Goal: Task Accomplishment & Management: Complete application form

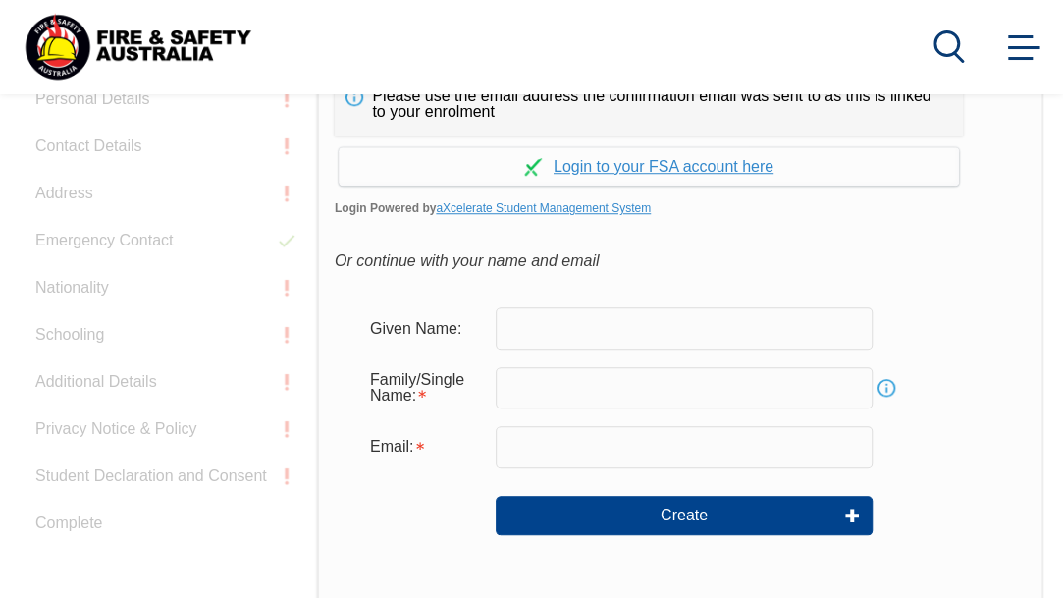
scroll to position [570, 0]
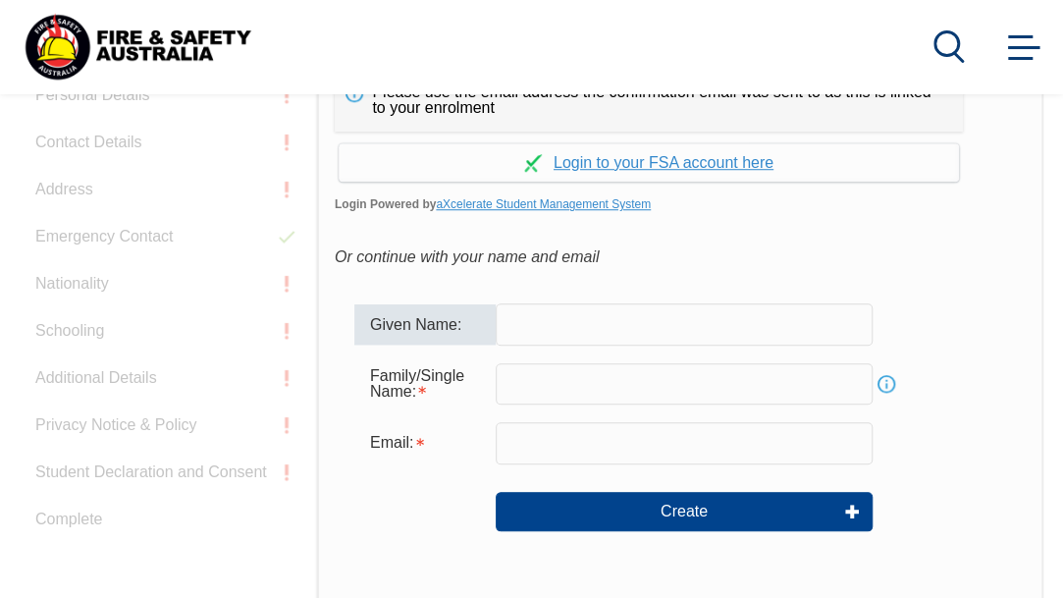
click at [561, 334] on input "text" at bounding box center [684, 323] width 377 height 41
type input "[PERSON_NAME]"
type input "Tan"
type input "[PERSON_NAME][EMAIL_ADDRESS][DOMAIN_NAME]"
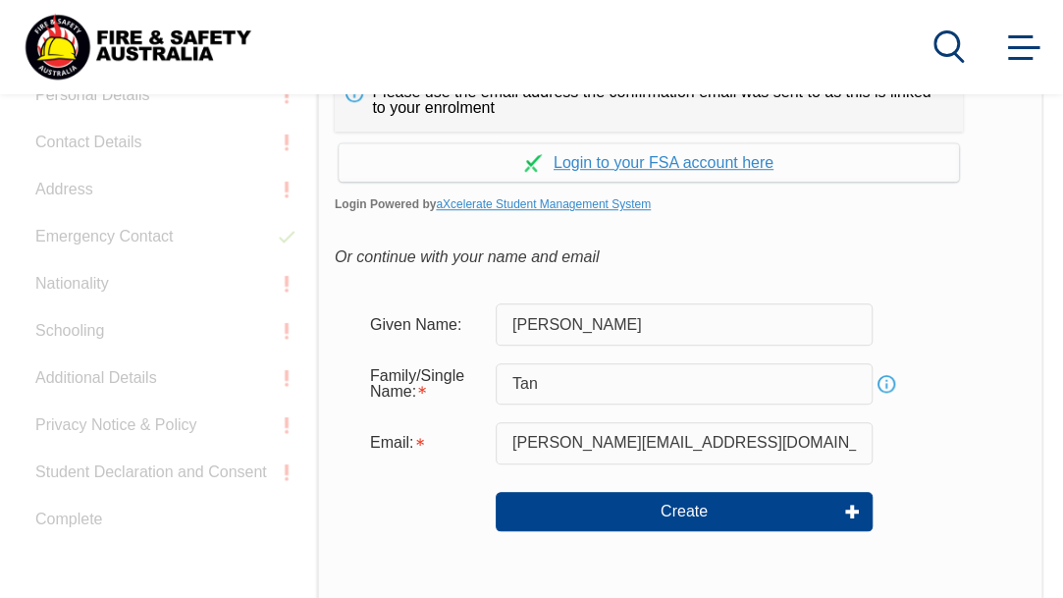
click at [1020, 273] on div "Please use the email address the confirmation email was sent to as this is link…" at bounding box center [680, 436] width 726 height 824
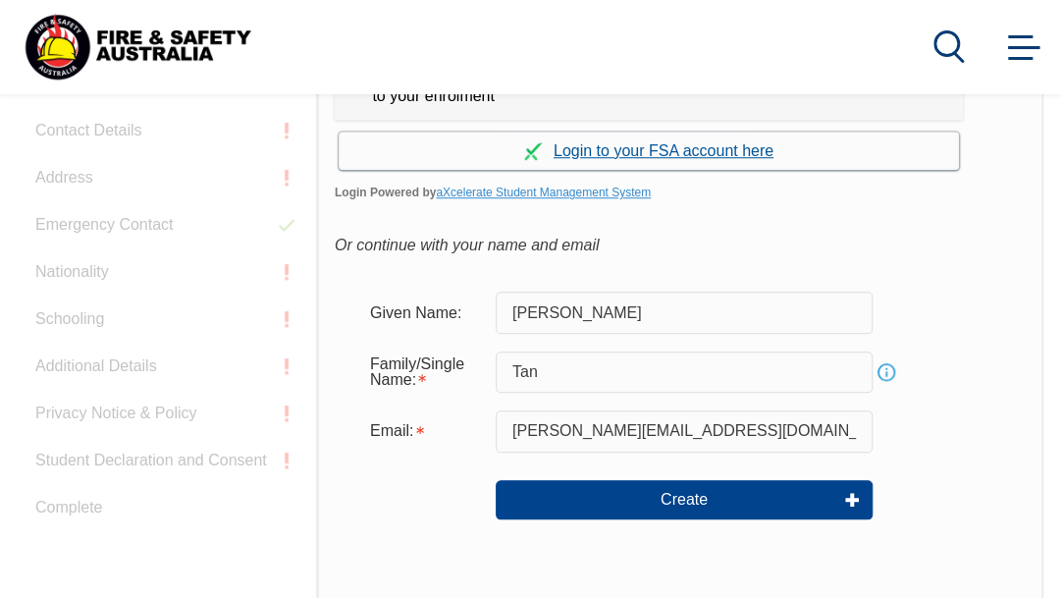
scroll to position [584, 0]
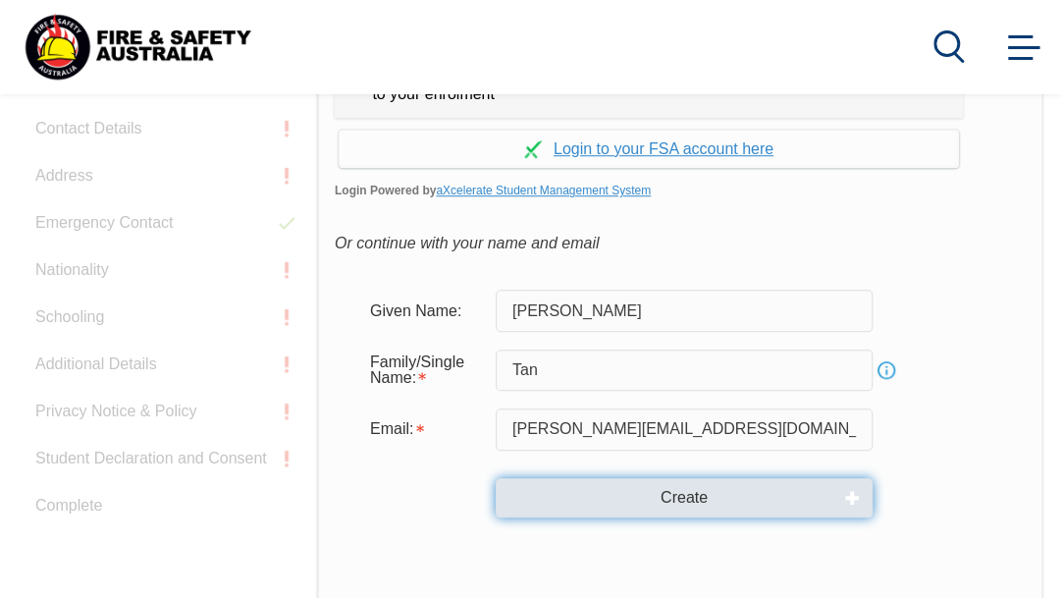
click at [725, 494] on button "Create" at bounding box center [684, 497] width 377 height 39
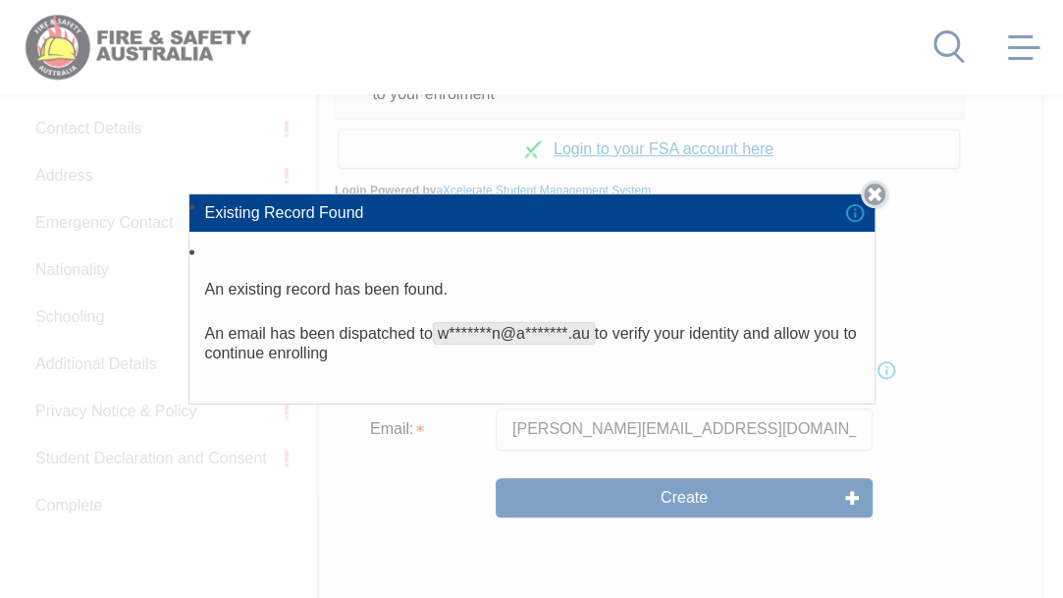
click at [885, 197] on link "Close" at bounding box center [874, 194] width 27 height 27
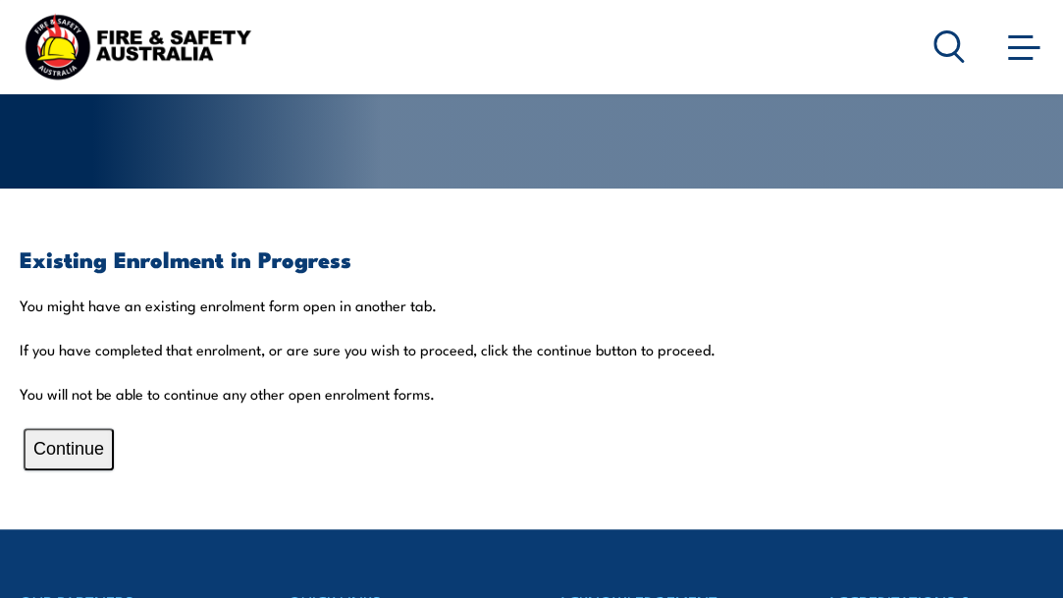
scroll to position [322, 0]
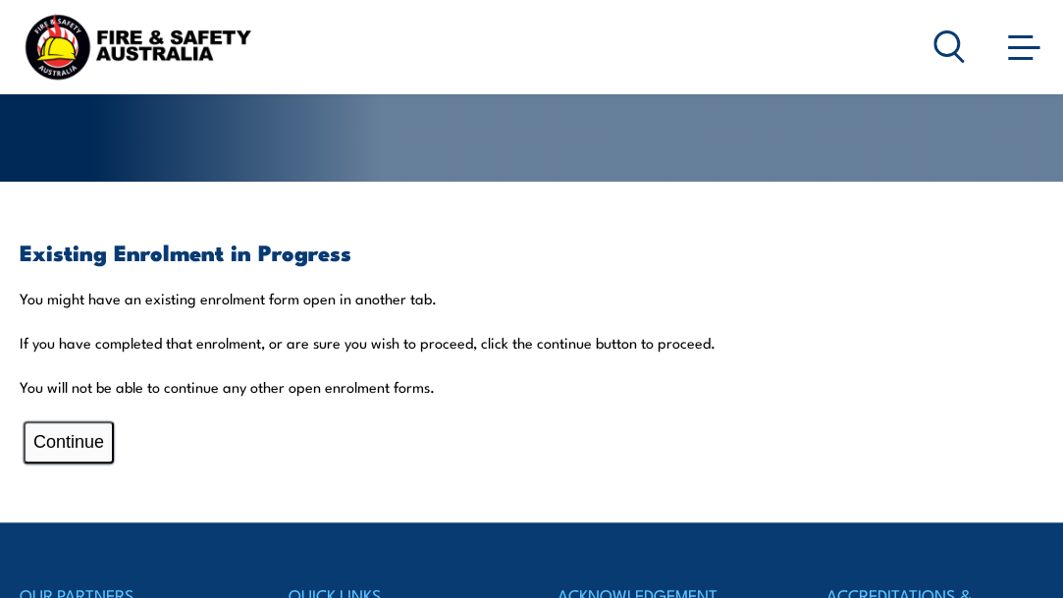
click at [80, 441] on button "Continue" at bounding box center [69, 442] width 90 height 42
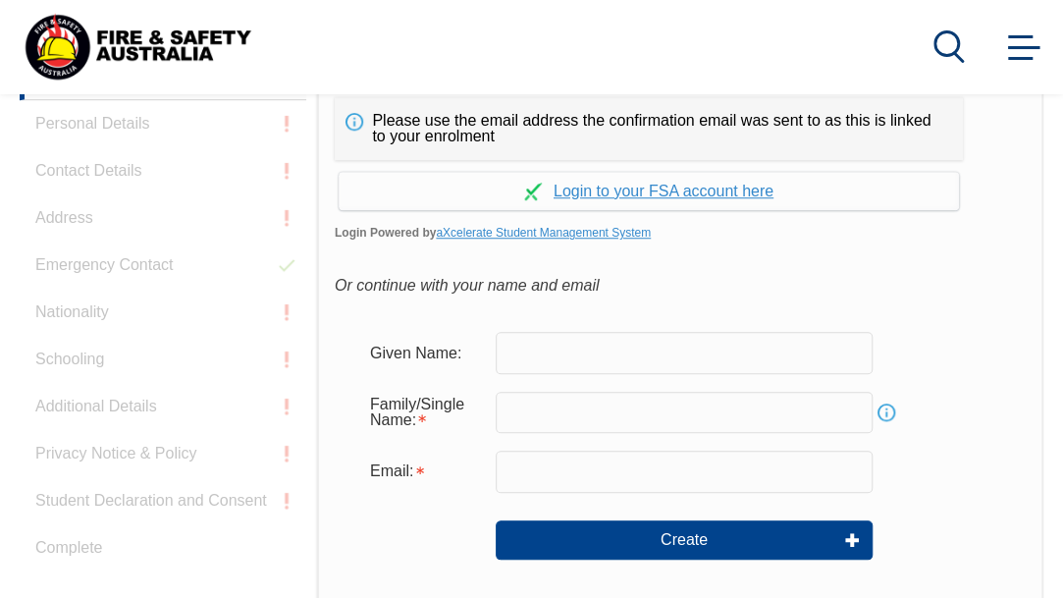
scroll to position [543, 0]
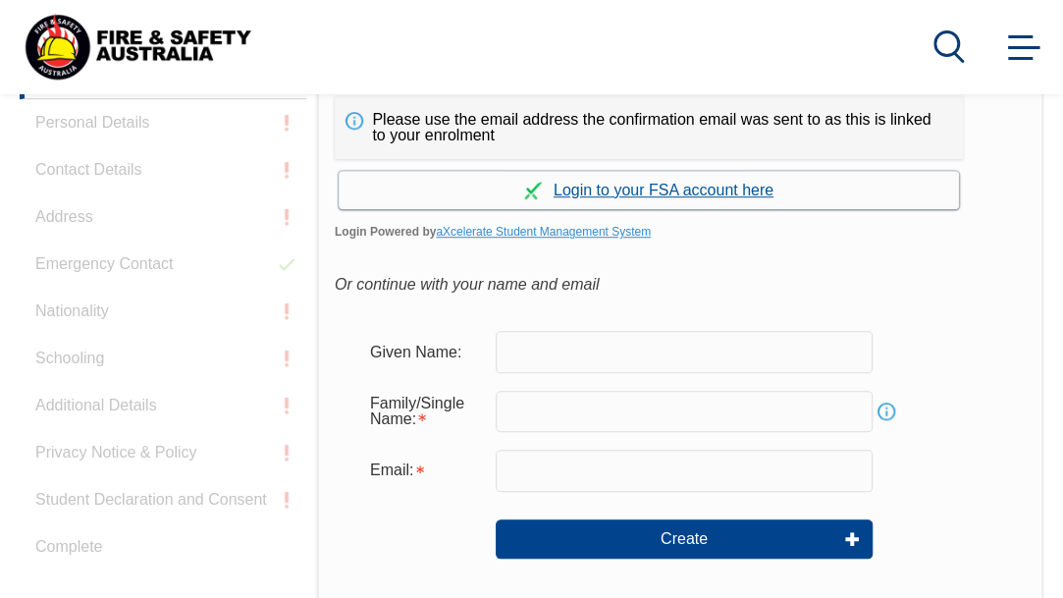
click at [600, 187] on link "Continue with aXcelerate" at bounding box center [649, 190] width 620 height 38
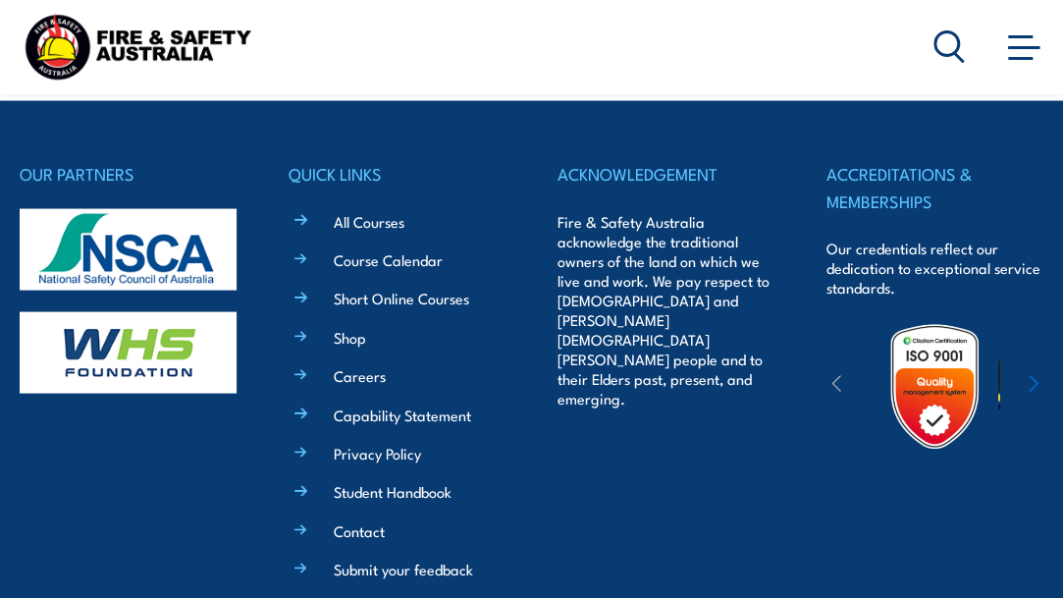
scroll to position [1542, 0]
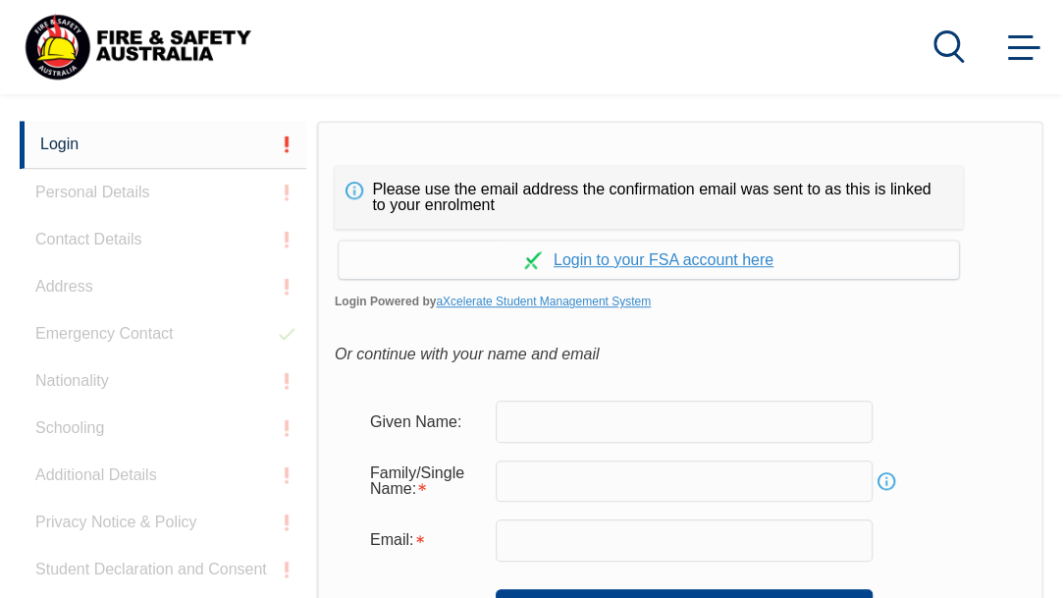
scroll to position [515, 0]
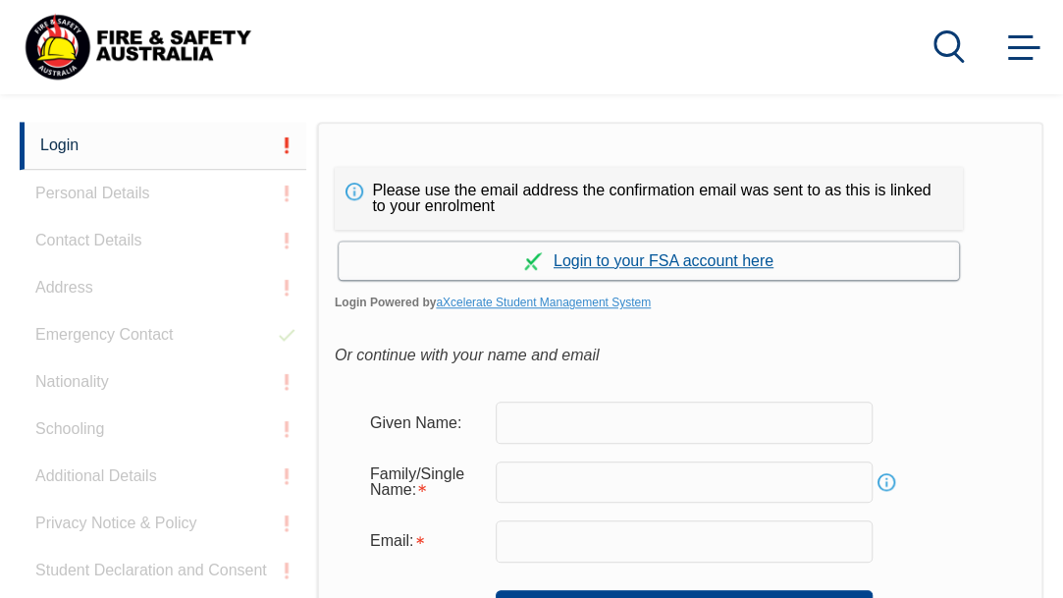
click at [654, 261] on link "Continue with aXcelerate" at bounding box center [649, 260] width 620 height 38
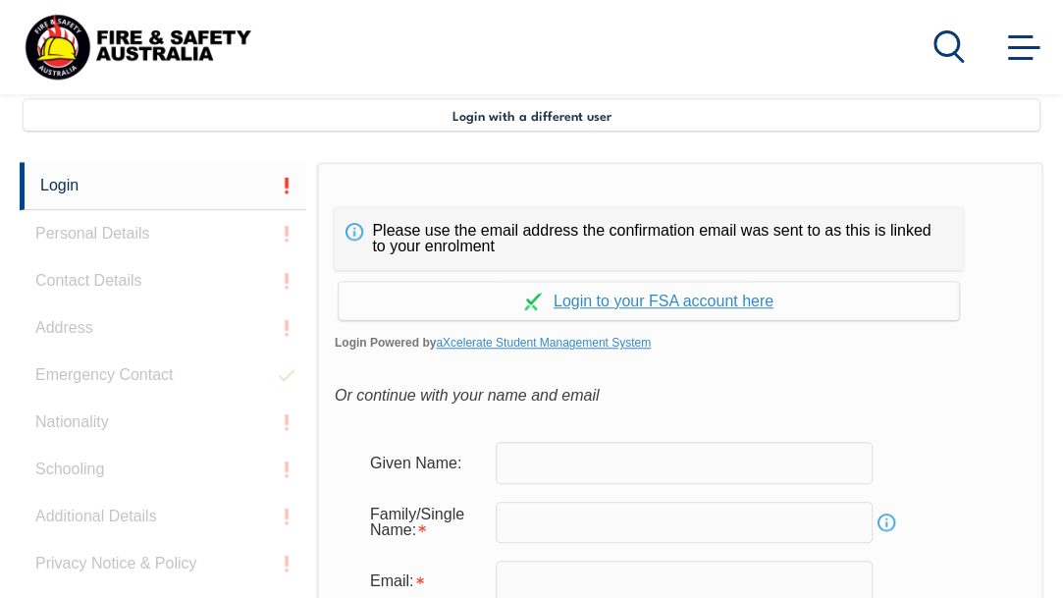
scroll to position [476, 0]
click at [288, 178] on link "Login" at bounding box center [163, 185] width 287 height 48
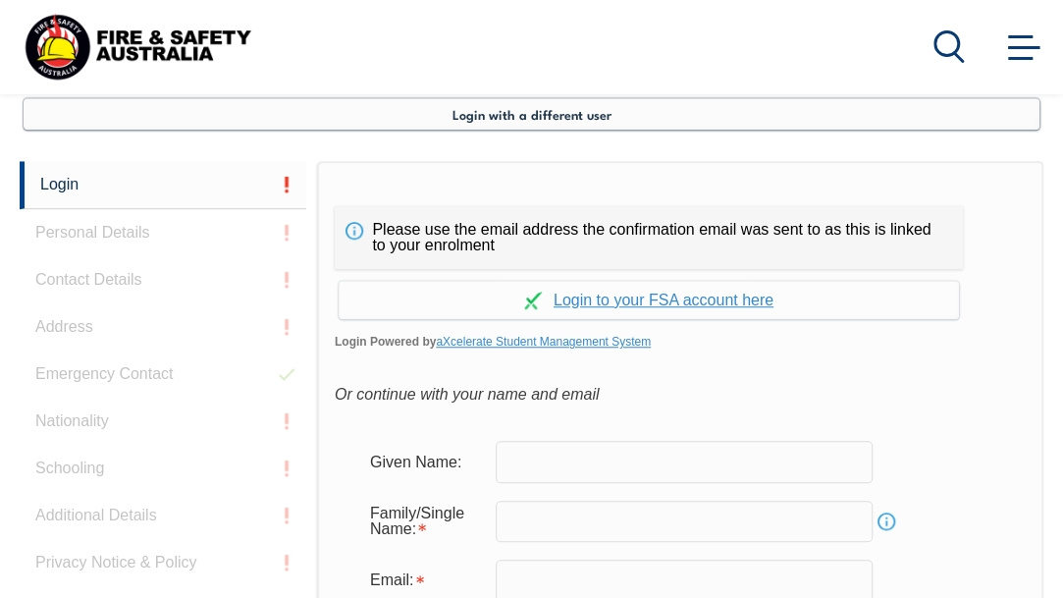
click at [581, 110] on span "Login with a different user" at bounding box center [532, 114] width 159 height 16
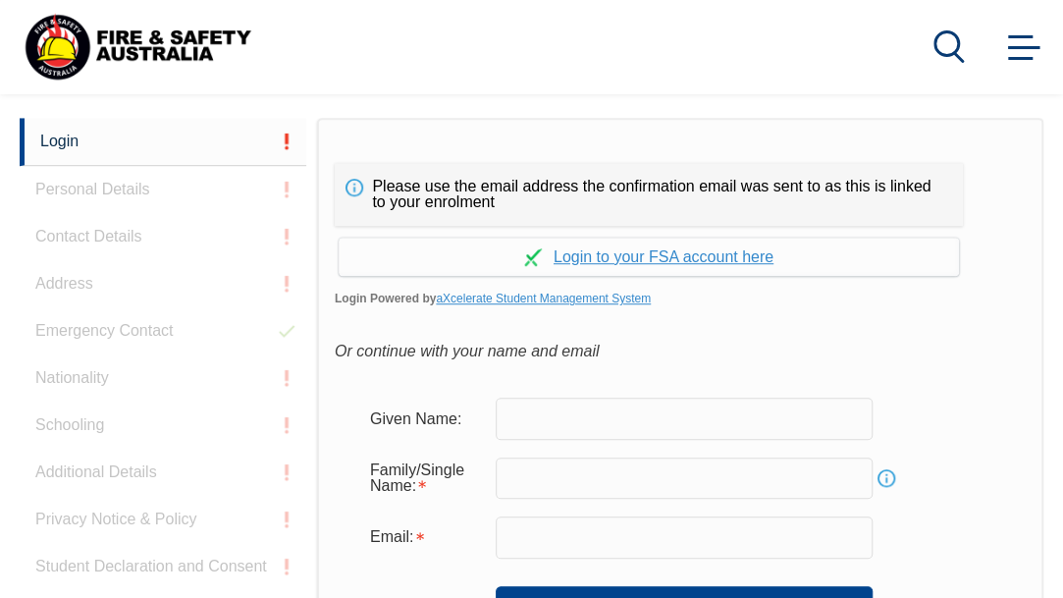
scroll to position [475, 0]
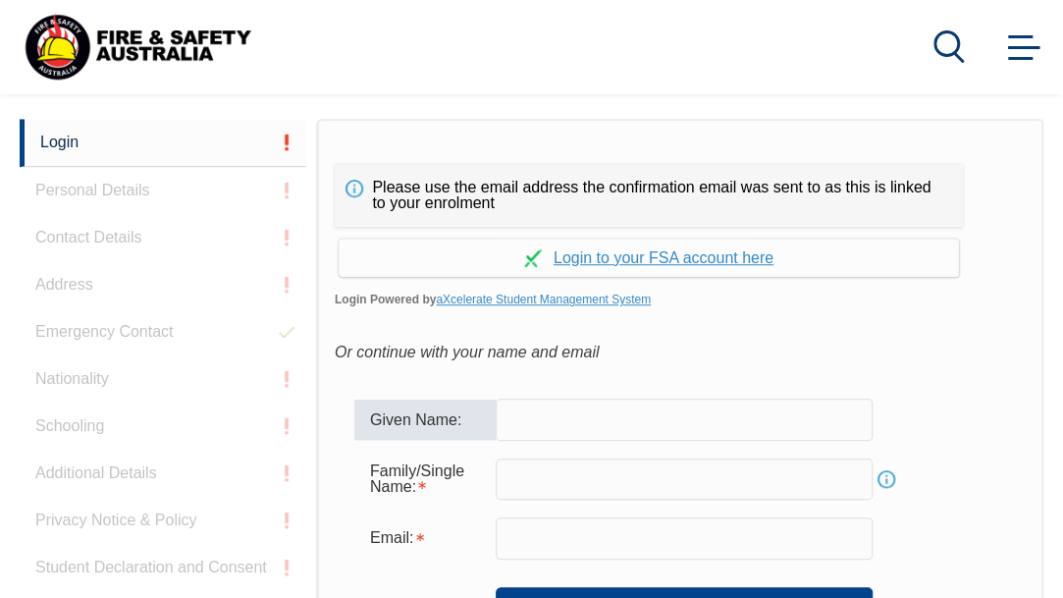
click at [570, 426] on input "text" at bounding box center [684, 419] width 377 height 41
type input "Wendy"
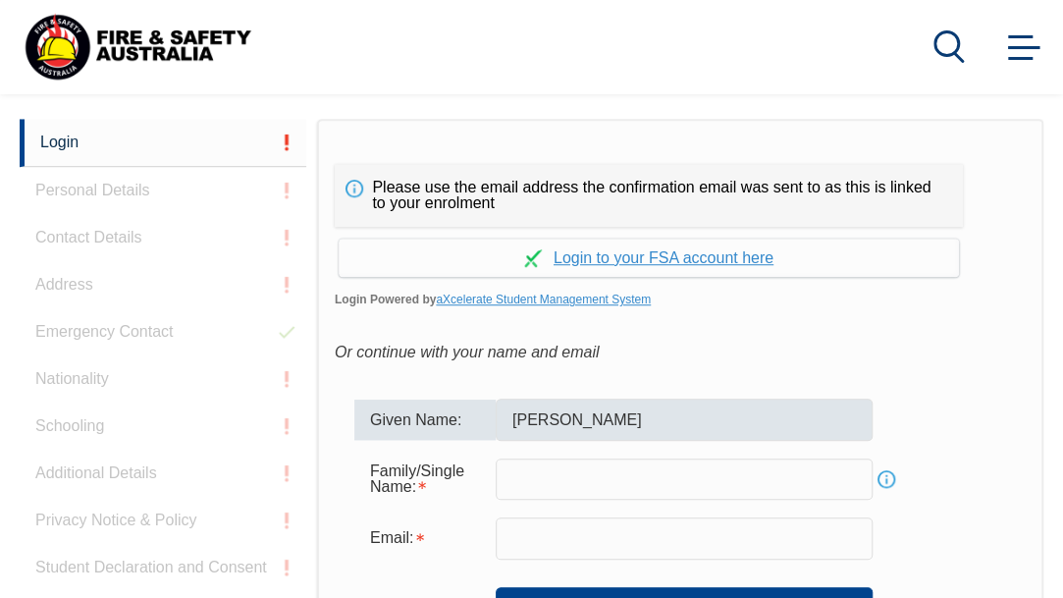
type input "[PERSON_NAME][EMAIL_ADDRESS][DOMAIN_NAME]"
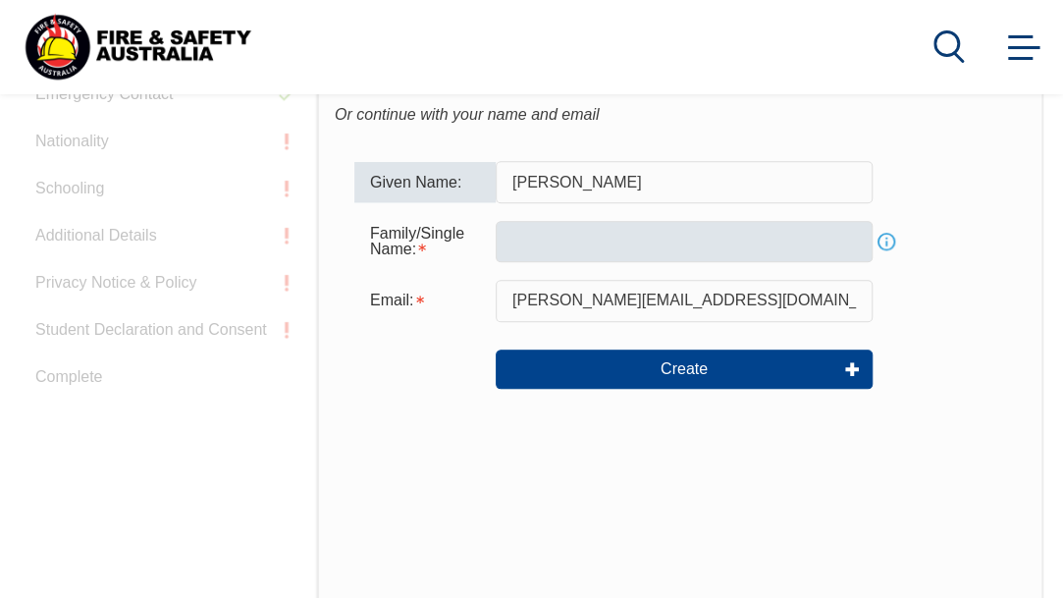
scroll to position [714, 0]
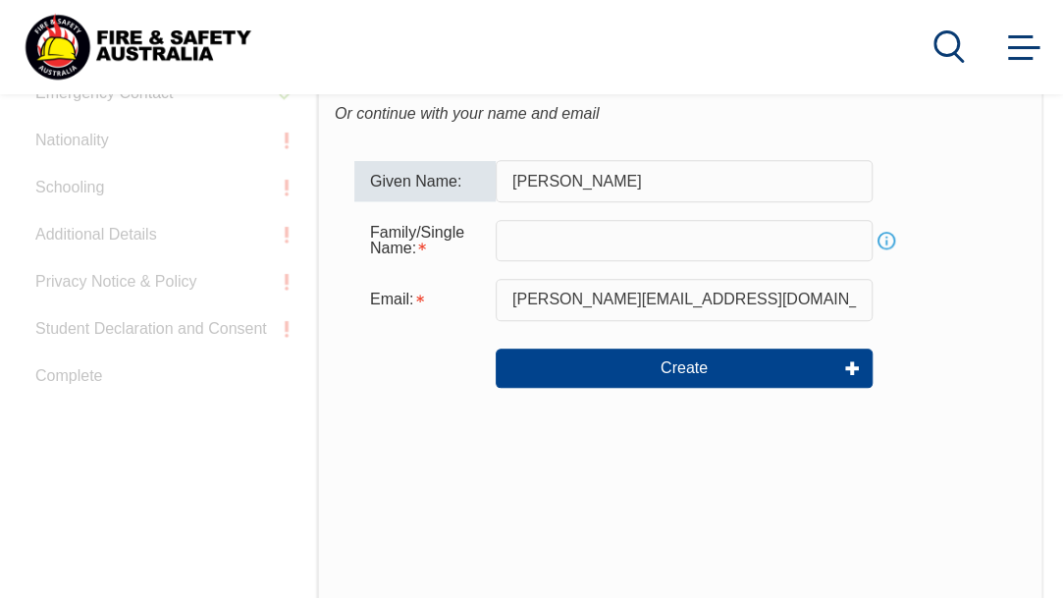
click at [575, 233] on input "text" at bounding box center [684, 240] width 377 height 41
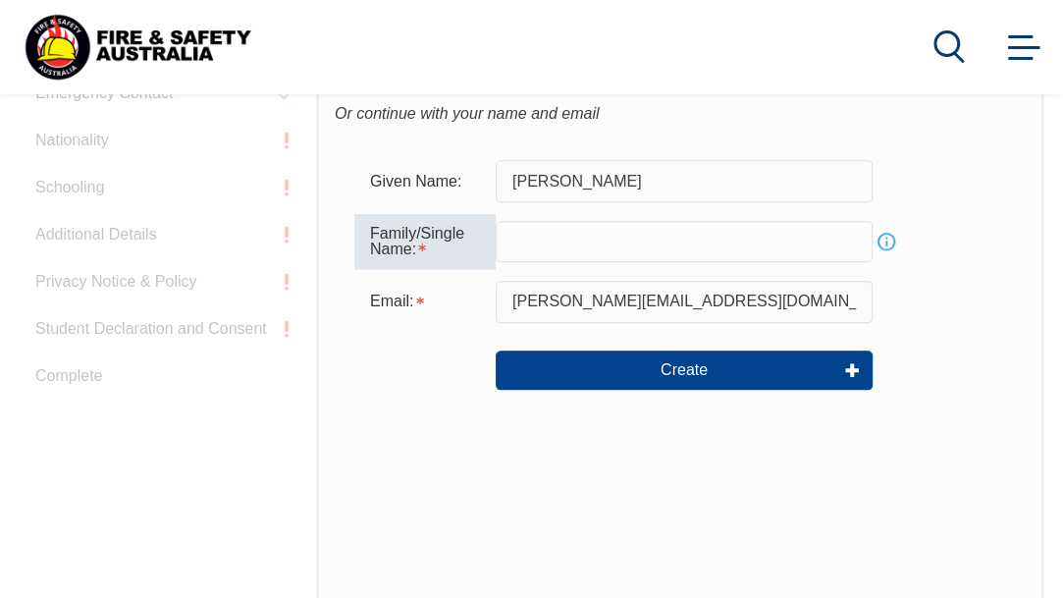
type input "Tan"
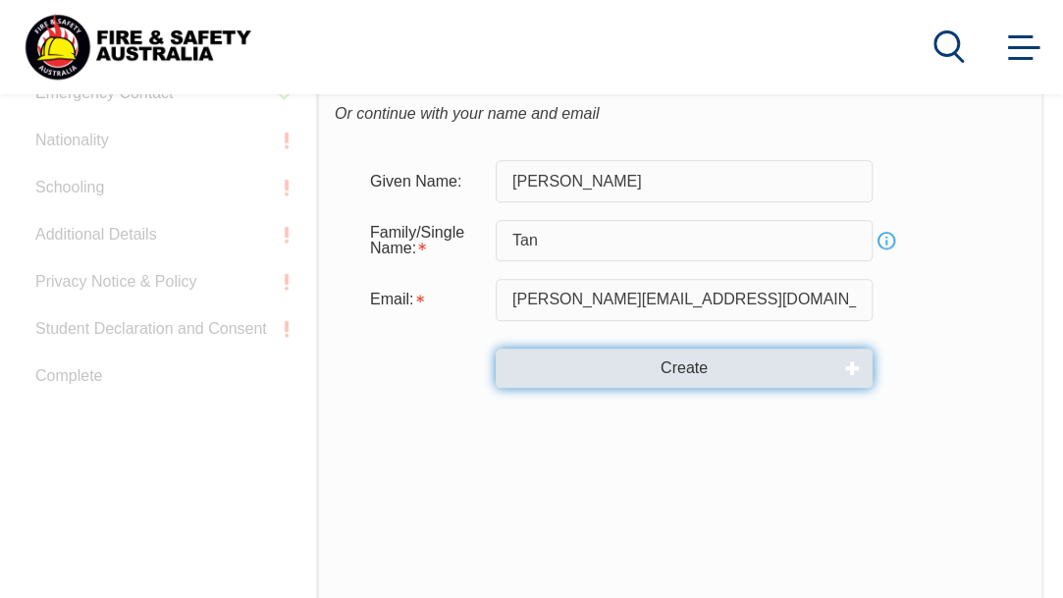
click at [856, 368] on button "Create" at bounding box center [684, 367] width 377 height 39
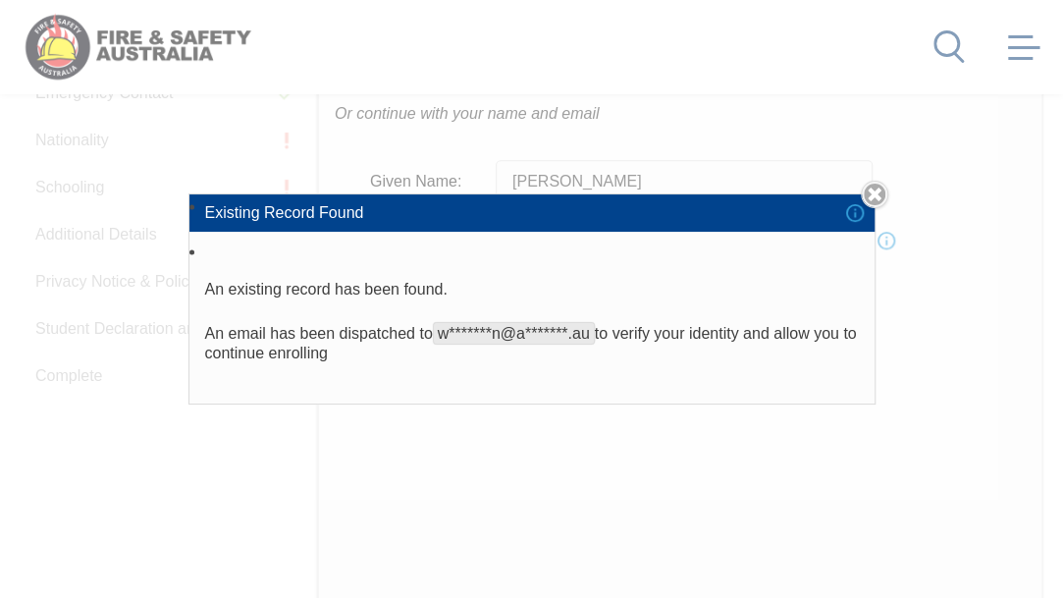
click at [1004, 168] on div "Existing Record Found An existing record has been found. An email has been disp…" at bounding box center [531, 299] width 1063 height 598
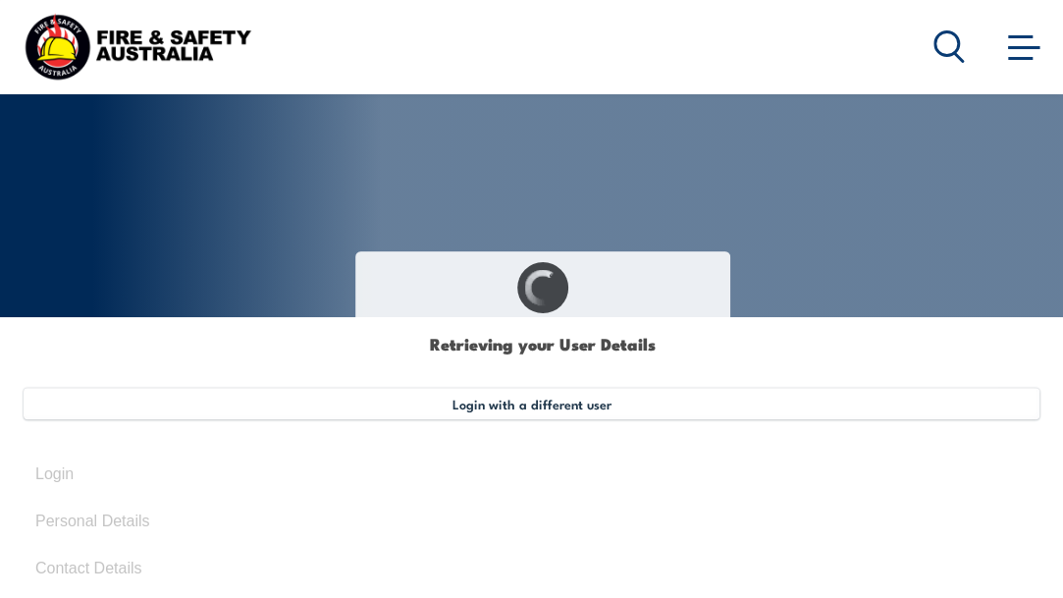
type input "[PERSON_NAME]"
type input "Tan"
type input "[DATE]"
type input "MVT5D48LDW"
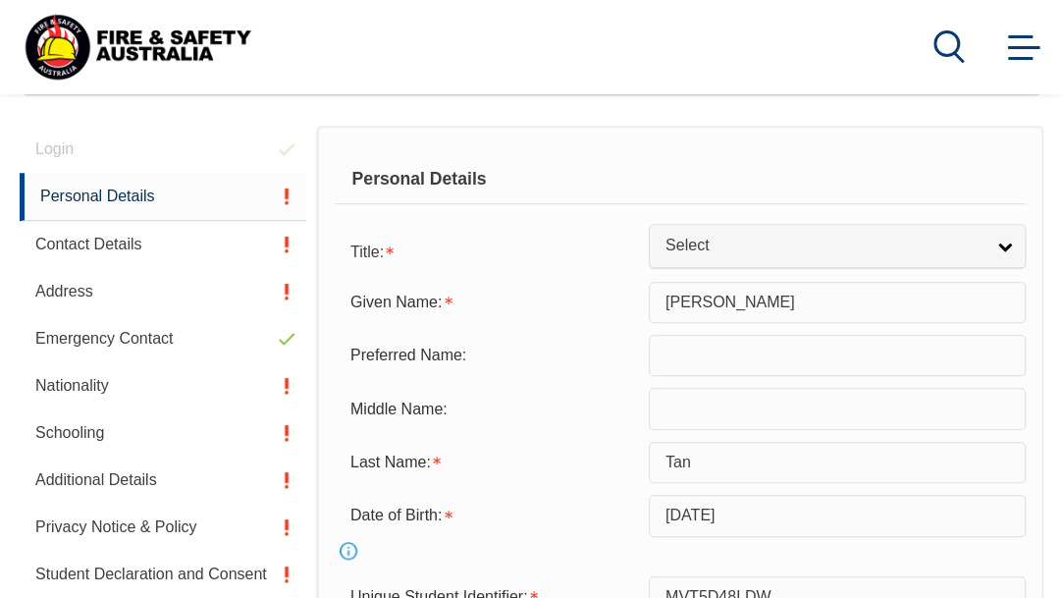
scroll to position [596, 0]
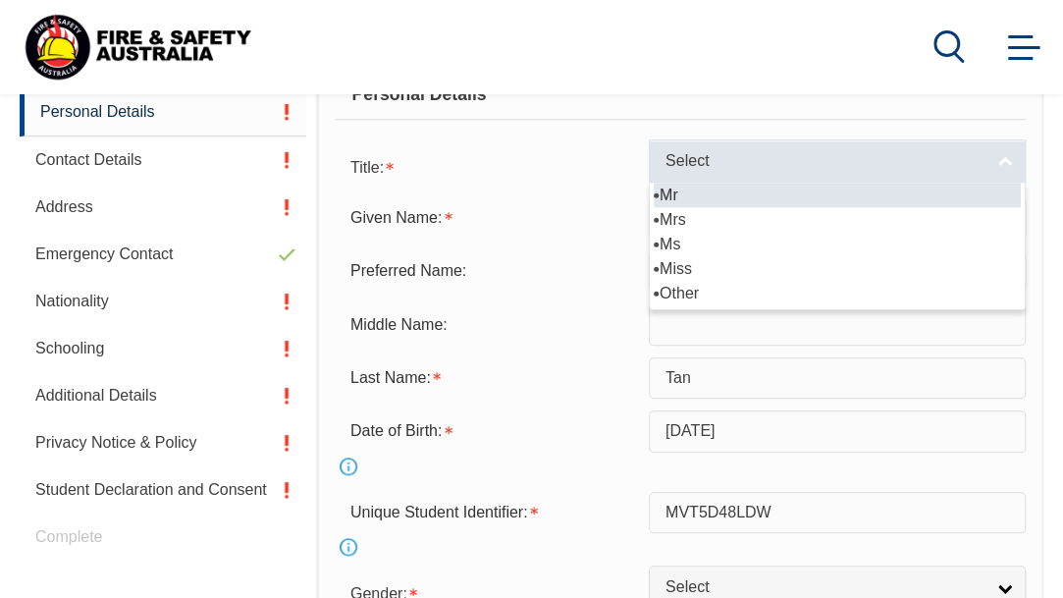
click at [666, 172] on span "Select" at bounding box center [825, 161] width 318 height 21
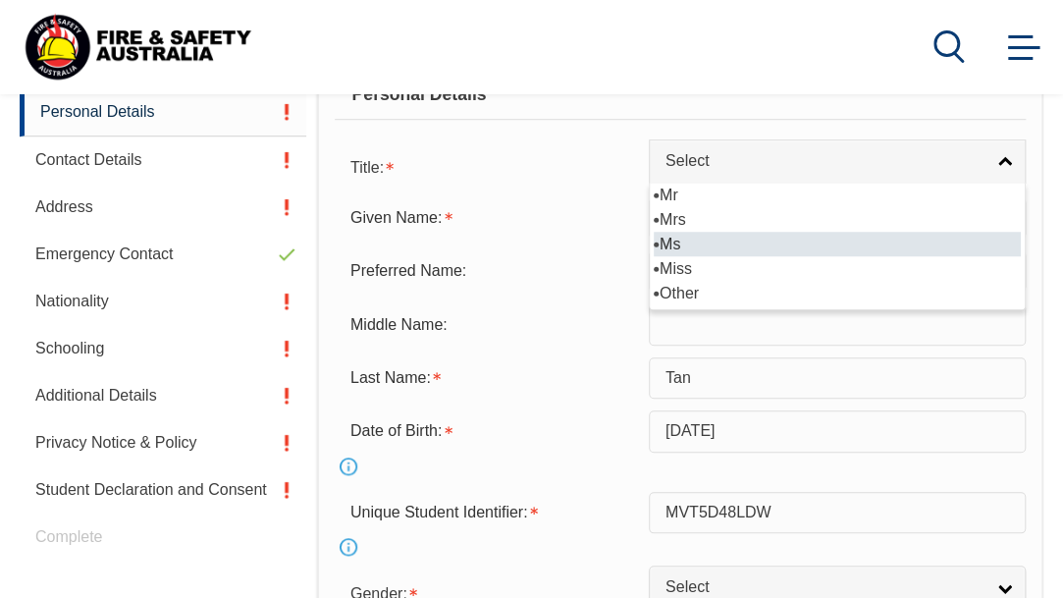
drag, startPoint x: 514, startPoint y: 331, endPoint x: 510, endPoint y: 280, distance: 51.2
click at [650, 280] on ul "Mr Mrs Ms Miss Other" at bounding box center [835, 244] width 371 height 123
select select "Ms"
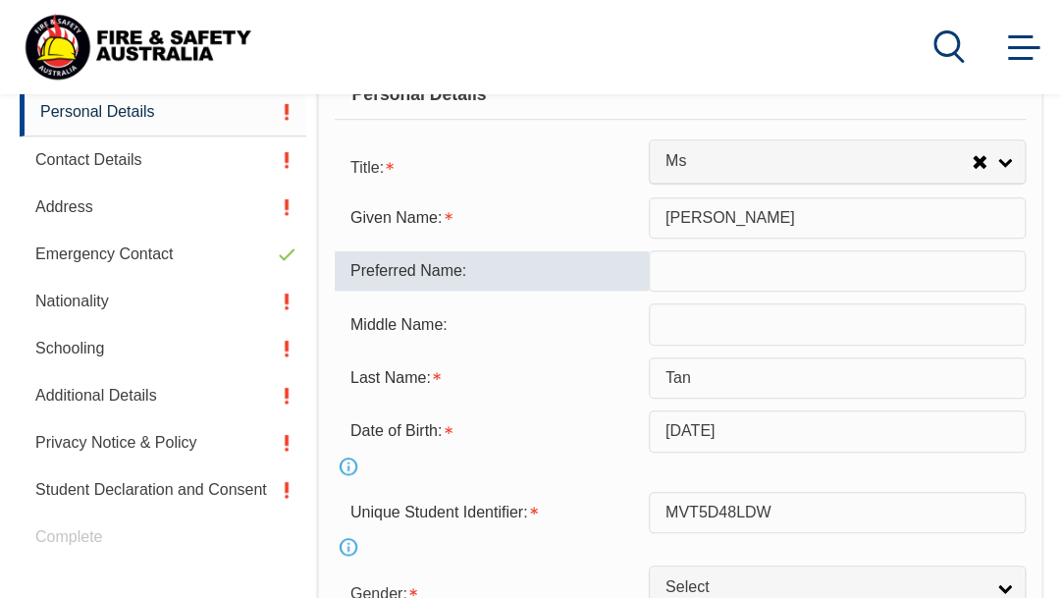
click at [649, 292] on input "text" at bounding box center [837, 270] width 377 height 41
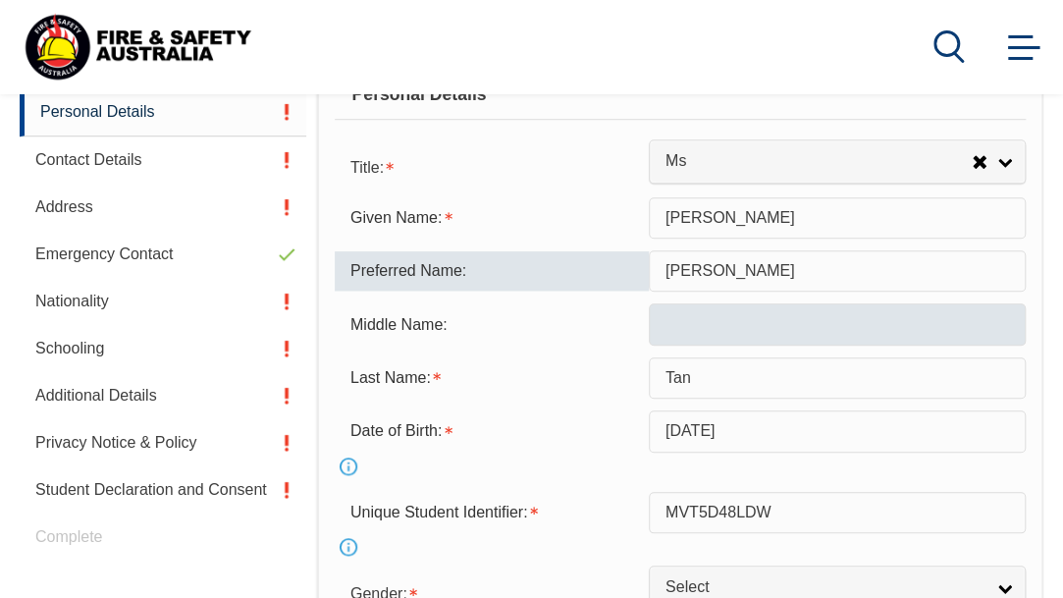
type input "[PERSON_NAME]"
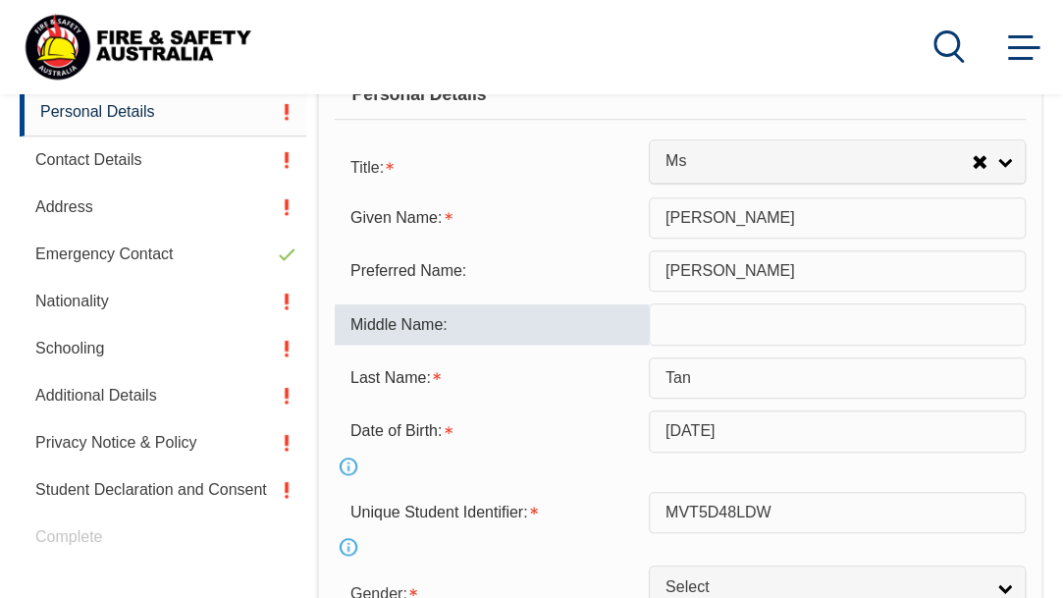
click at [649, 345] on input "text" at bounding box center [837, 323] width 377 height 41
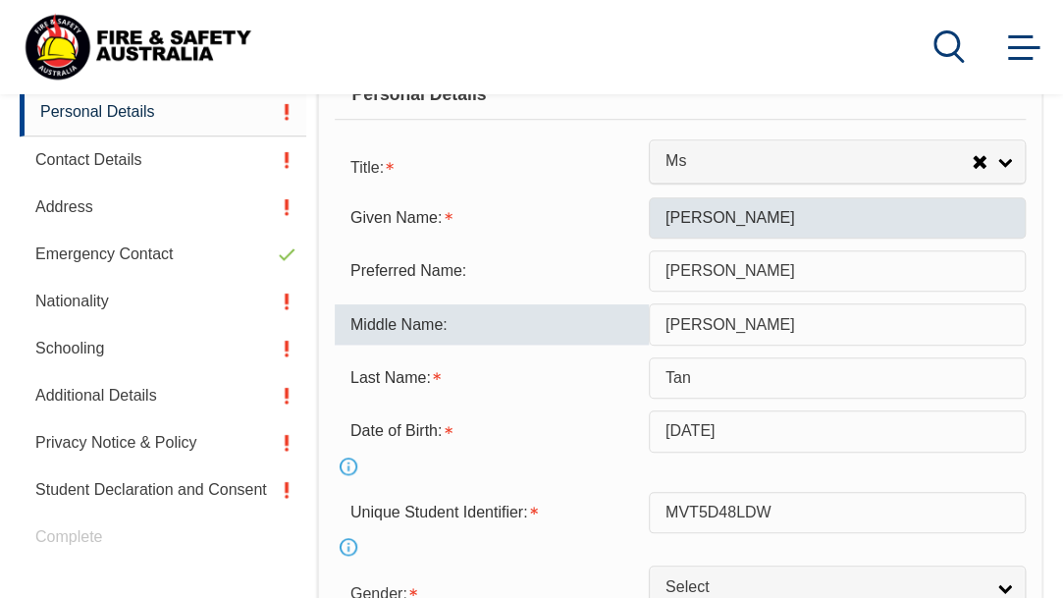
type input "[PERSON_NAME]"
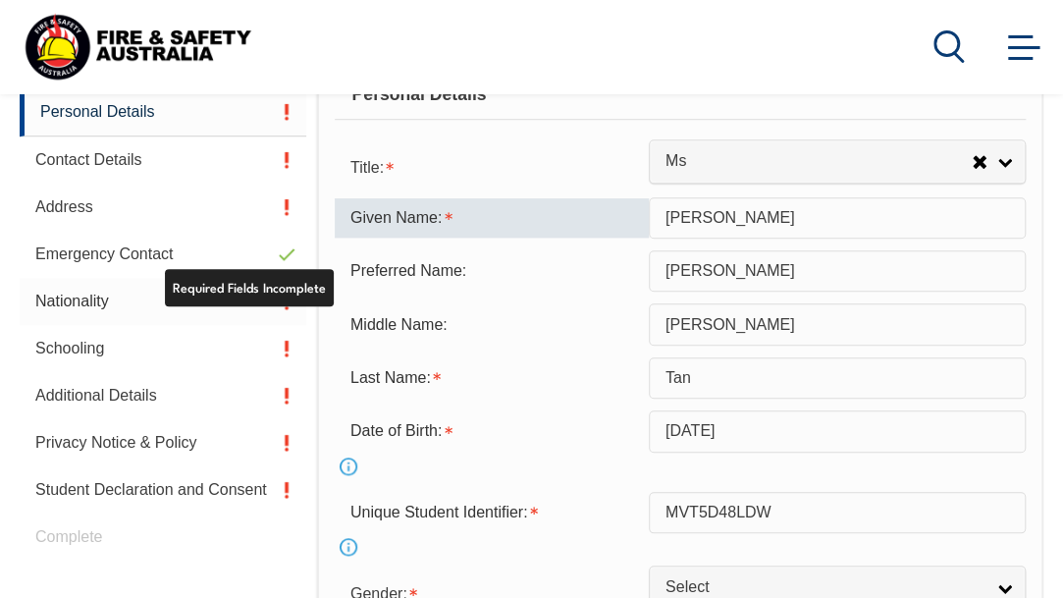
drag, startPoint x: 418, startPoint y: 282, endPoint x: 277, endPoint y: 300, distance: 142.6
click at [277, 300] on div "Login Personal Details Contact Details Address Emergency Contact Nationality Sc…" at bounding box center [532, 578] width 1024 height 1075
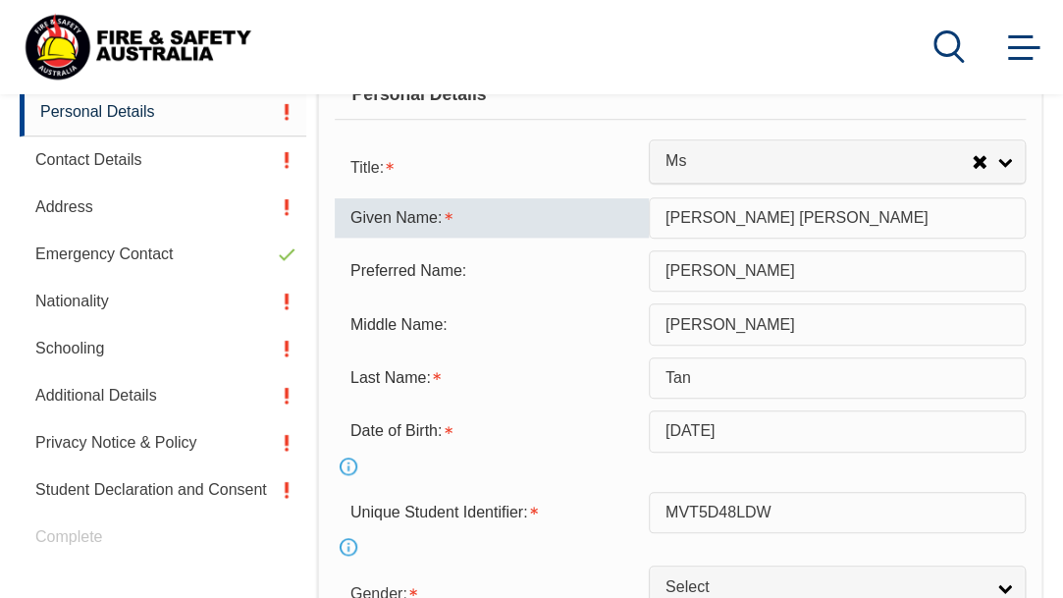
type input "Norma Wendy"
click at [847, 323] on form "Title: Mr Mrs Ms Miss Other Ms Mr Mrs Ms Miss Other Given Name: Norma Wendy Pre…" at bounding box center [680, 412] width 691 height 533
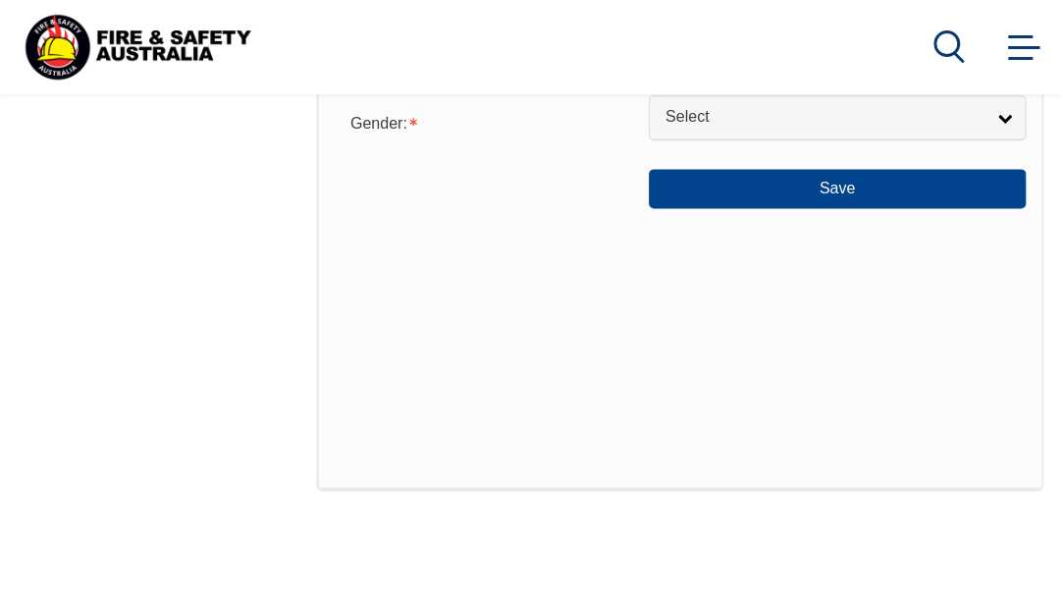
scroll to position [1067, 0]
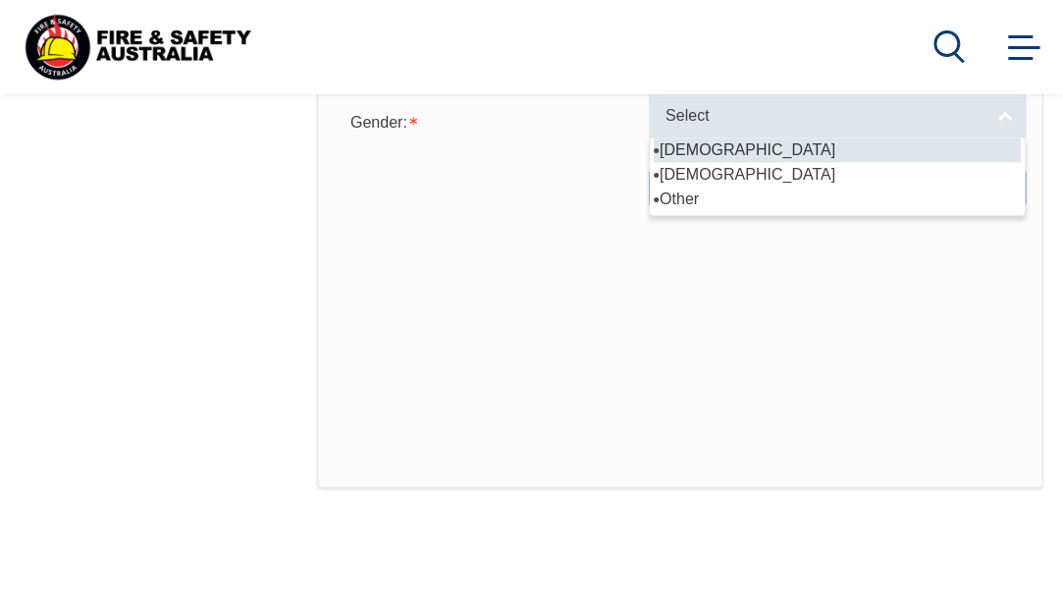
click at [649, 138] on link "Select" at bounding box center [837, 116] width 377 height 44
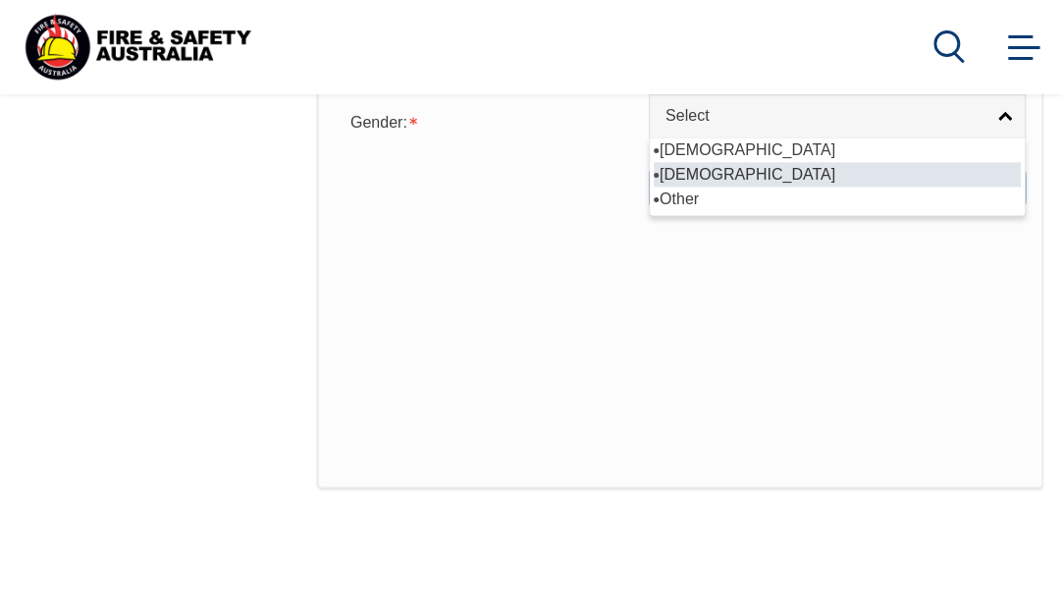
click at [654, 187] on li "[DEMOGRAPHIC_DATA]" at bounding box center [837, 174] width 367 height 25
select select "F"
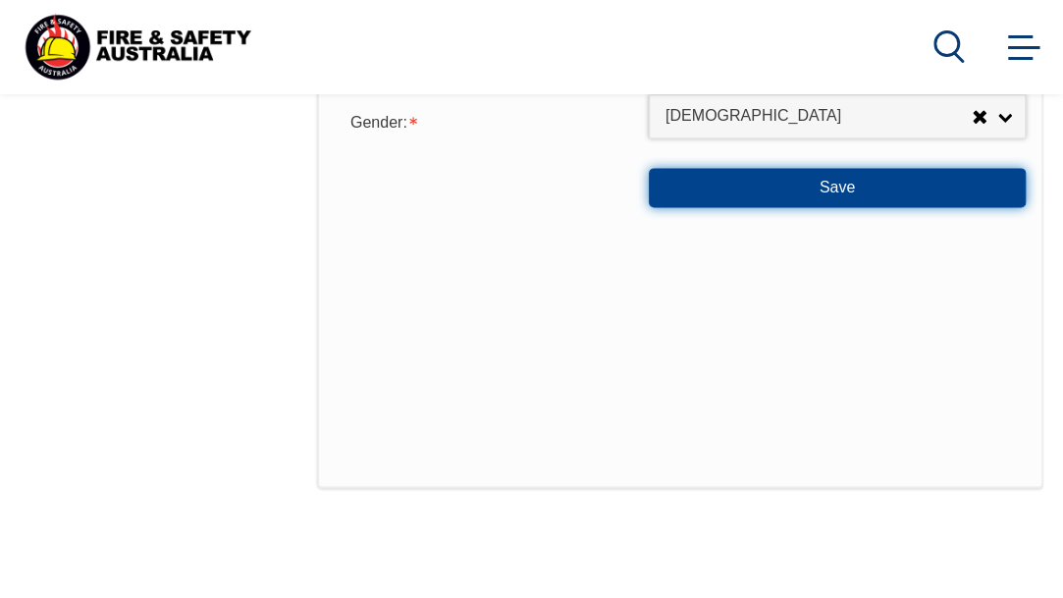
click at [649, 207] on button "Save" at bounding box center [837, 187] width 377 height 39
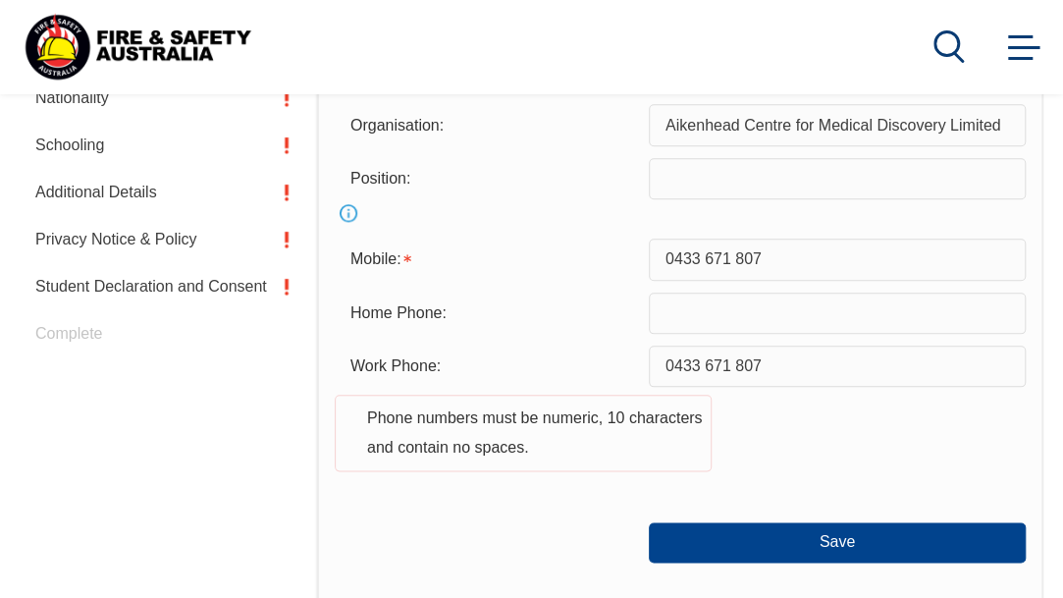
scroll to position [719, 0]
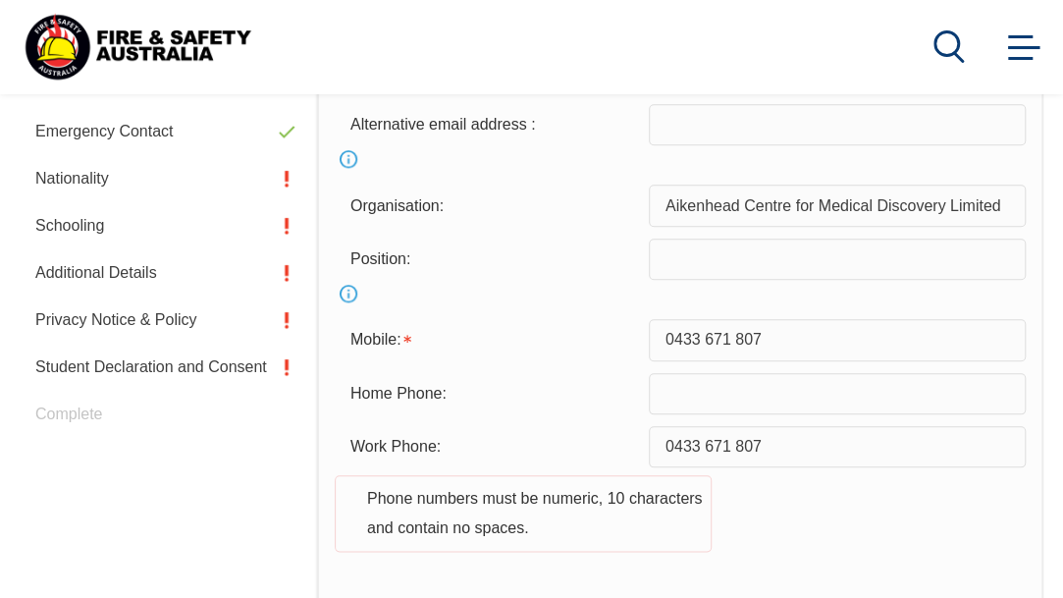
click at [362, 307] on link "Info" at bounding box center [348, 293] width 27 height 27
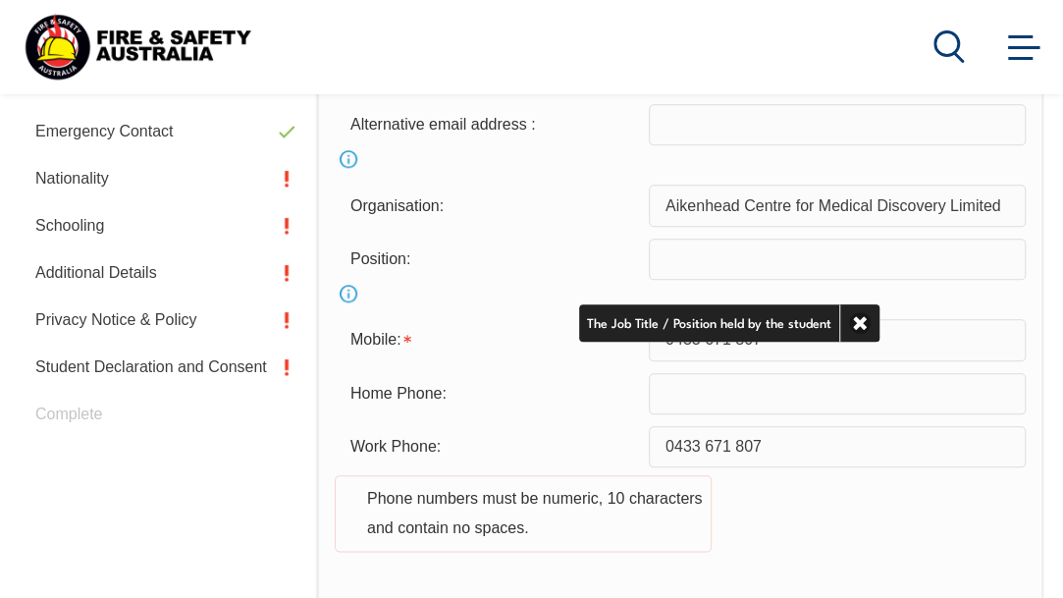
click at [768, 360] on div "Mobile: 0433 671 807" at bounding box center [680, 339] width 691 height 41
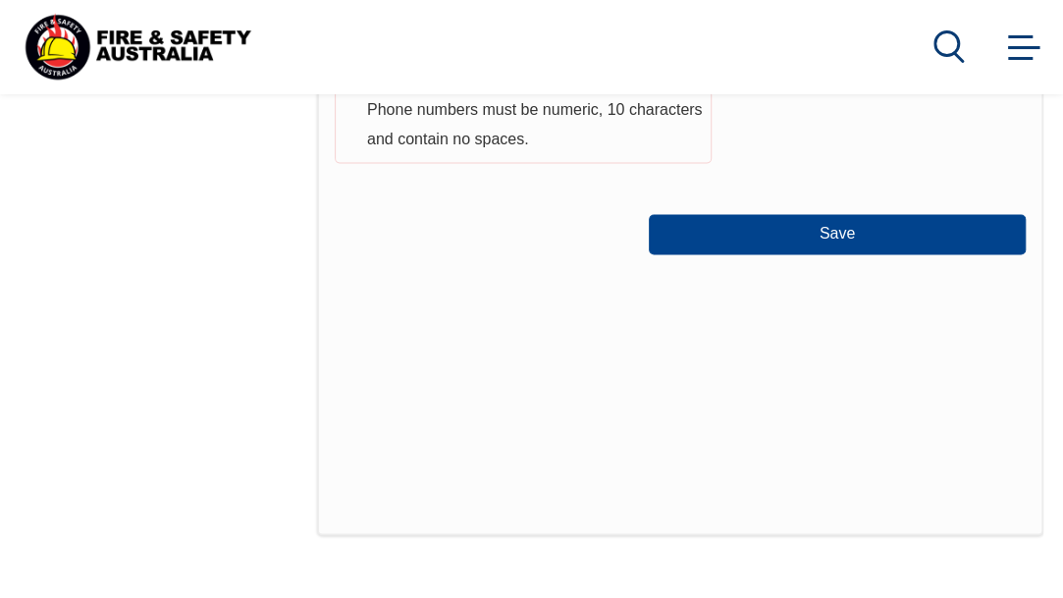
scroll to position [1107, 0]
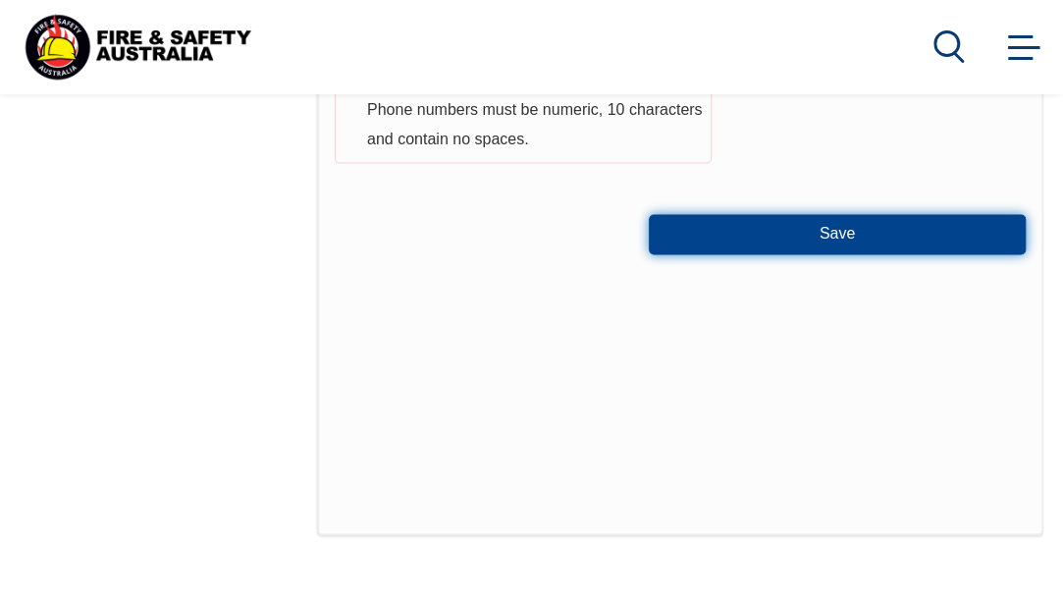
click at [649, 253] on button "Save" at bounding box center [837, 233] width 377 height 39
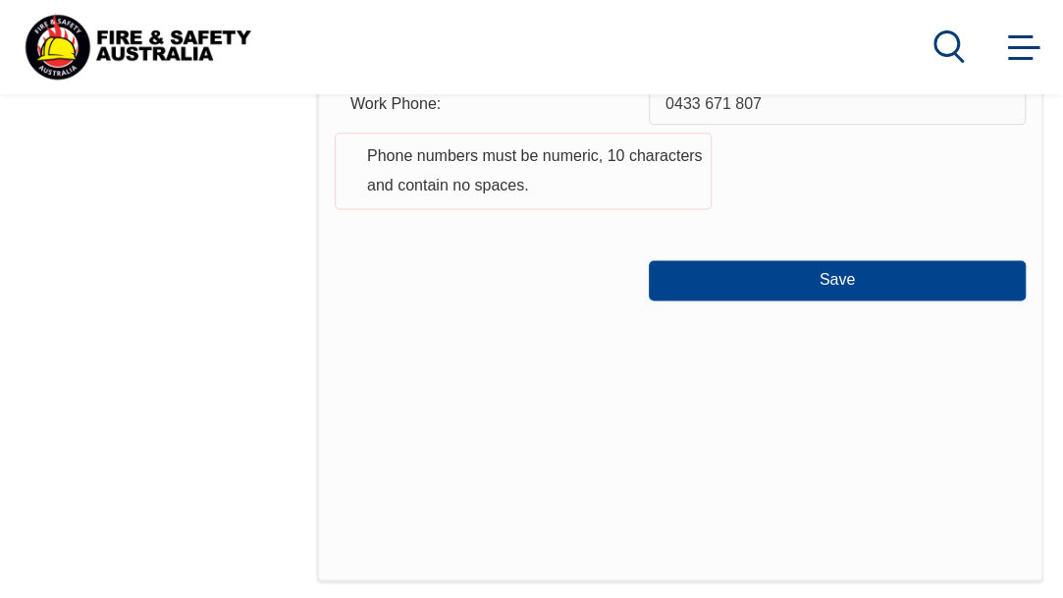
scroll to position [1046, 0]
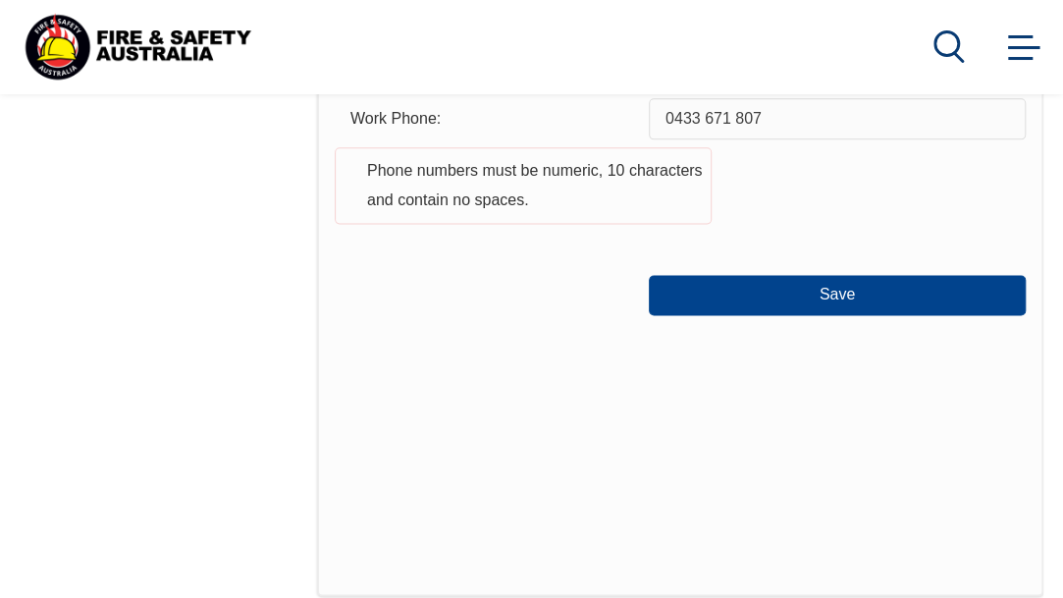
click at [649, 32] on input "0433 671 807" at bounding box center [837, 11] width 377 height 41
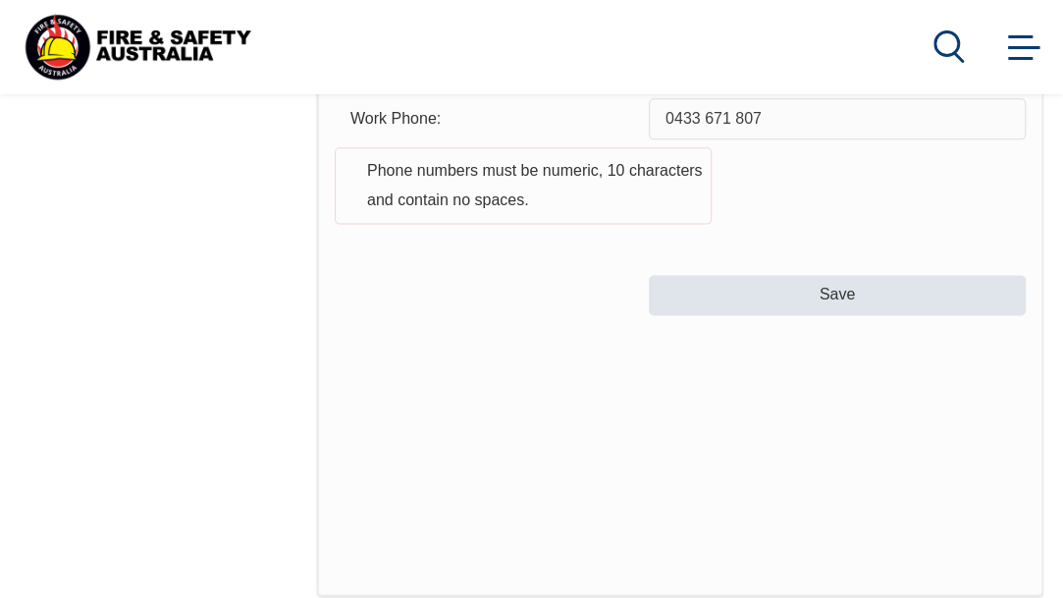
type input "0433671807"
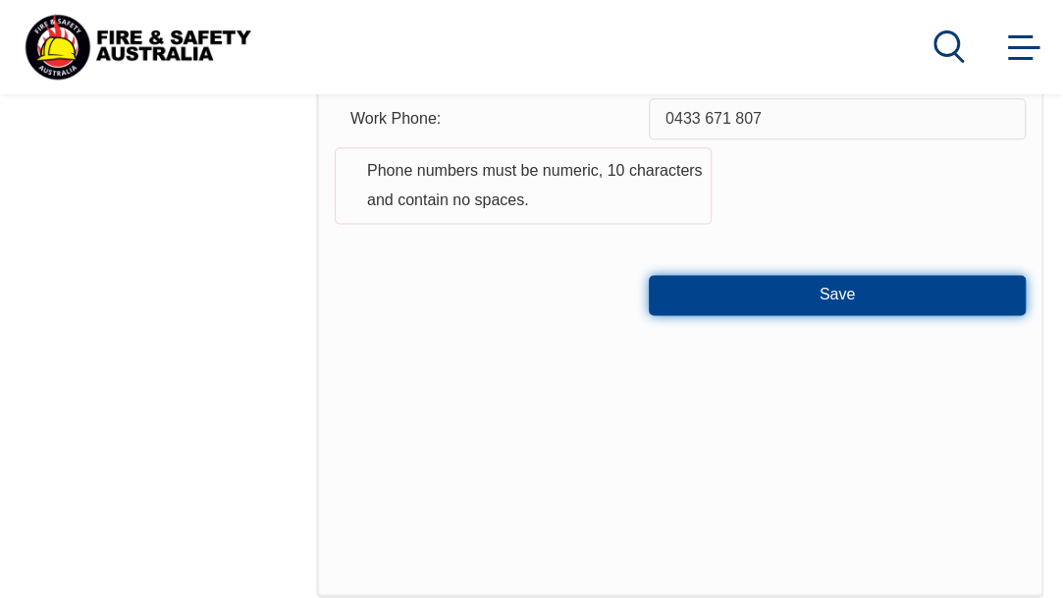
click at [649, 314] on button "Save" at bounding box center [837, 294] width 377 height 39
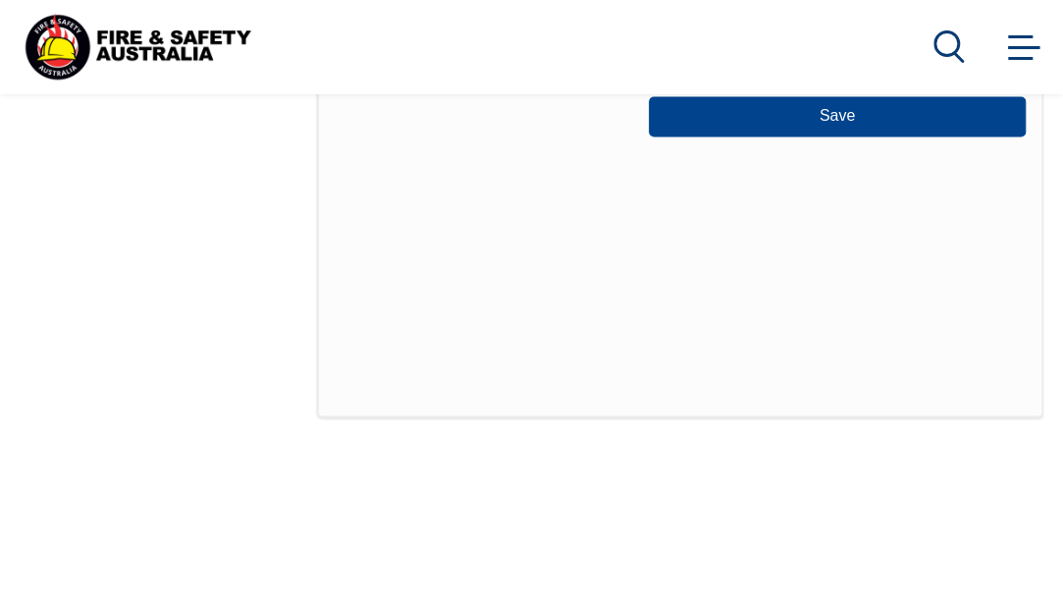
scroll to position [1229, 0]
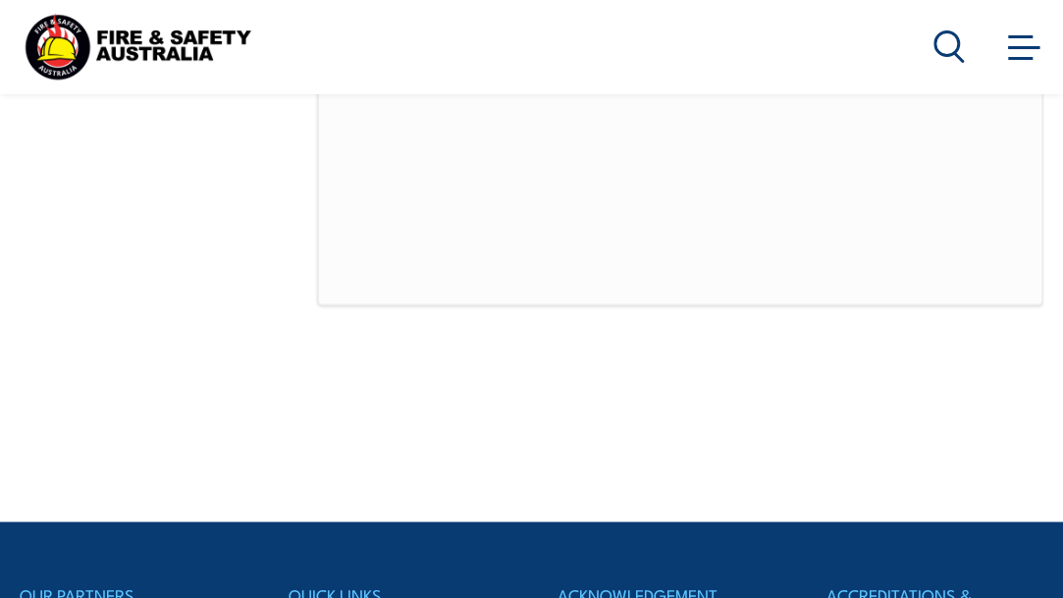
type input "0433671807"
click at [649, 24] on button "Save" at bounding box center [837, 3] width 377 height 39
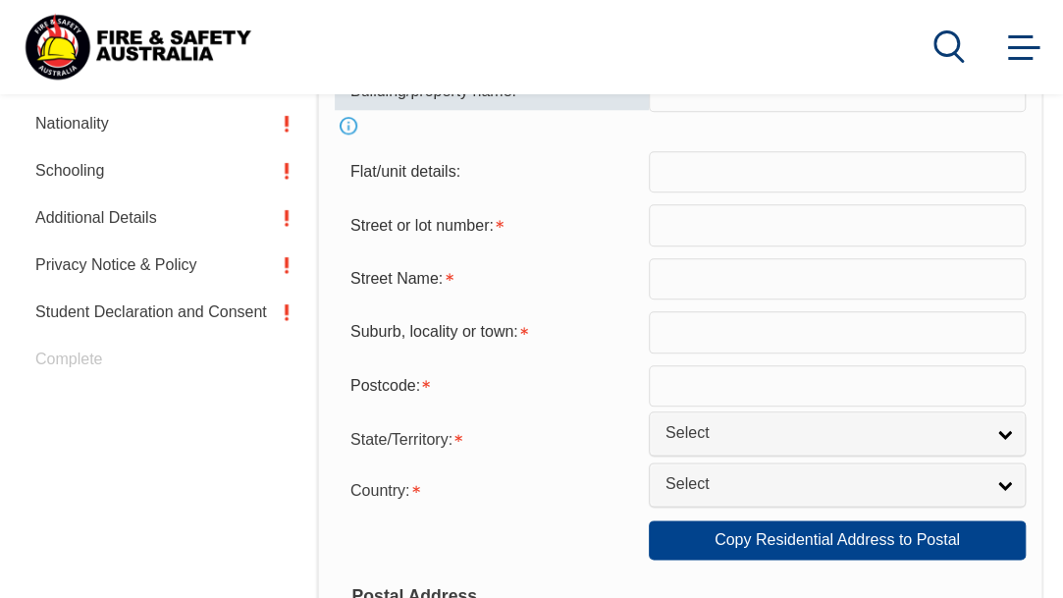
scroll to position [775, 0]
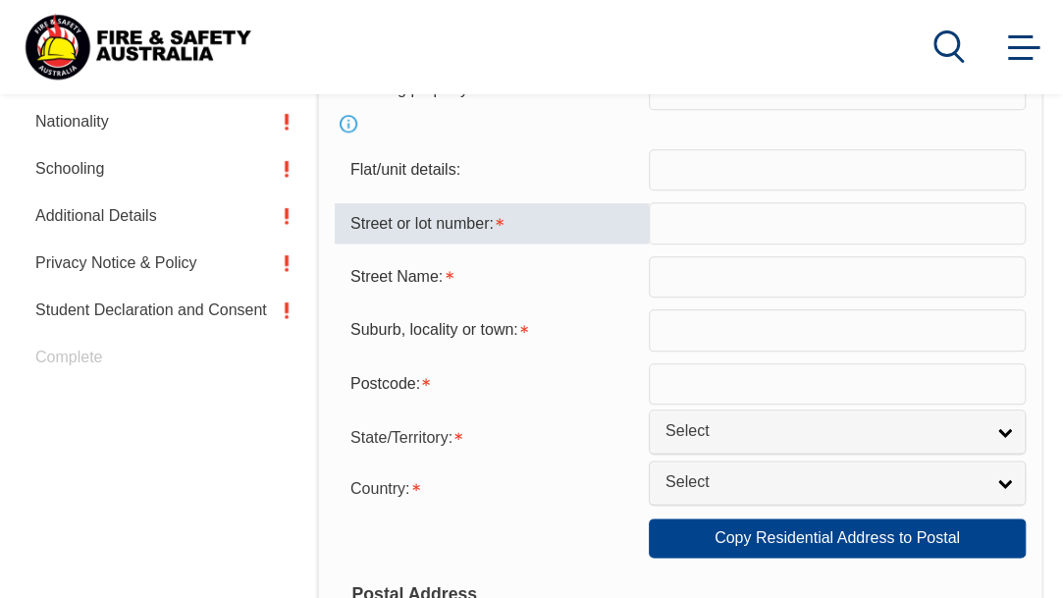
click at [649, 243] on input "text" at bounding box center [837, 222] width 377 height 41
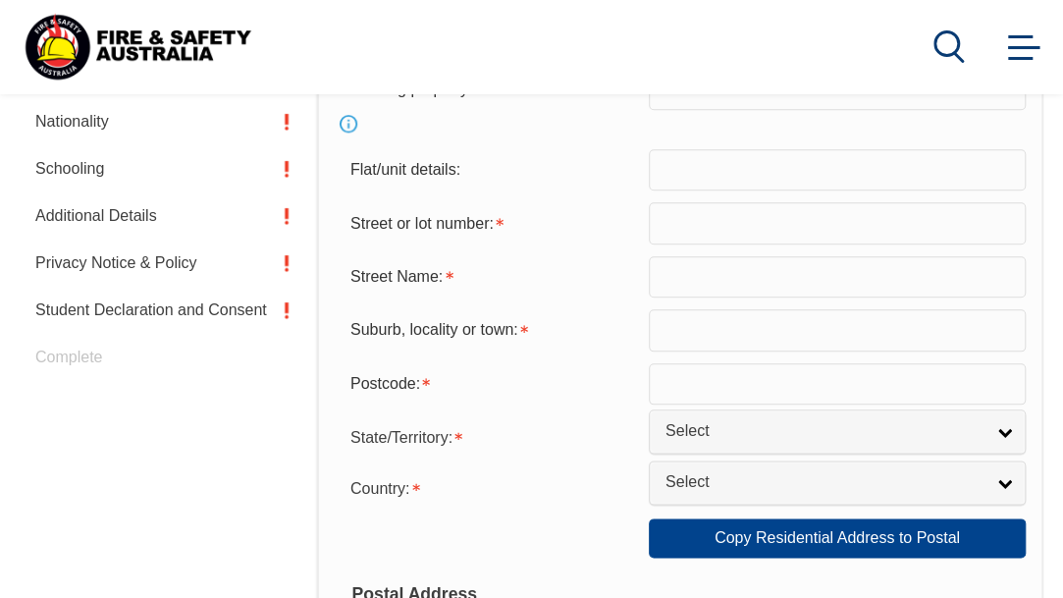
click at [917, 243] on div "Street or lot number:" at bounding box center [680, 222] width 691 height 41
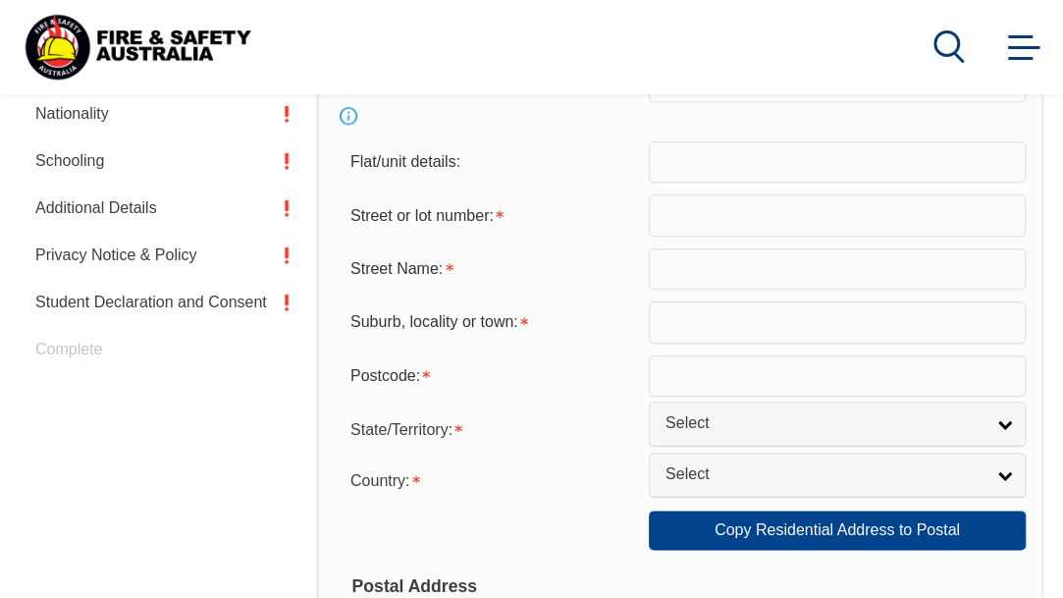
scroll to position [785, 0]
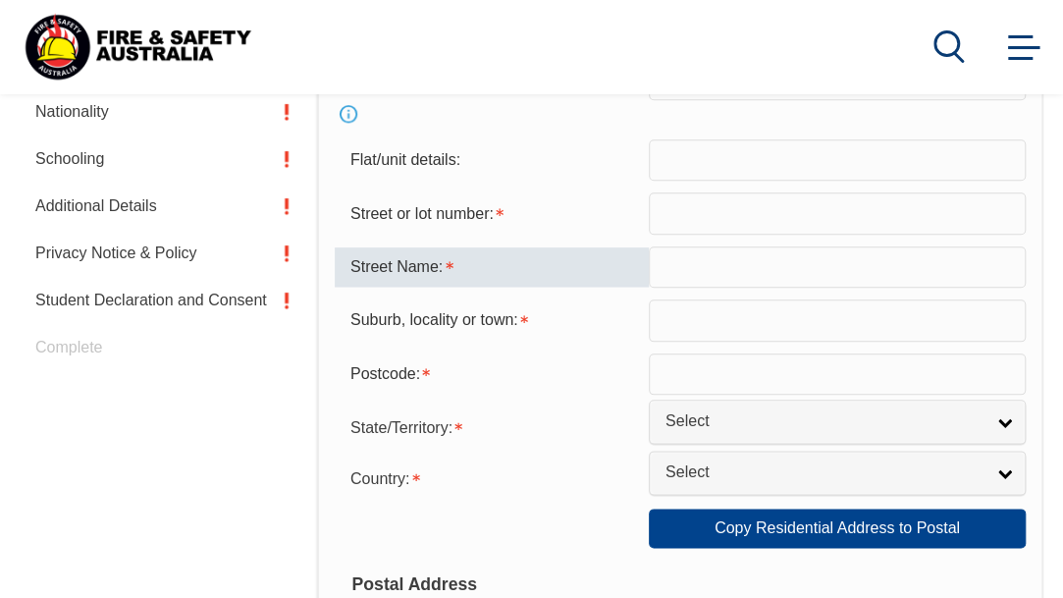
click at [649, 288] on input "text" at bounding box center [837, 266] width 377 height 41
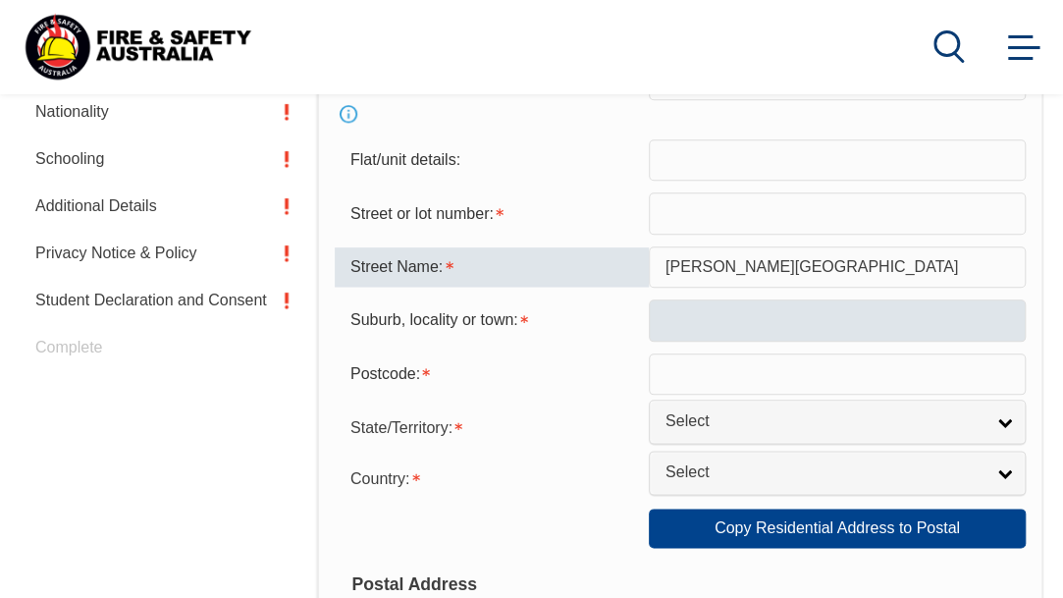
type input "Durrant Street"
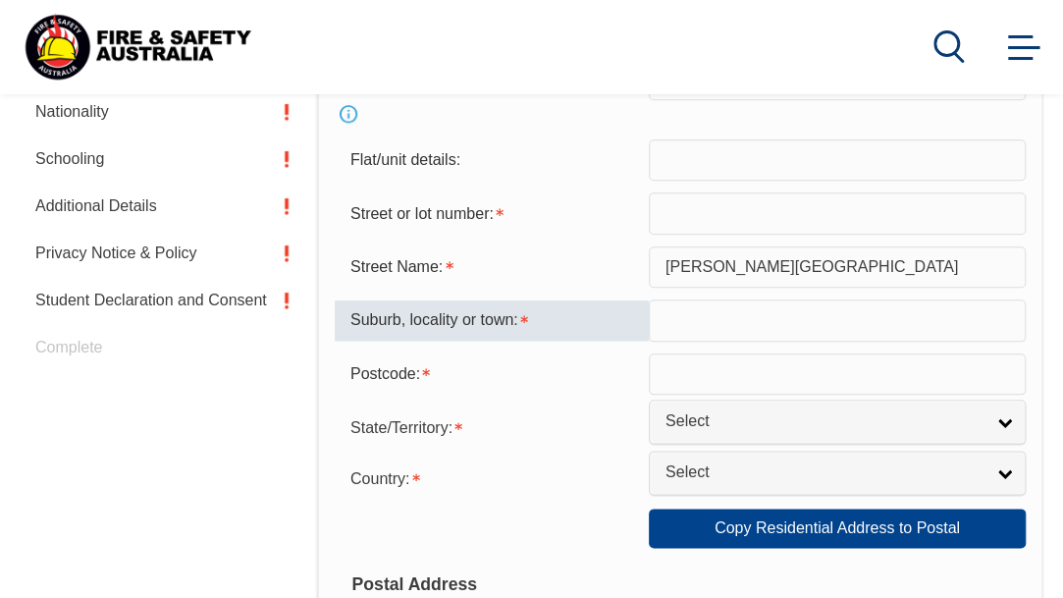
click at [649, 341] on input "text" at bounding box center [837, 319] width 377 height 41
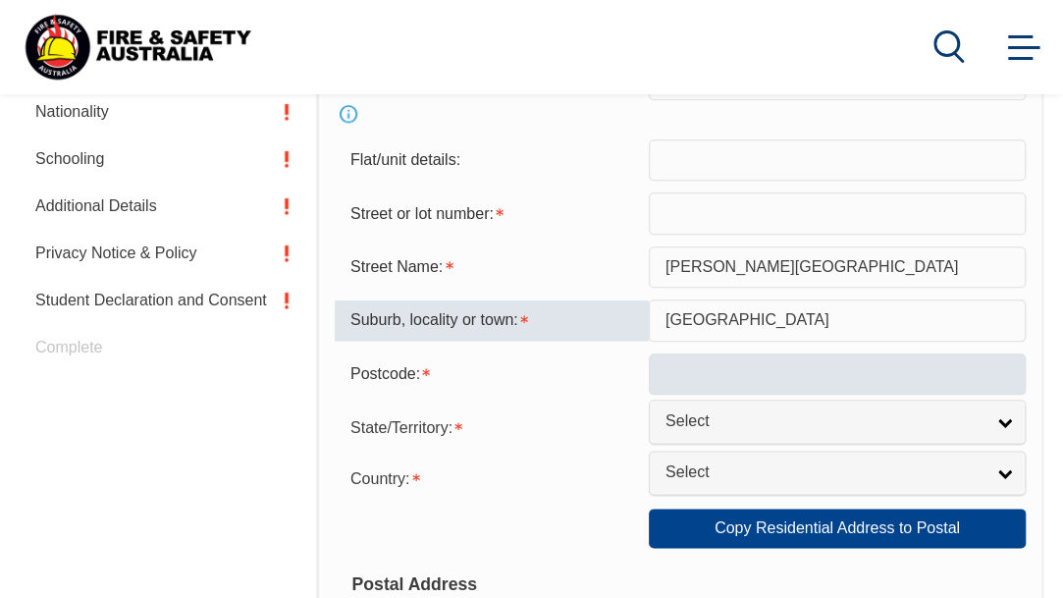
type input "Brighton"
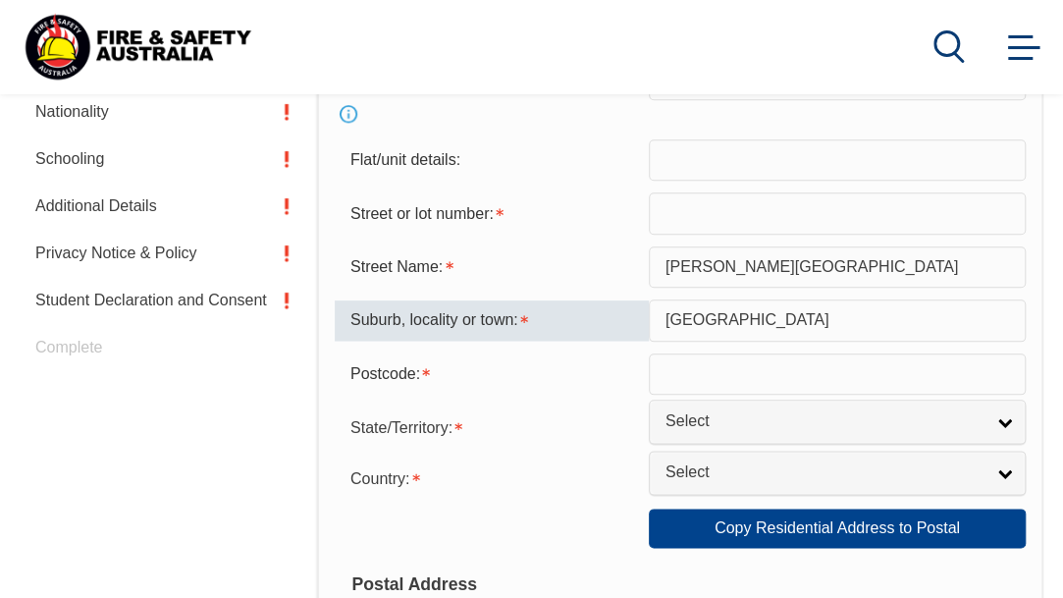
click at [649, 395] on input "text" at bounding box center [837, 373] width 377 height 41
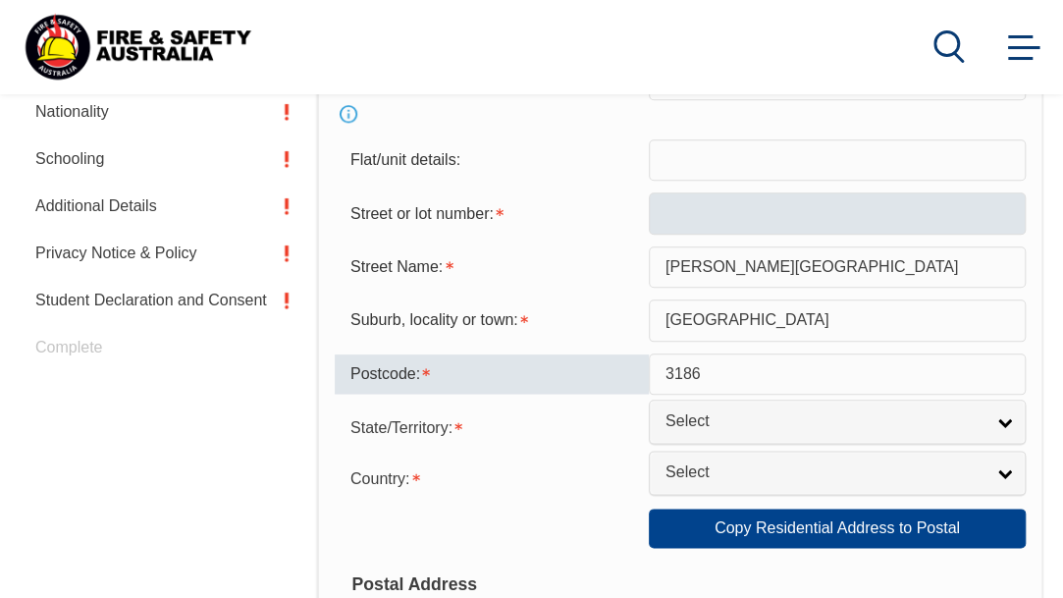
type input "3186"
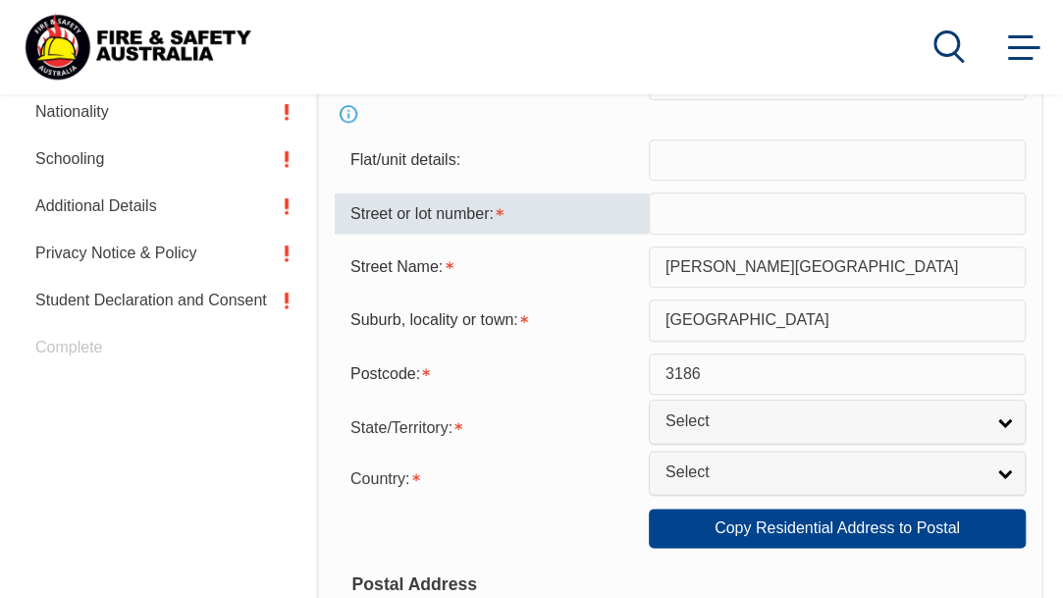
click at [649, 234] on input "text" at bounding box center [837, 212] width 377 height 41
type input "U"
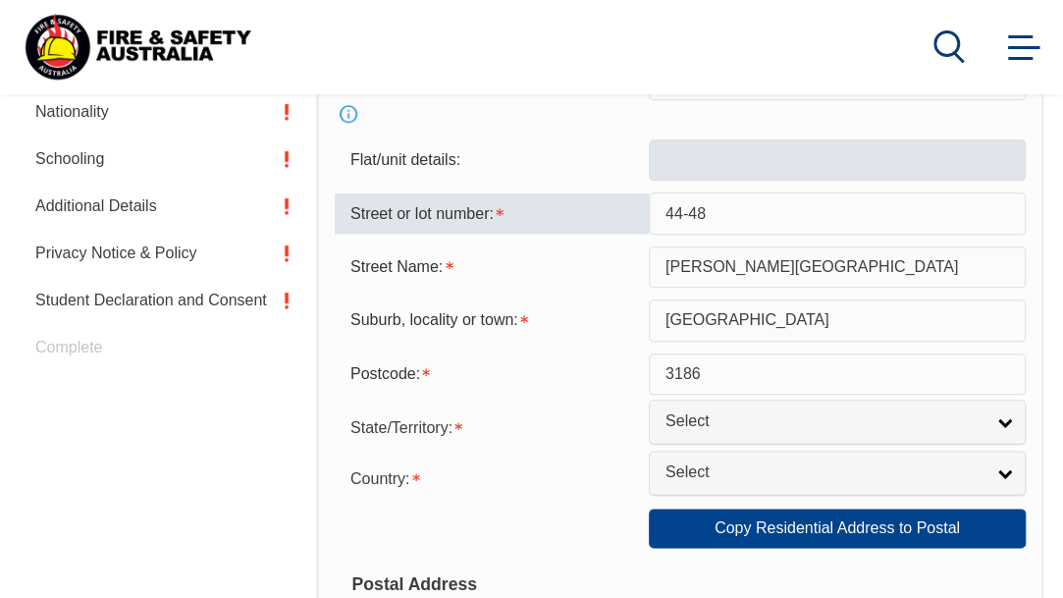
type input "44-48"
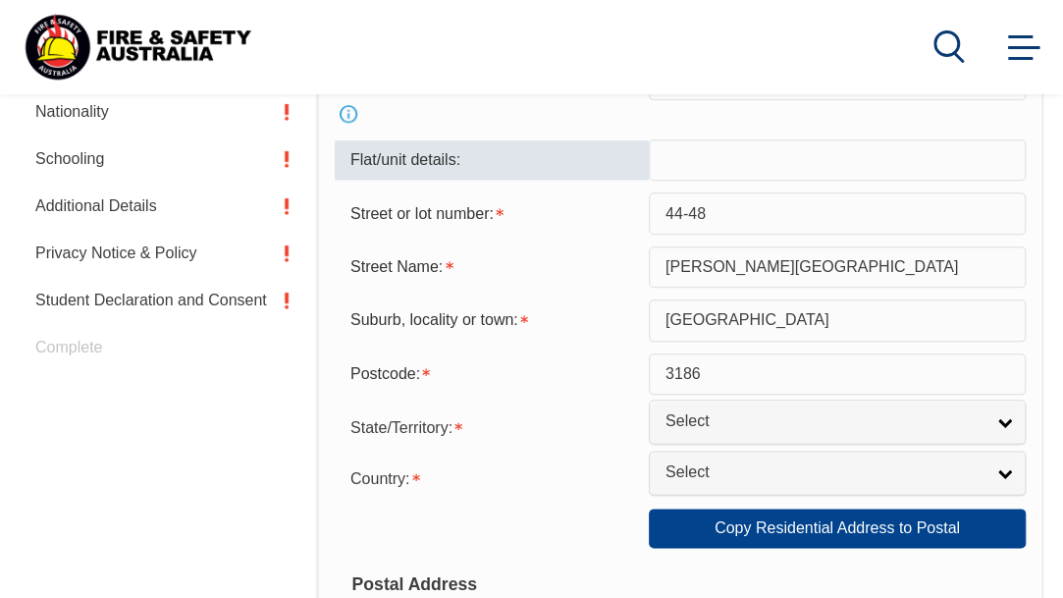
click at [649, 181] on input "text" at bounding box center [837, 159] width 377 height 41
type input "U5"
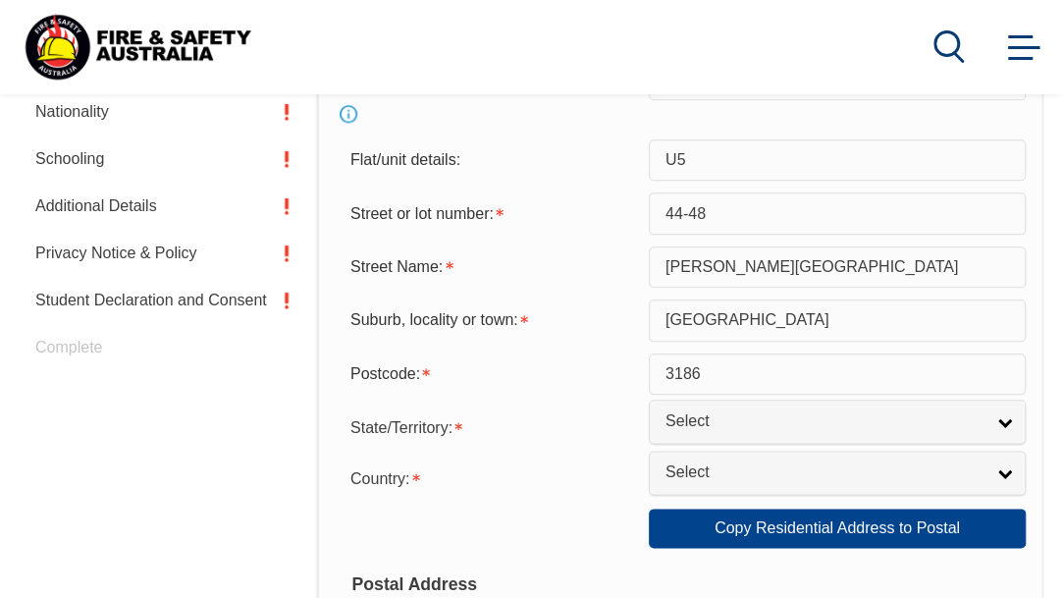
click at [835, 234] on div "Street or lot number: 44-48" at bounding box center [680, 212] width 691 height 41
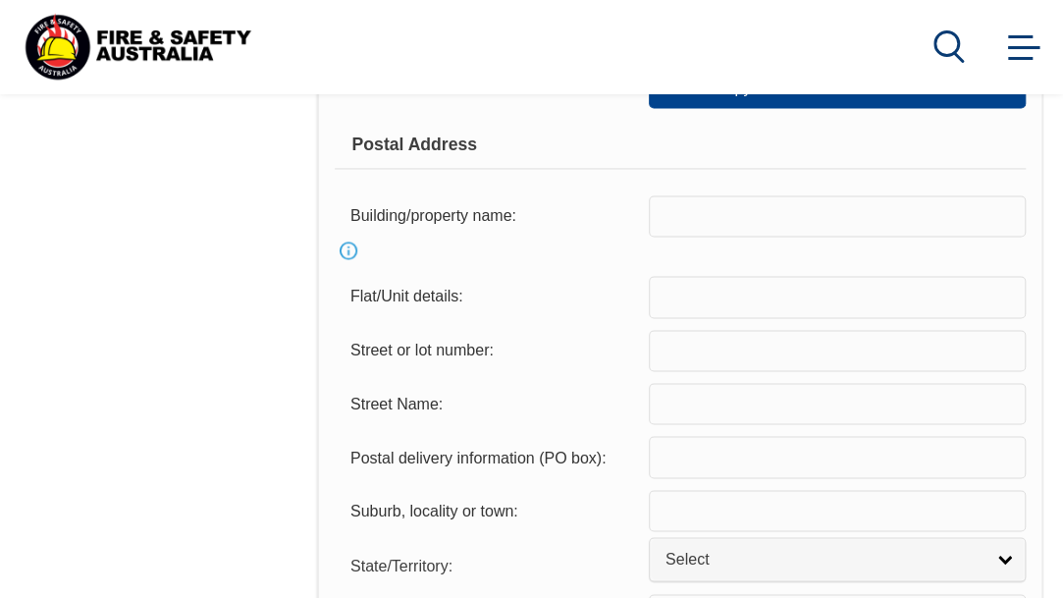
scroll to position [1228, 0]
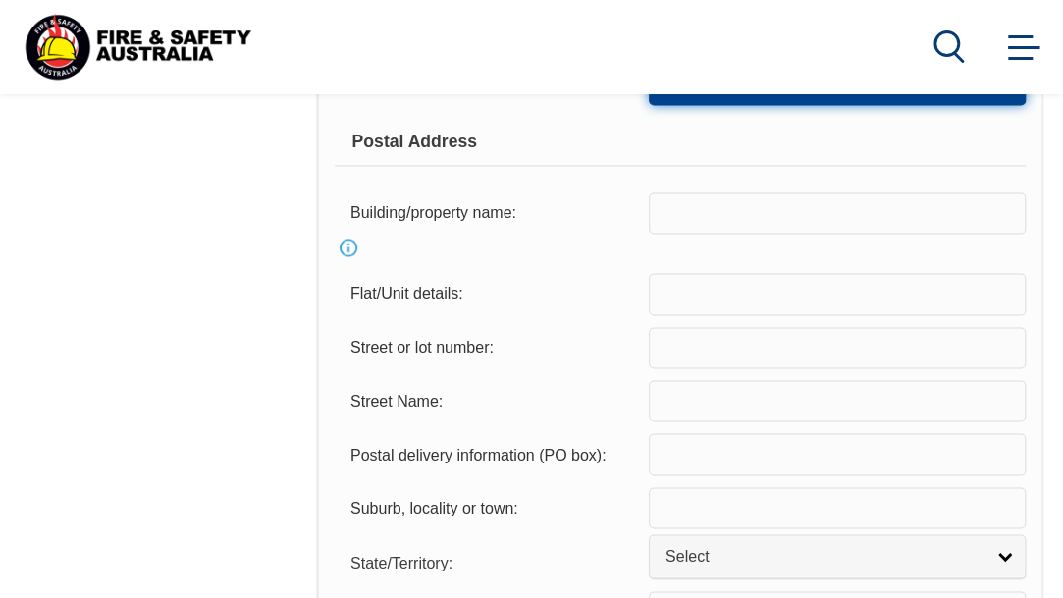
click at [649, 105] on link "Copy Residential Address to Postal" at bounding box center [837, 85] width 377 height 39
type input "U5"
type input "44-48"
type input "Durrant Street"
type input "Brighton"
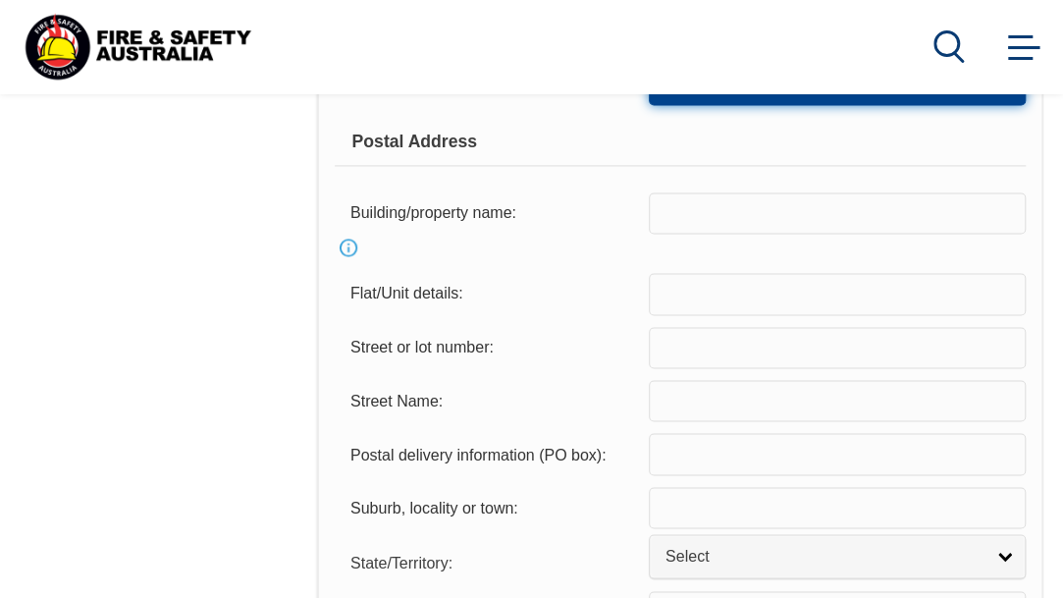
type input "3186"
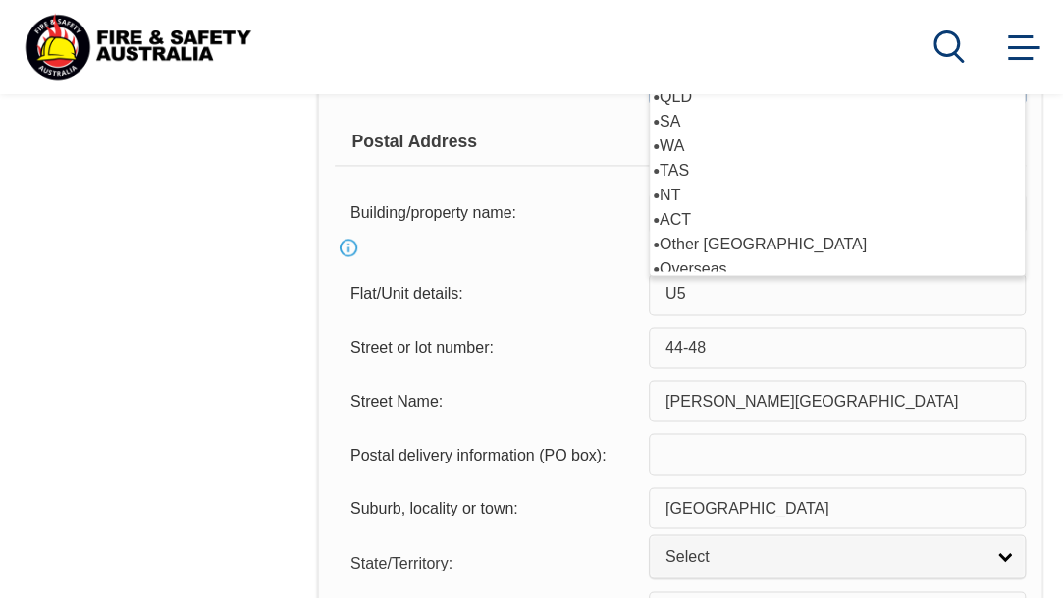
click at [654, 84] on li "VIC" at bounding box center [837, 72] width 367 height 25
select select "VIC"
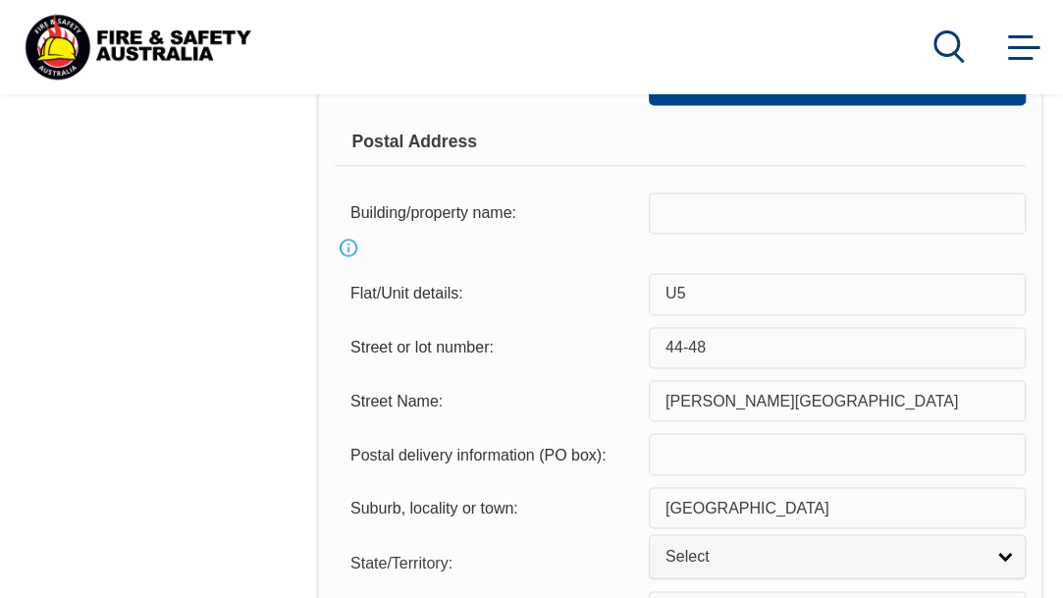
click at [649, 52] on link "Select" at bounding box center [837, 30] width 377 height 44
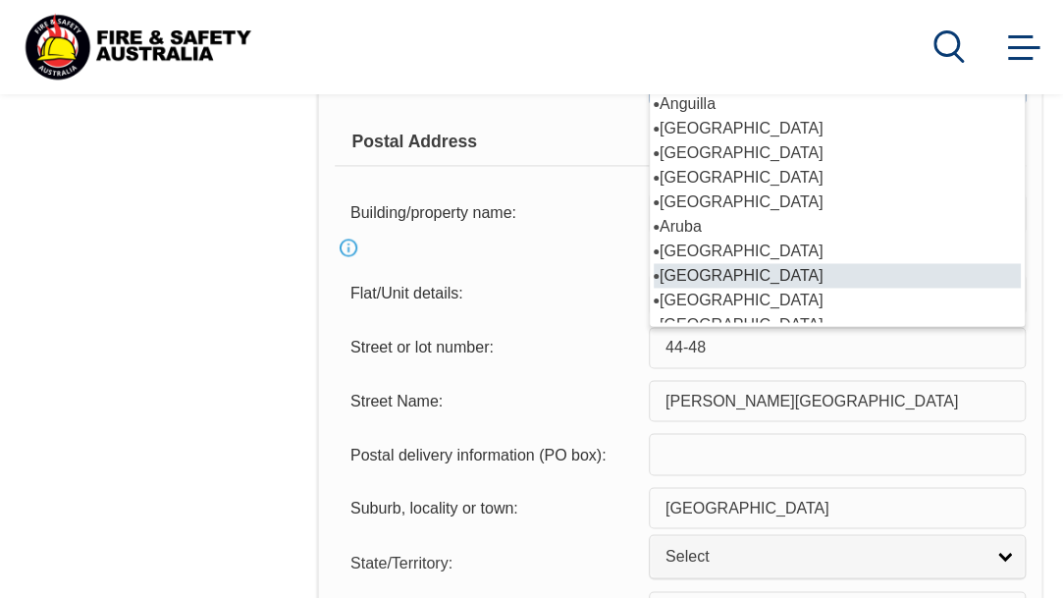
scroll to position [169, 0]
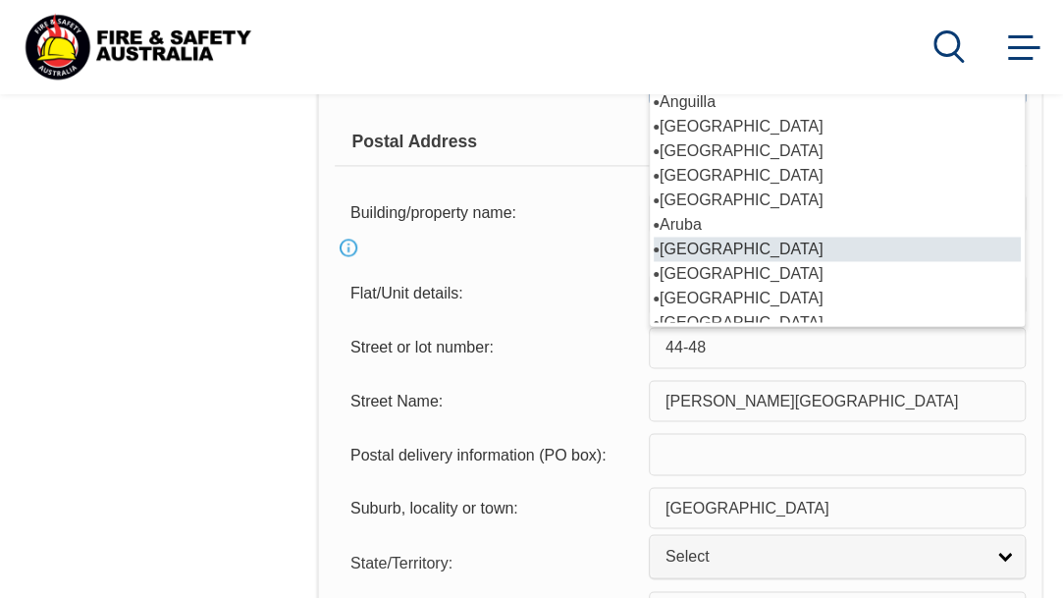
click at [654, 261] on li "[GEOGRAPHIC_DATA]" at bounding box center [837, 249] width 367 height 25
select select "1101"
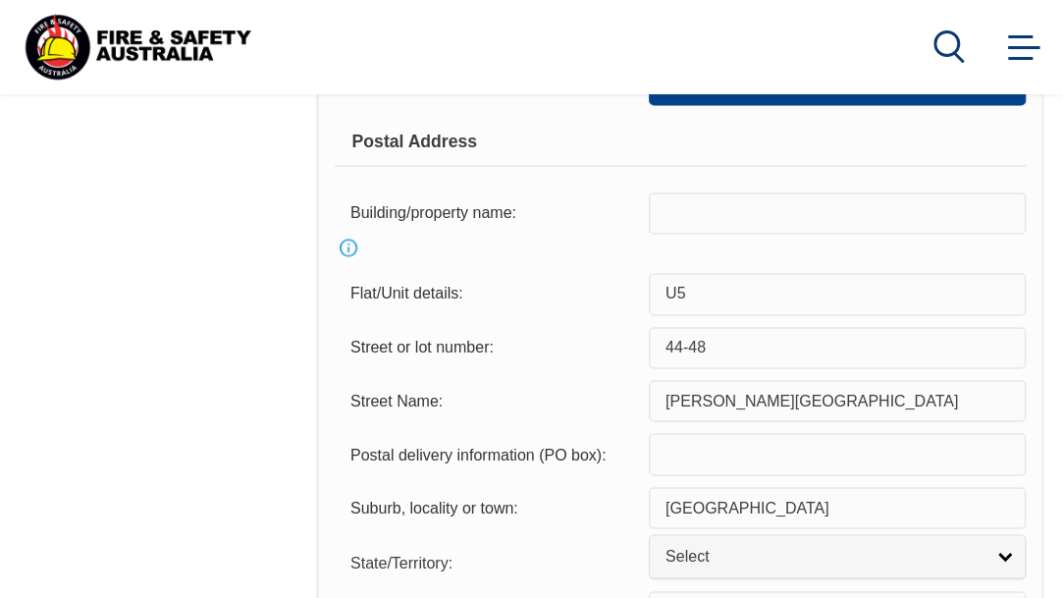
click at [799, 105] on div "Copy Residential Address to Postal: Copy Residential Address to Postal" at bounding box center [680, 85] width 691 height 39
click at [649, 105] on link "Copy Residential Address to Postal" at bounding box center [837, 85] width 377 height 39
select select "VIC"
select select "1101"
click at [836, 166] on div "Postal Address" at bounding box center [680, 141] width 691 height 49
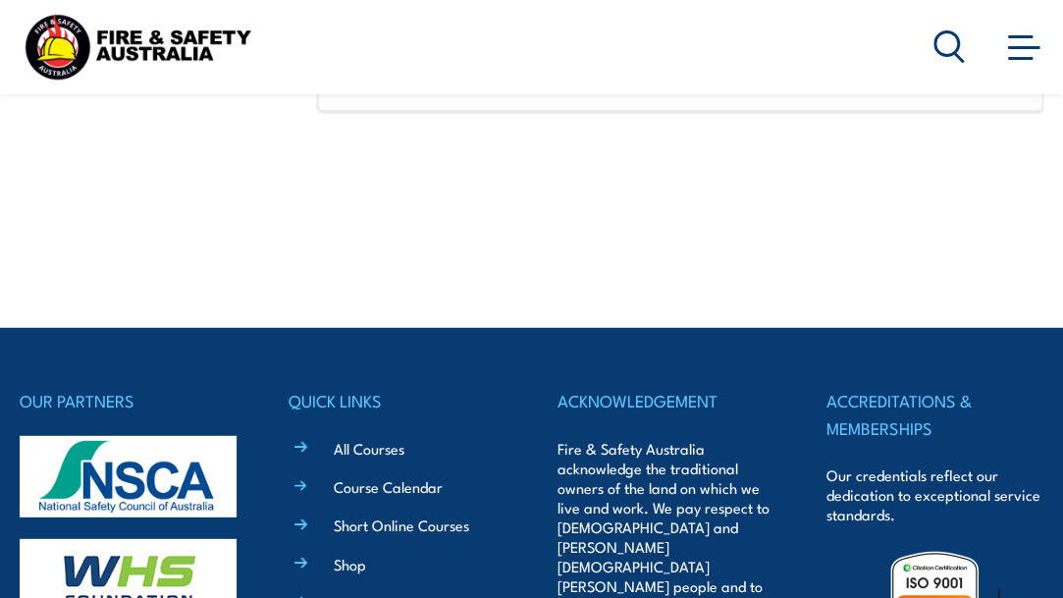
scroll to position [2153, 0]
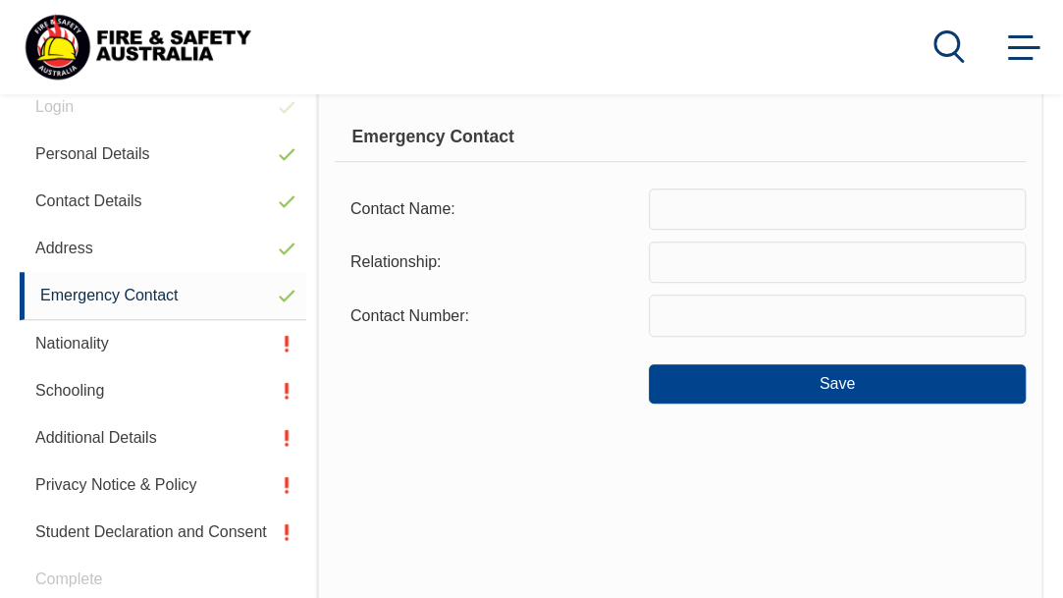
scroll to position [555, 0]
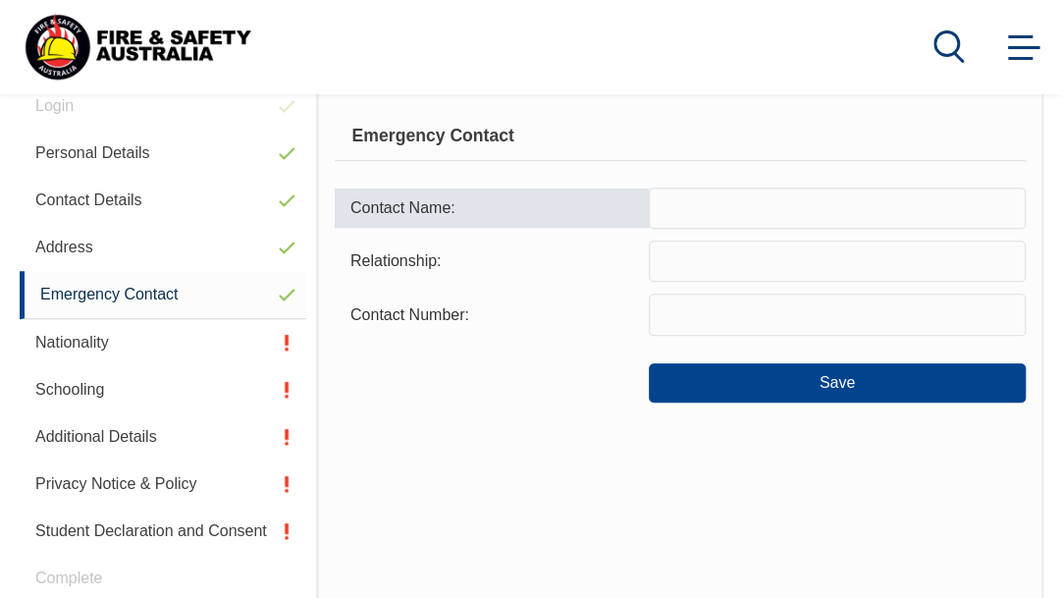
click at [649, 229] on input "text" at bounding box center [837, 207] width 377 height 41
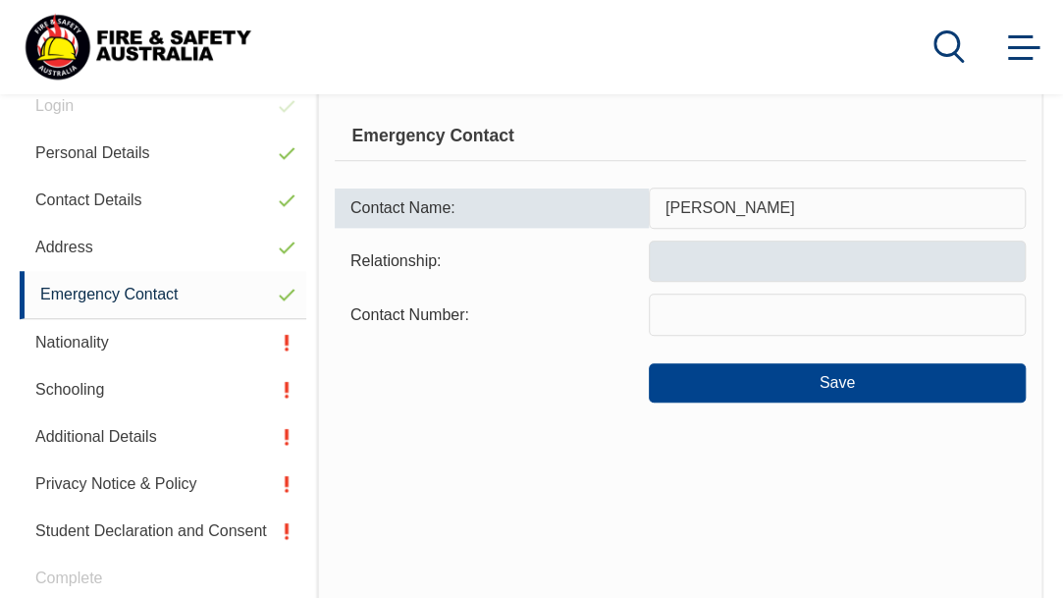
type input "Nick Moulding"
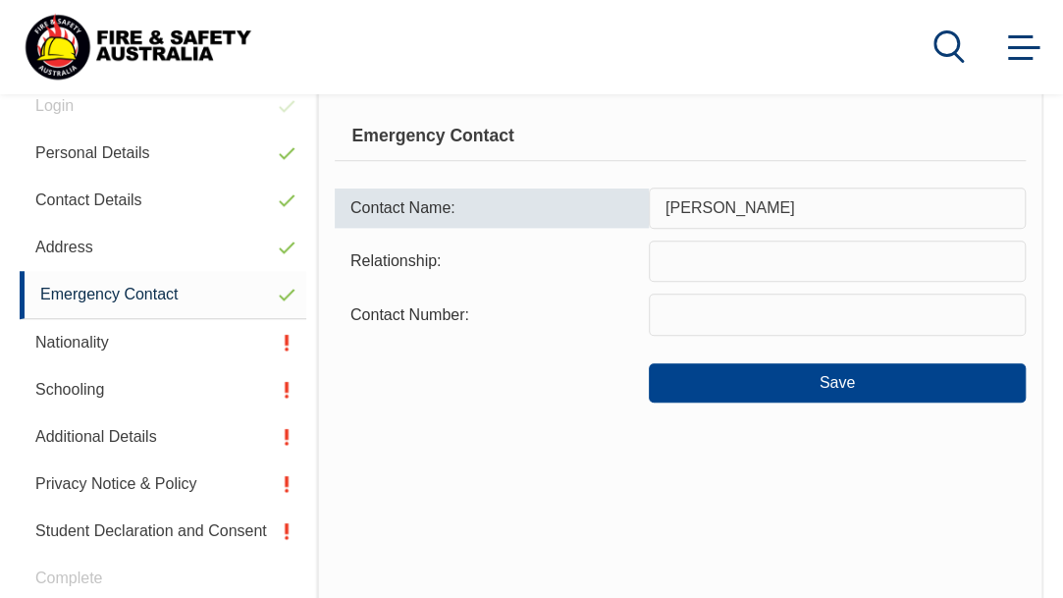
click at [649, 282] on input "text" at bounding box center [837, 260] width 377 height 41
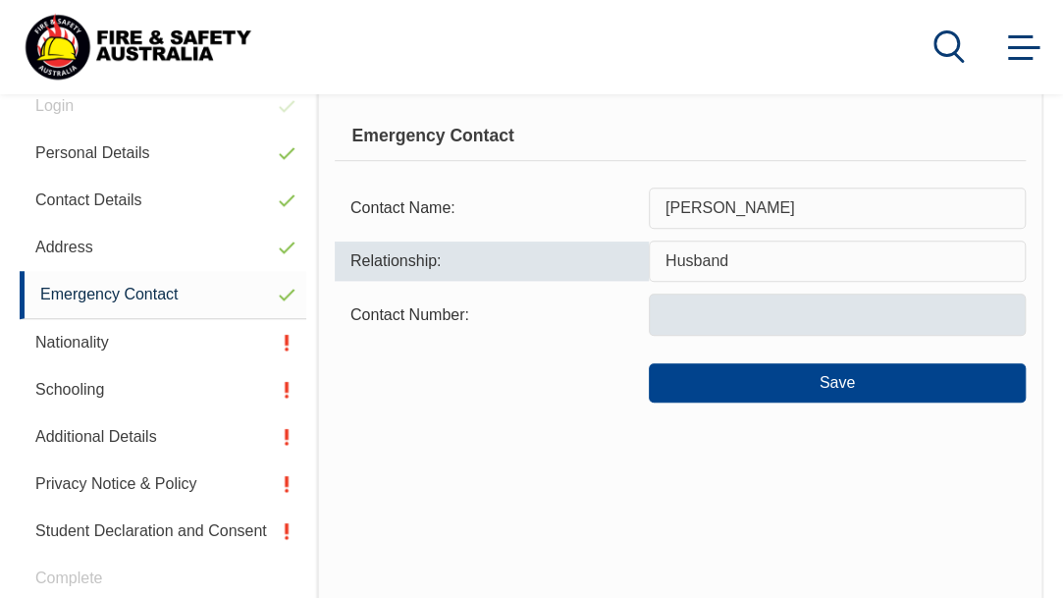
type input "Husband"
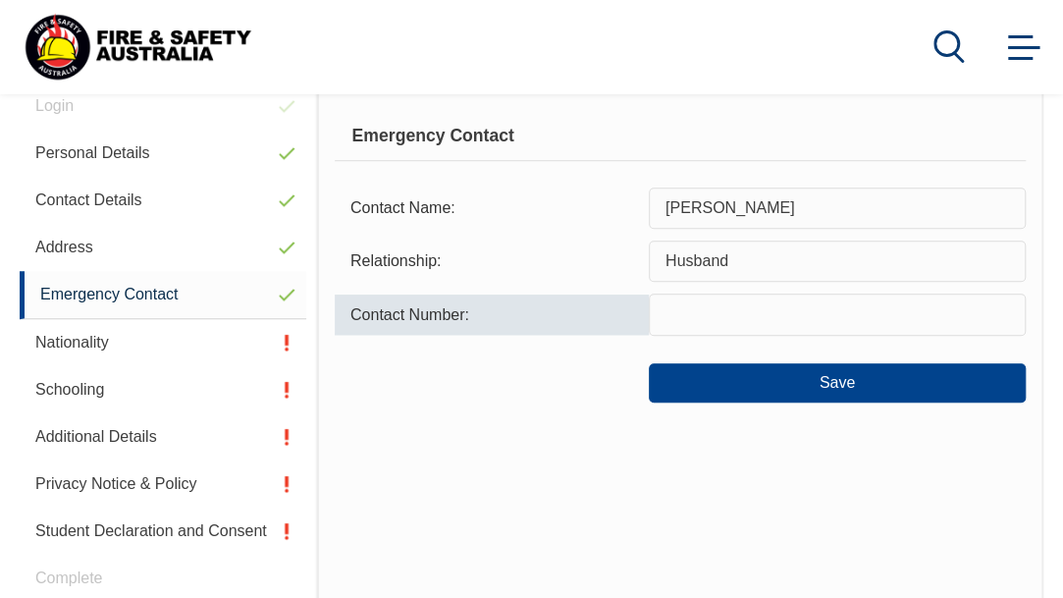
click at [649, 335] on input "text" at bounding box center [837, 313] width 377 height 41
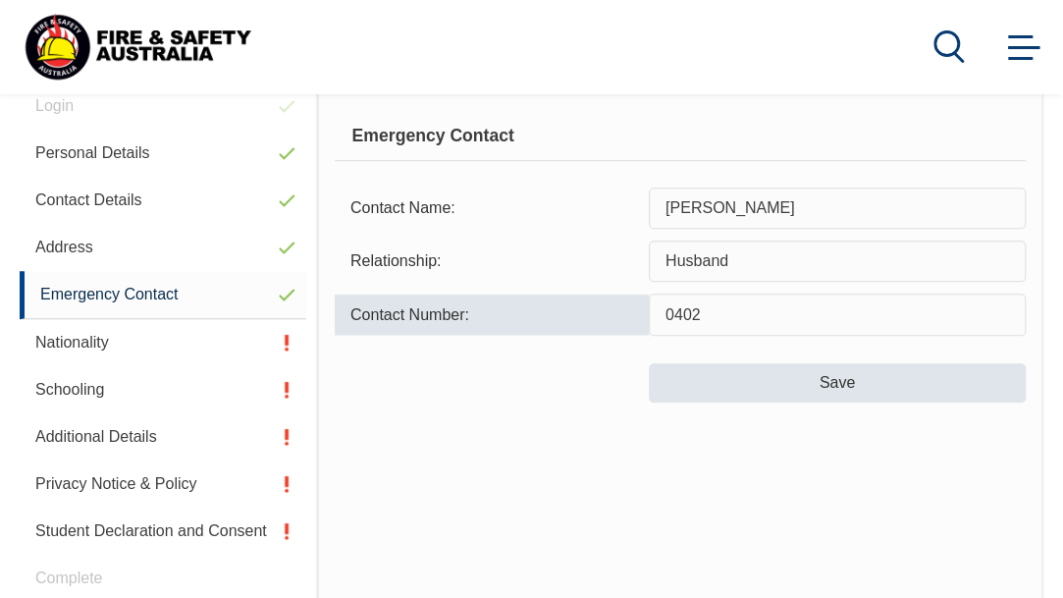
type input "0402"
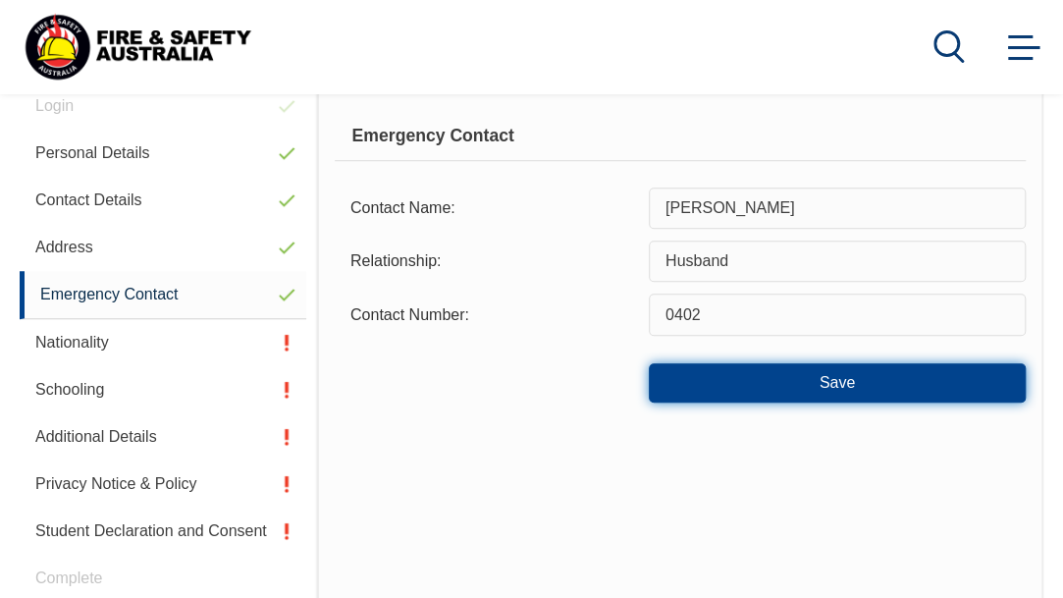
click at [649, 402] on button "Save" at bounding box center [837, 382] width 377 height 39
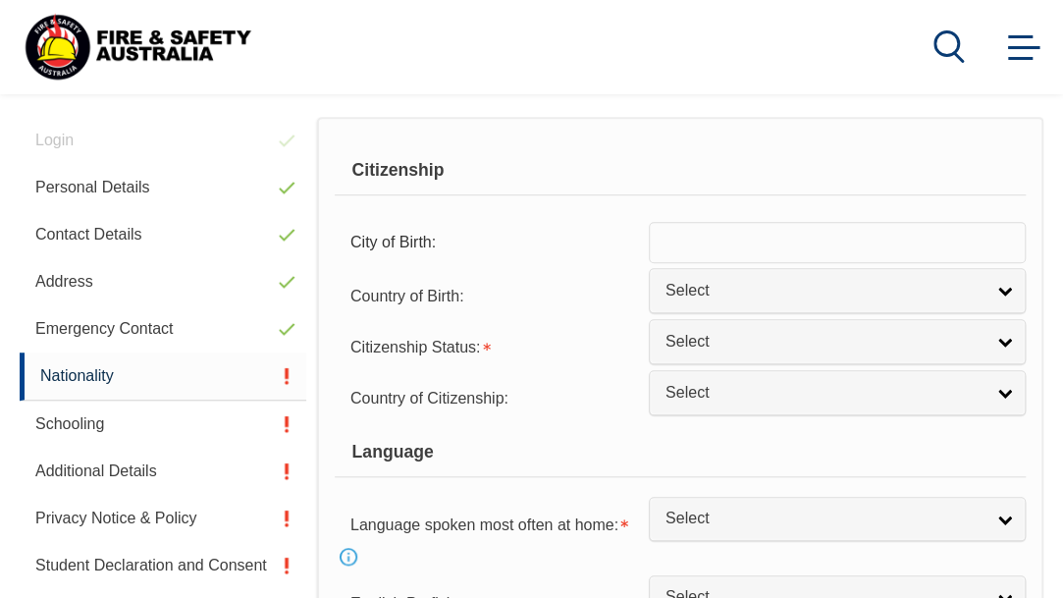
scroll to position [475, 0]
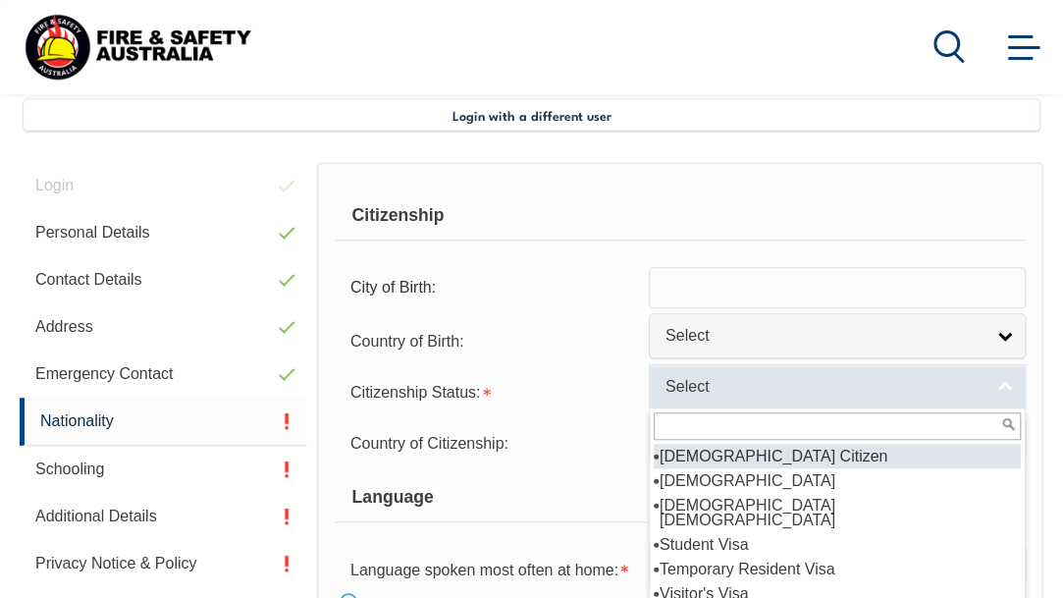
click at [666, 398] on span "Select" at bounding box center [825, 387] width 318 height 21
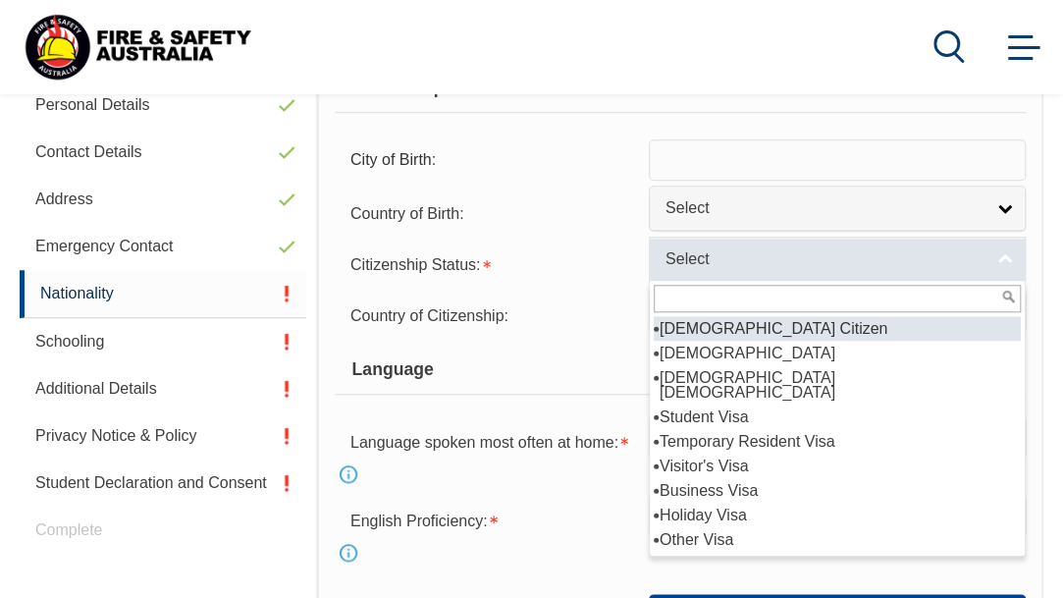
scroll to position [640, 0]
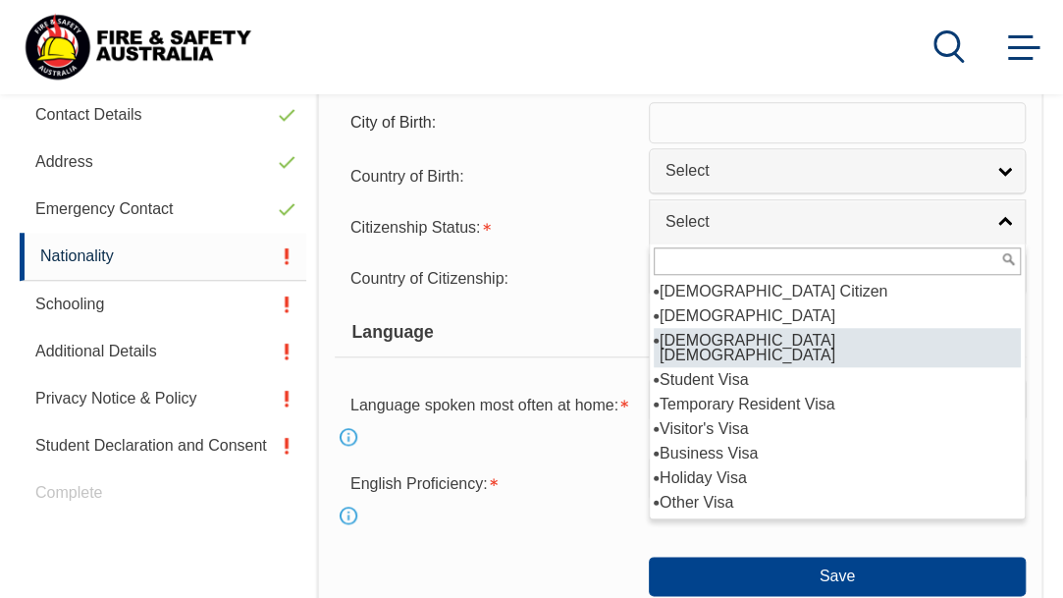
click at [654, 367] on li "[DEMOGRAPHIC_DATA] [DEMOGRAPHIC_DATA]" at bounding box center [837, 347] width 367 height 39
select select "3"
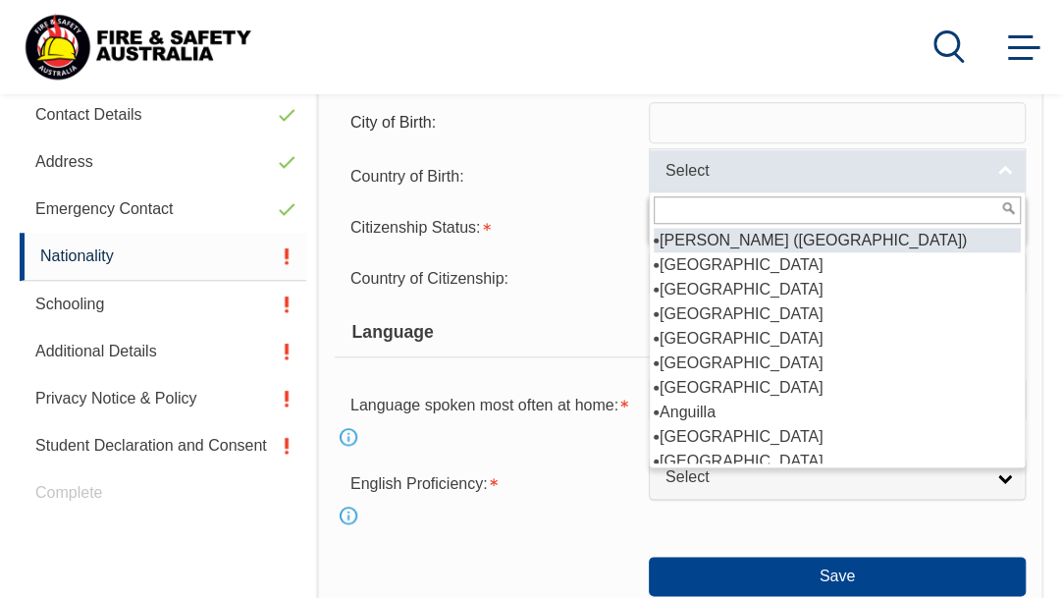
click at [666, 182] on span "Select" at bounding box center [825, 171] width 318 height 21
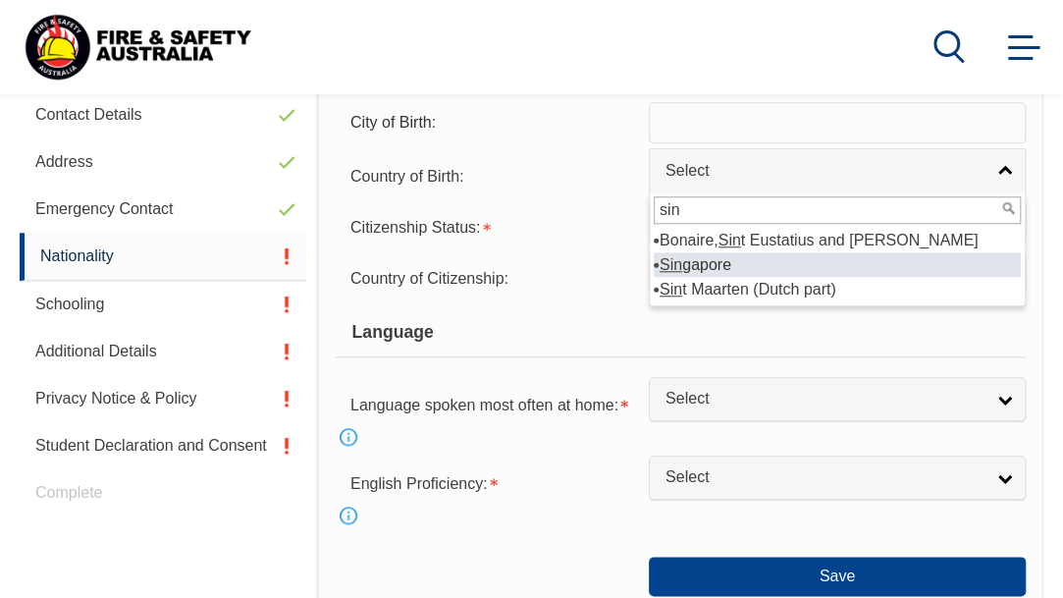
type input "sin"
click at [654, 277] on li "Sin gapore" at bounding box center [837, 264] width 367 height 25
select select "5205"
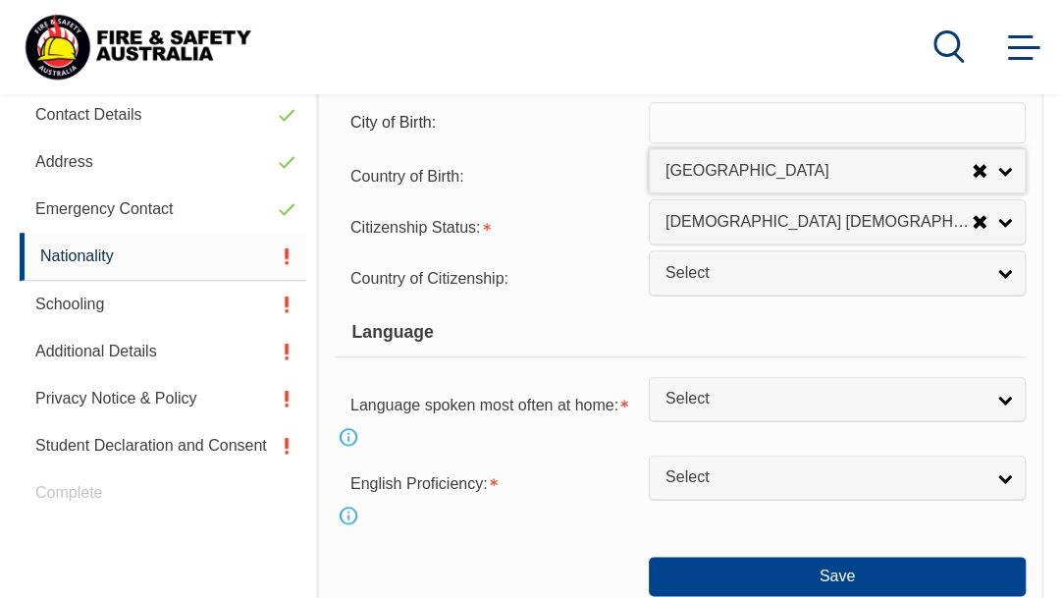
click at [821, 245] on div "Citizenship Status: Australian Citizen New Zealand Citizen Australian Permanent…" at bounding box center [680, 225] width 691 height 39
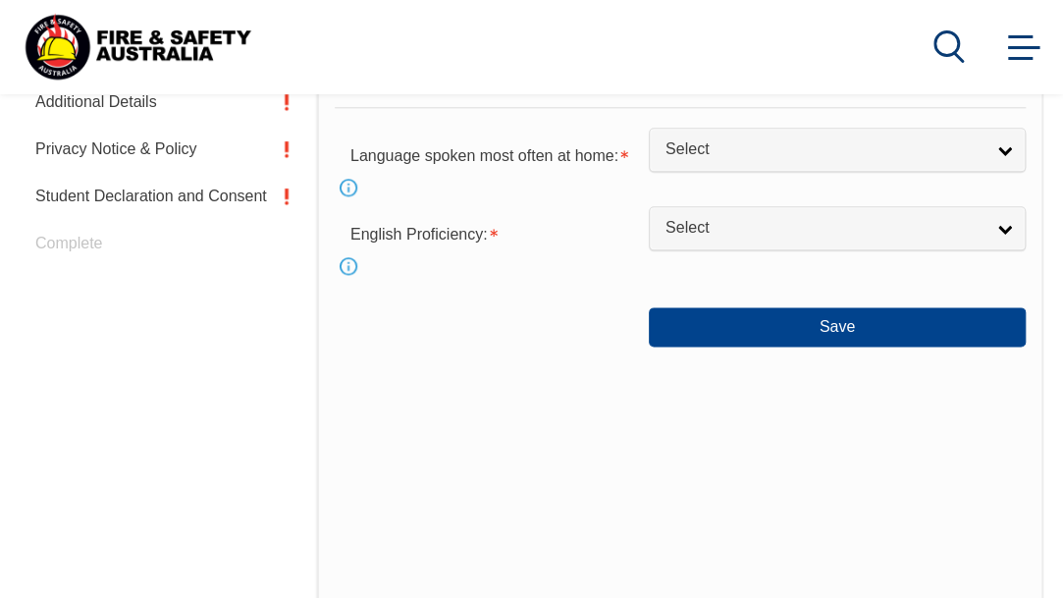
scroll to position [891, 0]
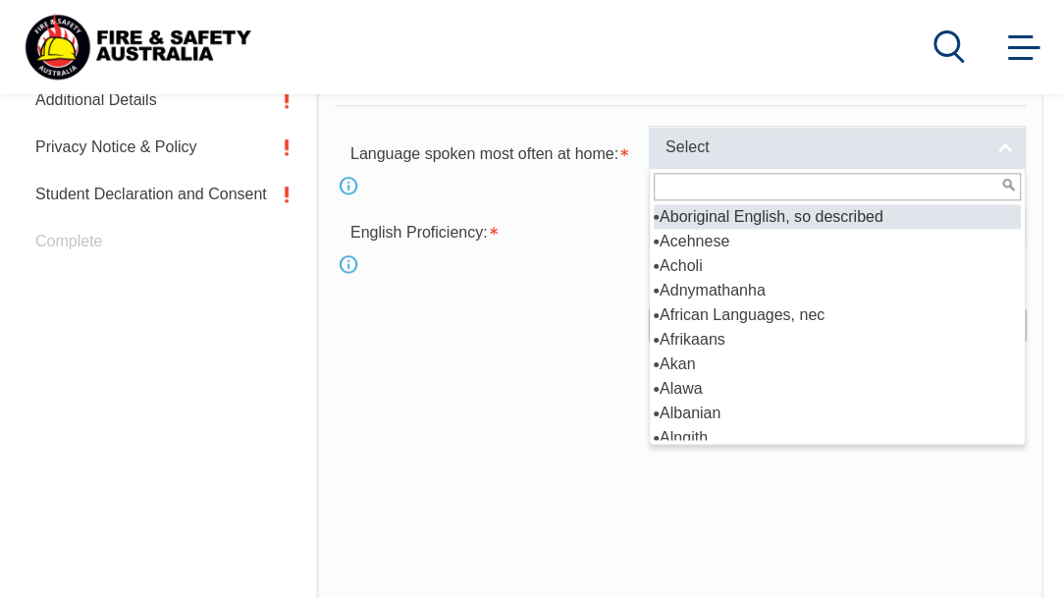
click at [666, 158] on span "Select" at bounding box center [825, 147] width 318 height 21
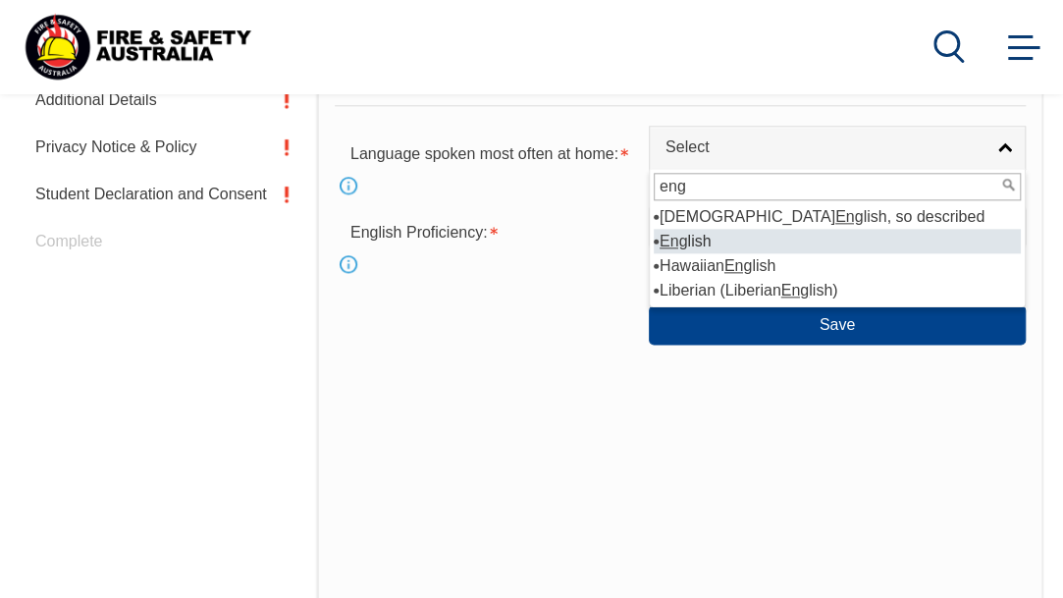
type input "eng"
click at [654, 253] on li "Eng lish" at bounding box center [837, 241] width 367 height 25
select select "1201"
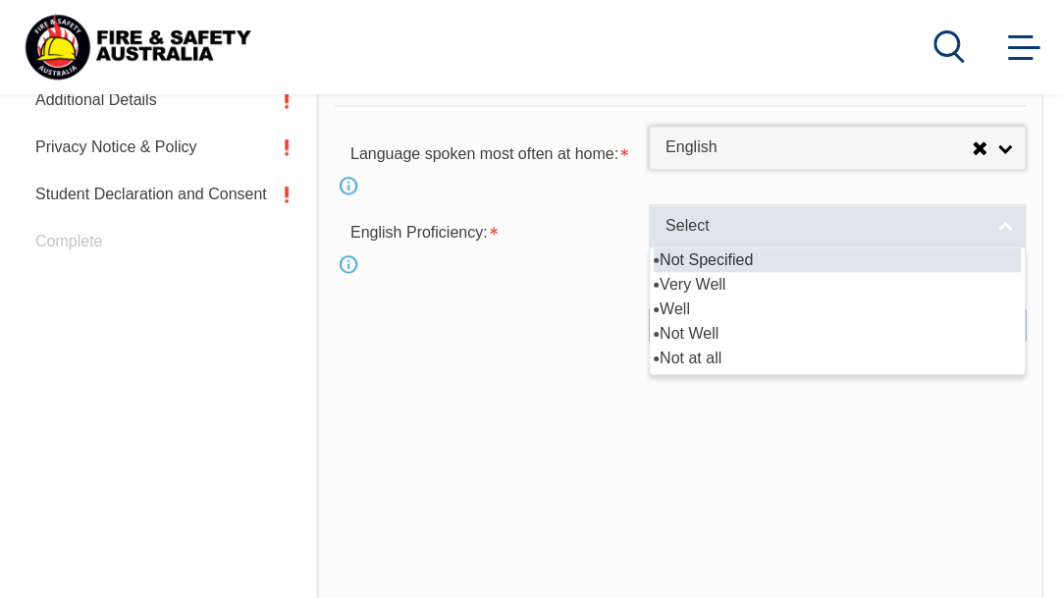
click at [666, 237] on span "Select" at bounding box center [825, 226] width 318 height 21
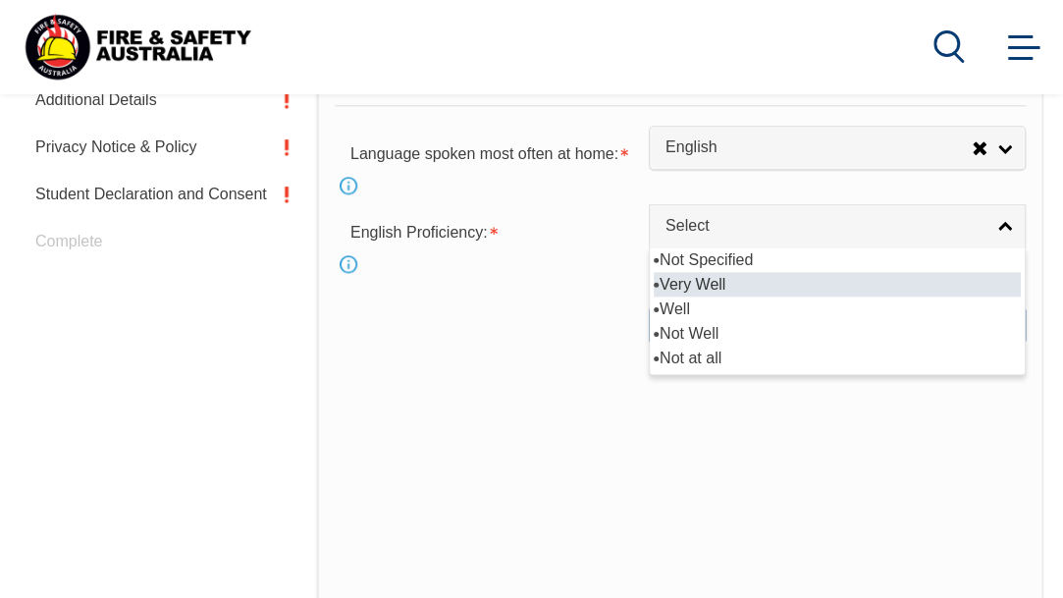
click at [654, 296] on li "Very Well" at bounding box center [837, 284] width 367 height 25
select select "1"
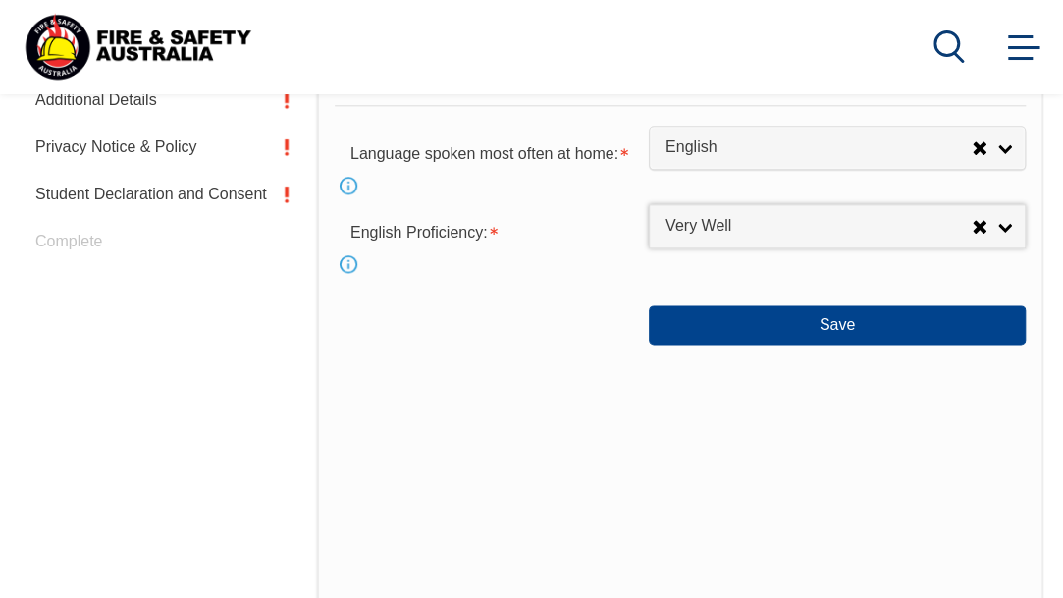
click at [797, 345] on div "Save" at bounding box center [680, 317] width 691 height 55
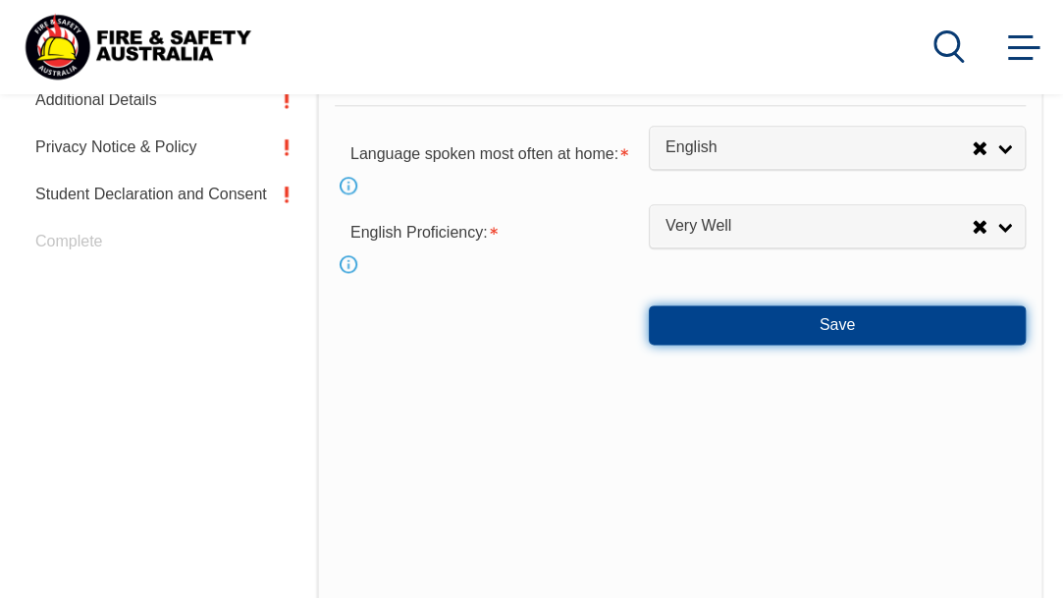
click at [649, 345] on button "Save" at bounding box center [837, 324] width 377 height 39
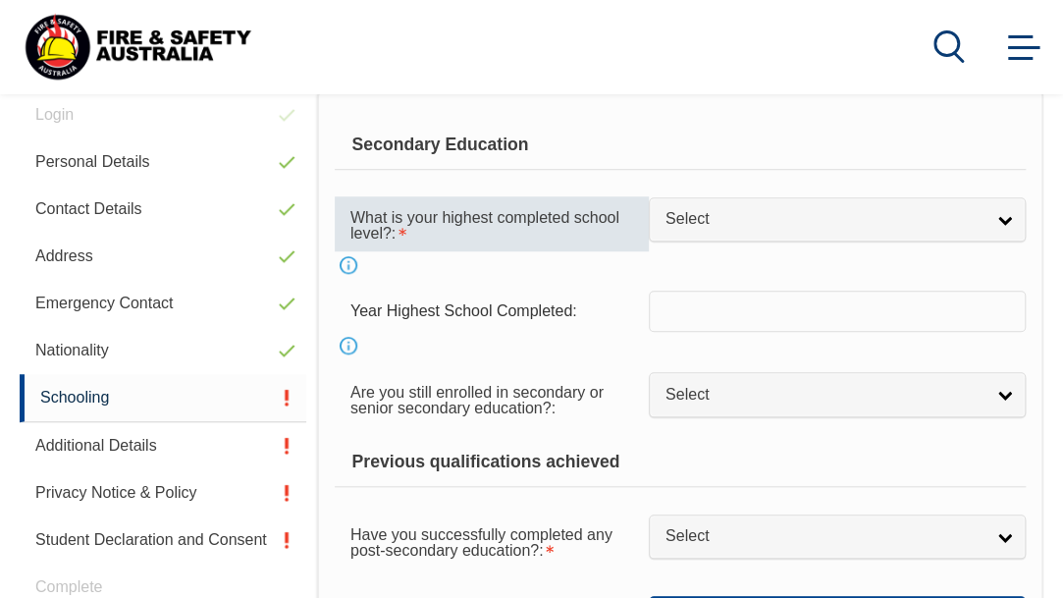
scroll to position [476, 0]
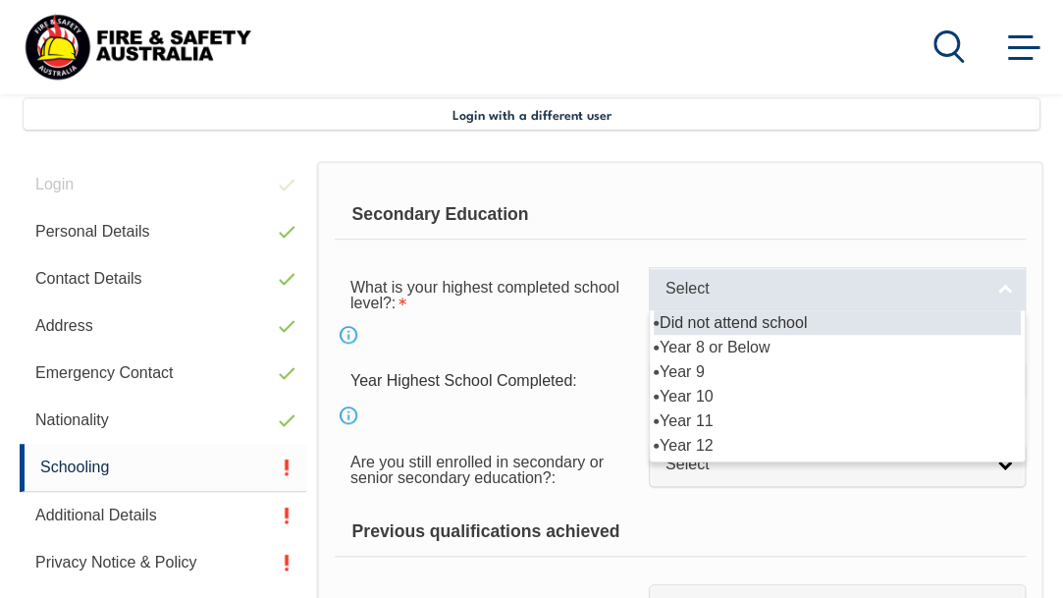
click at [666, 299] on span "Select" at bounding box center [825, 289] width 318 height 21
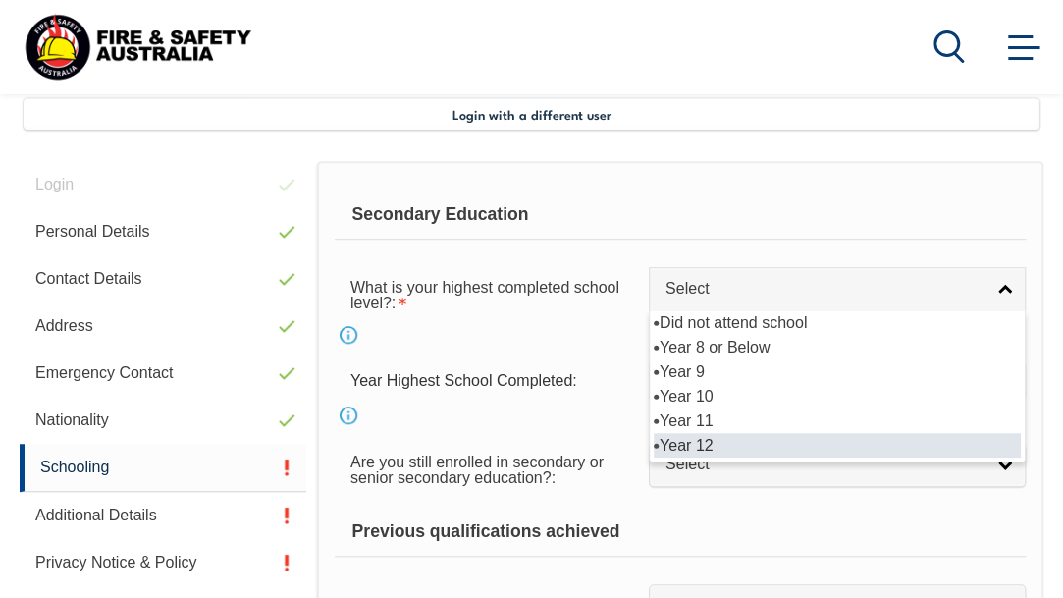
click at [654, 457] on li "Year 12" at bounding box center [837, 445] width 367 height 25
select select "12"
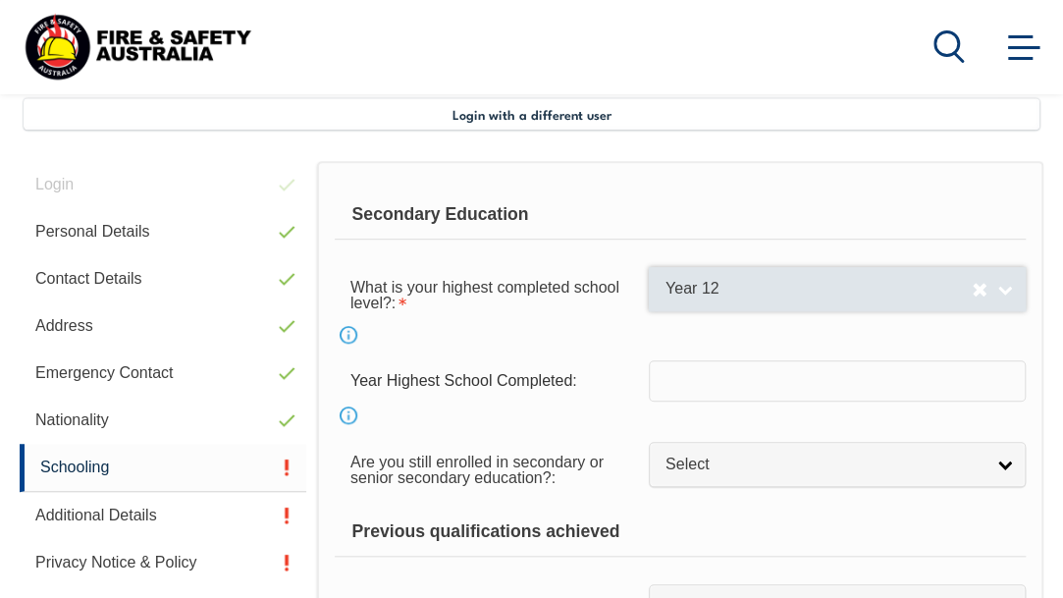
select select
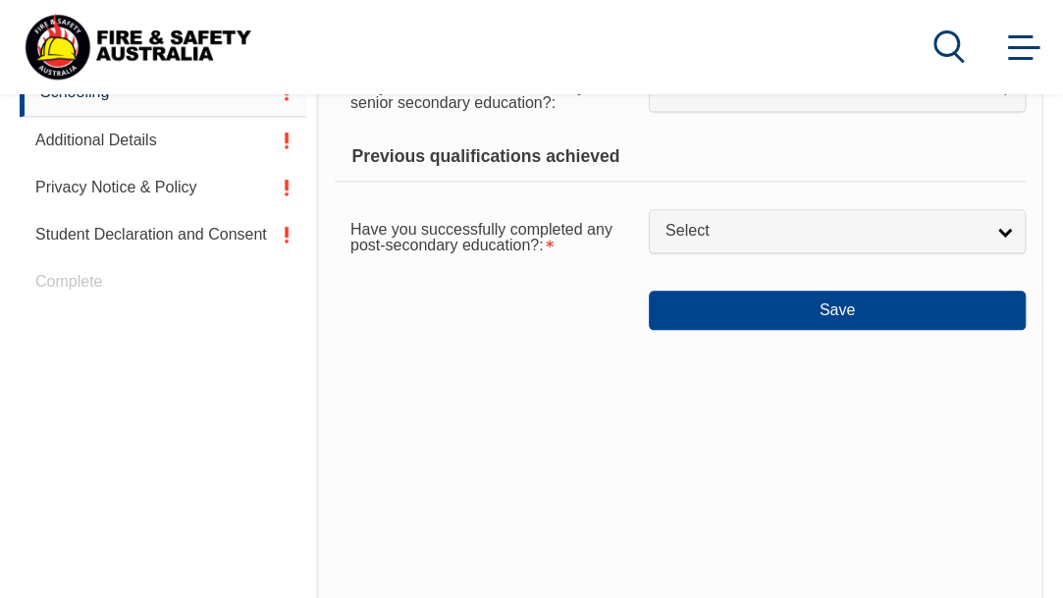
scroll to position [852, 0]
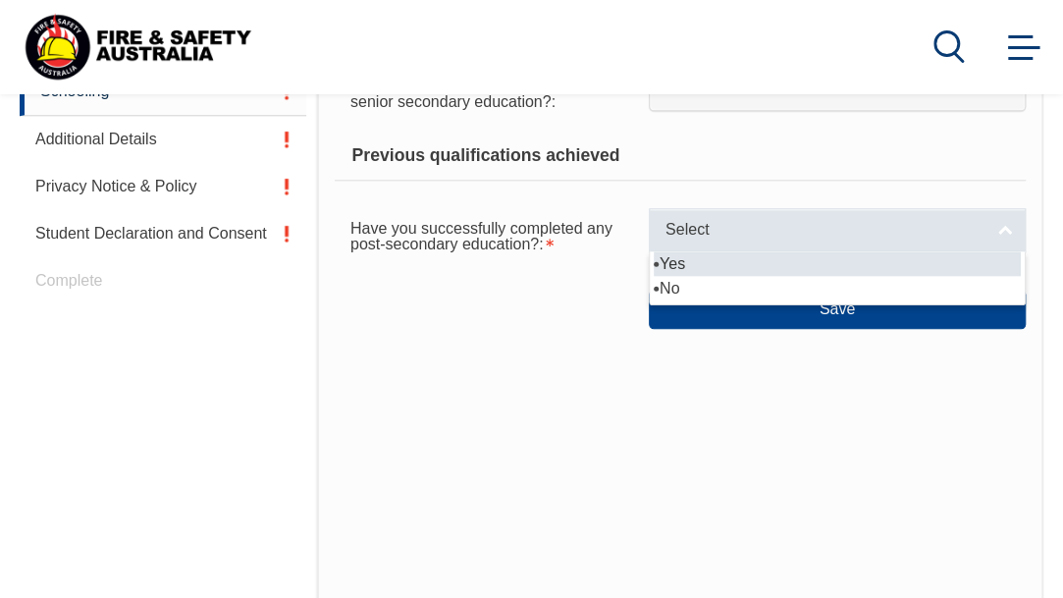
click at [656, 252] on link "Select" at bounding box center [837, 230] width 377 height 44
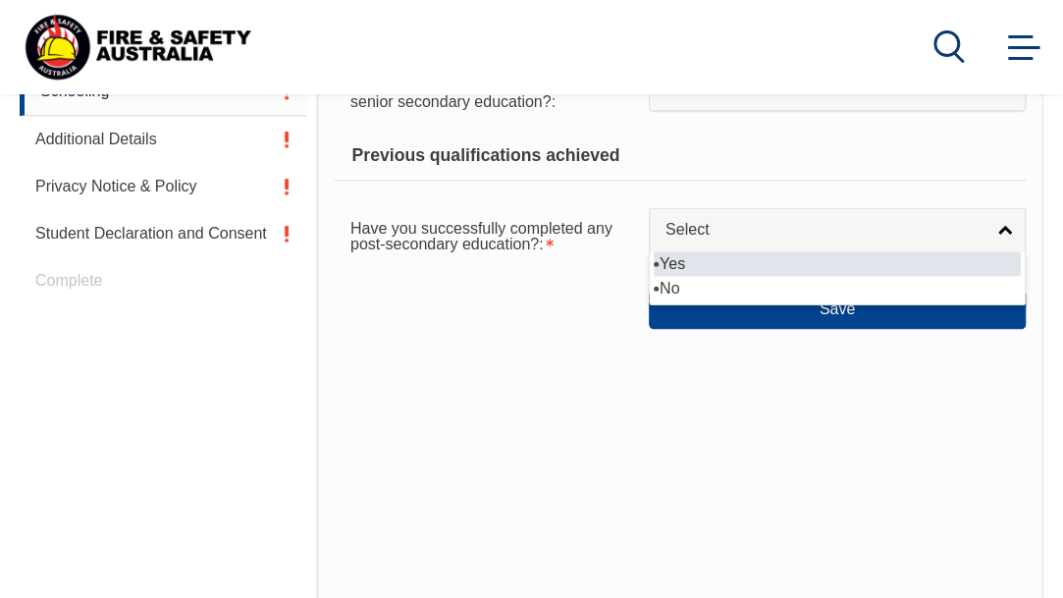
click at [654, 276] on li "Yes" at bounding box center [837, 263] width 367 height 25
select select "true"
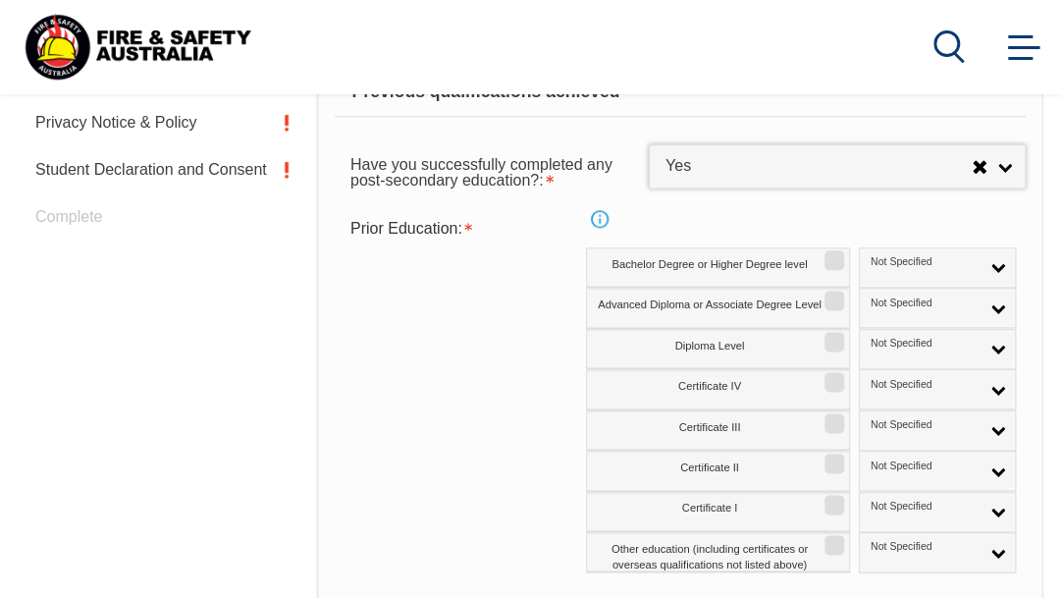
scroll to position [927, 0]
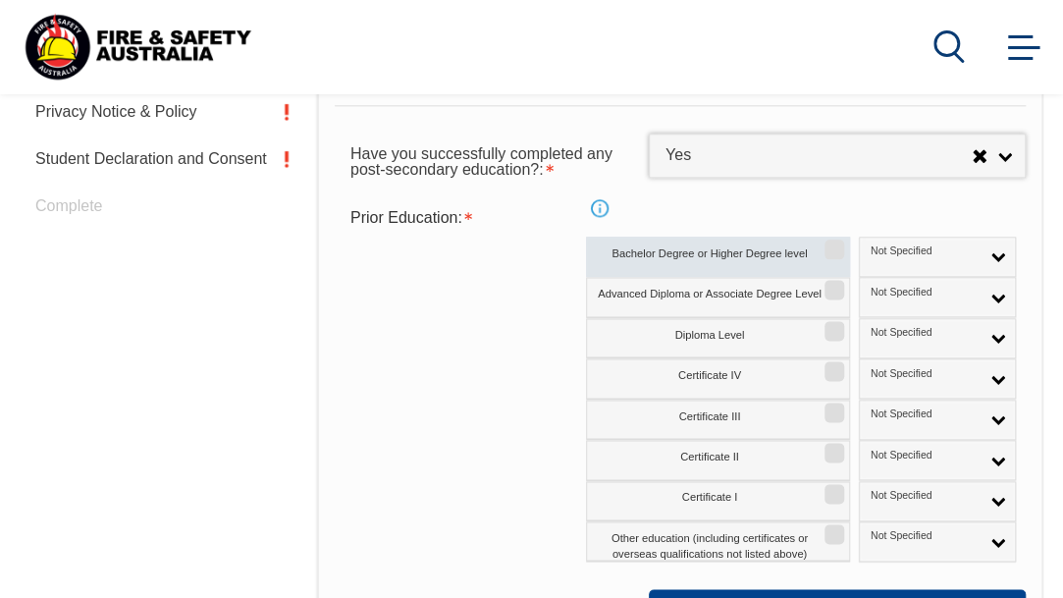
click at [843, 277] on label "Bachelor Degree or Higher Degree level" at bounding box center [718, 257] width 264 height 40
click at [837, 243] on input "Bachelor Degree or Higher Degree level" at bounding box center [832, 242] width 12 height 2
checkbox input "true"
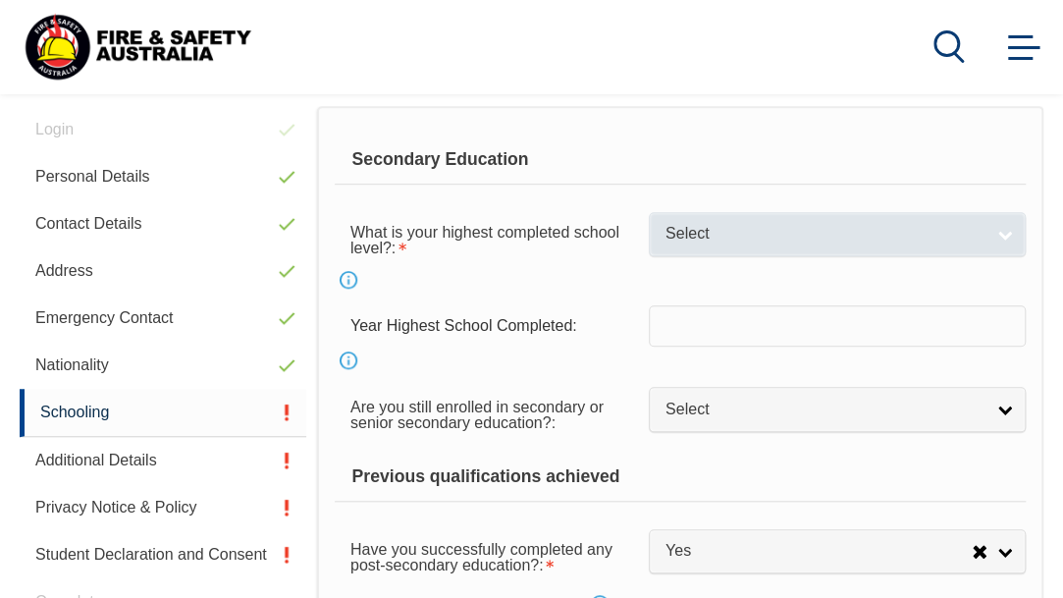
scroll to position [524, 0]
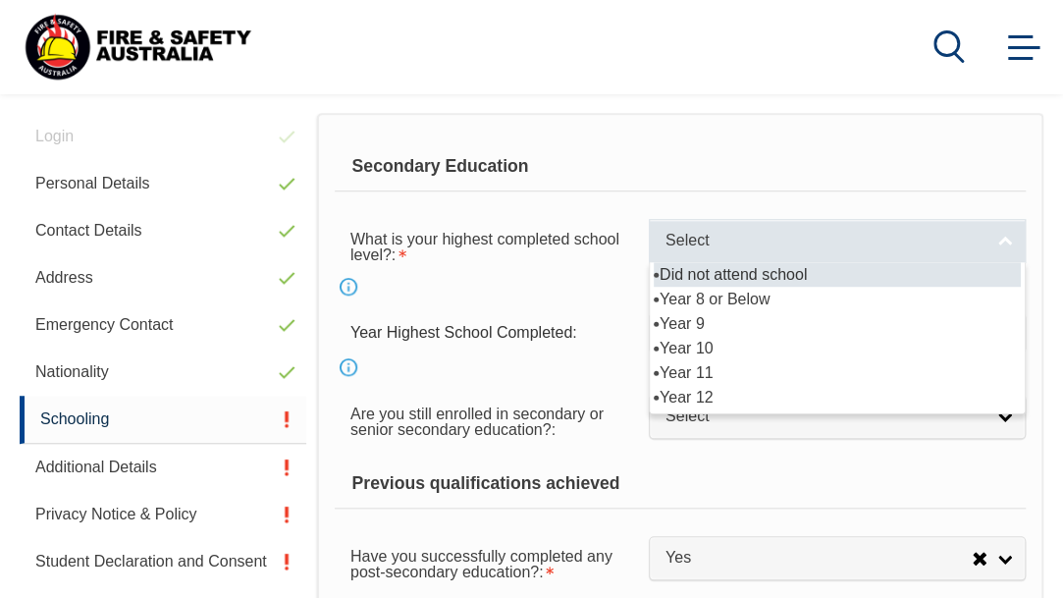
click at [666, 251] on span "Select" at bounding box center [819, 241] width 306 height 21
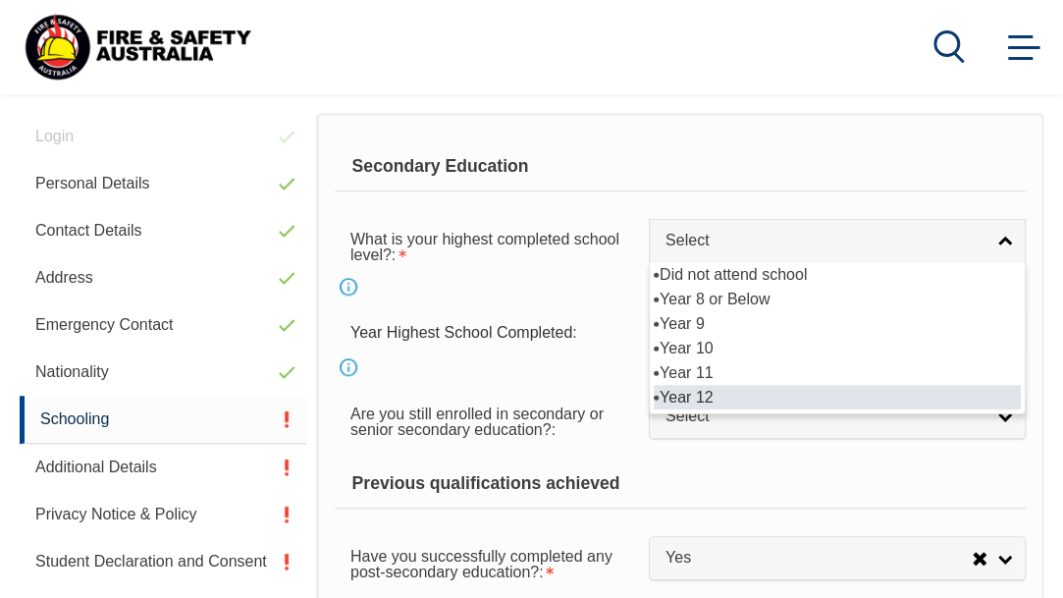
click at [654, 409] on li "Year 12" at bounding box center [837, 397] width 367 height 25
select select "12"
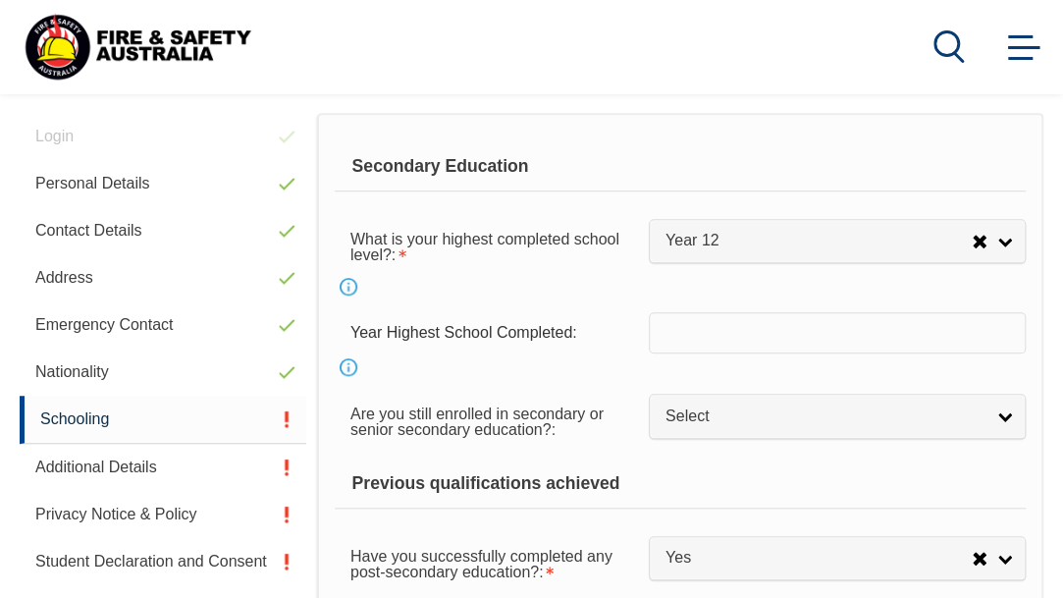
click at [822, 409] on div "Are you still enrolled in secondary or senior secondary education?: Not Specifi…" at bounding box center [680, 420] width 691 height 55
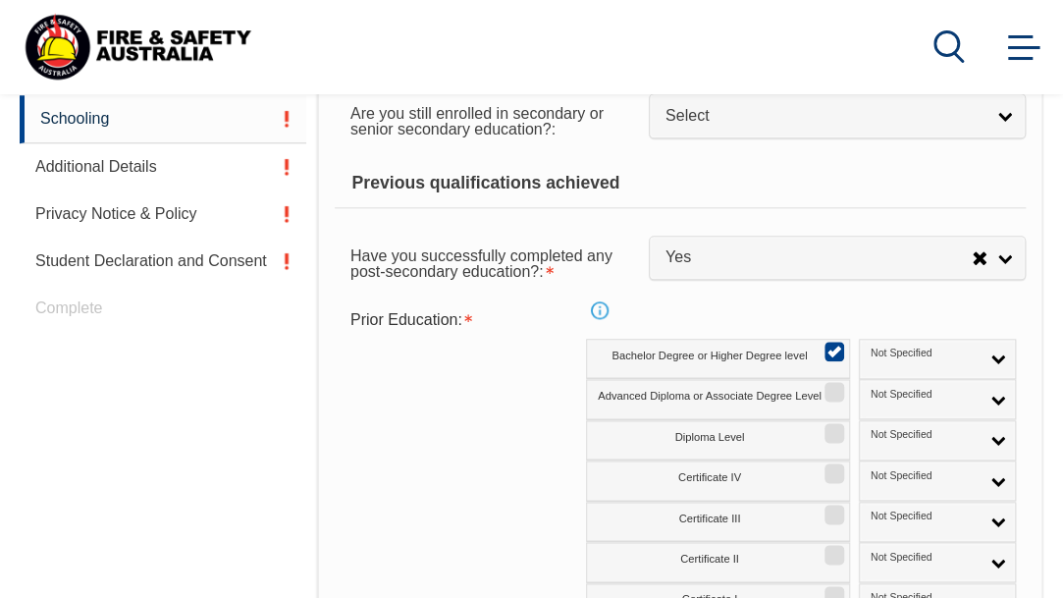
scroll to position [811, 0]
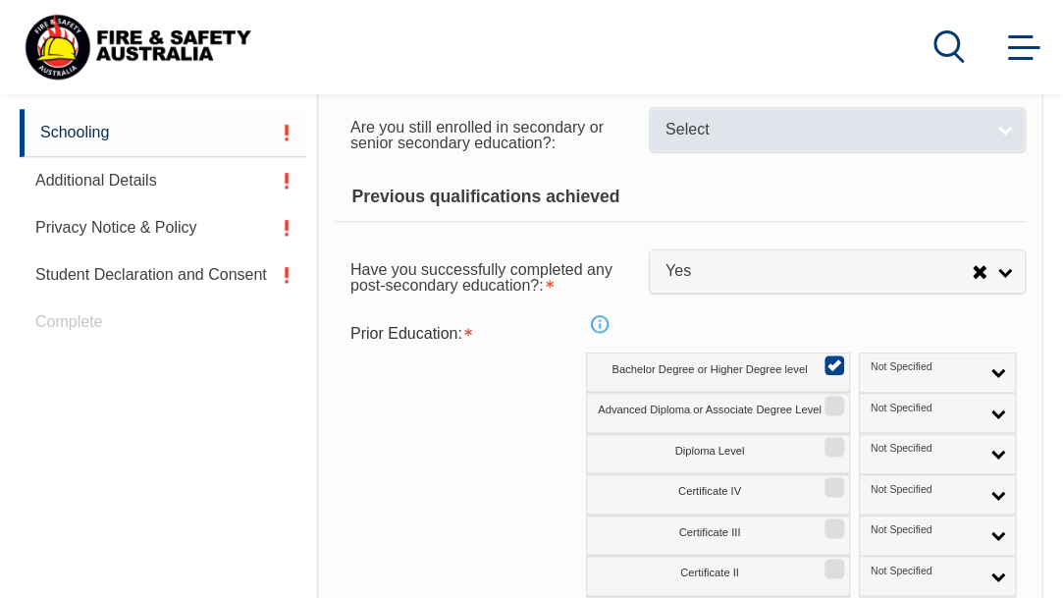
click at [666, 140] on span "Select" at bounding box center [825, 130] width 318 height 21
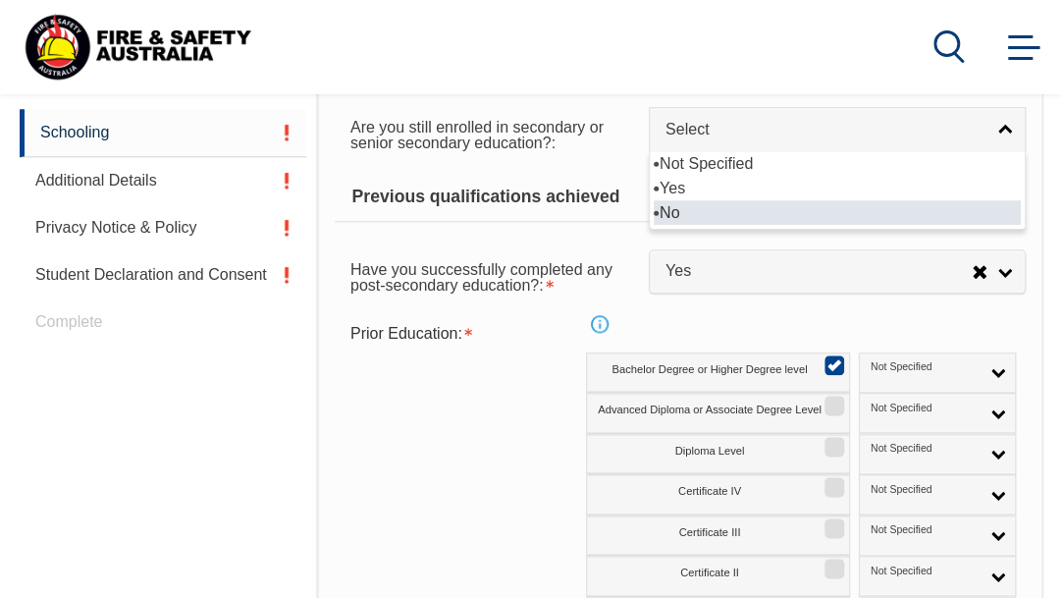
click at [654, 225] on li "No" at bounding box center [837, 212] width 367 height 25
select select "false"
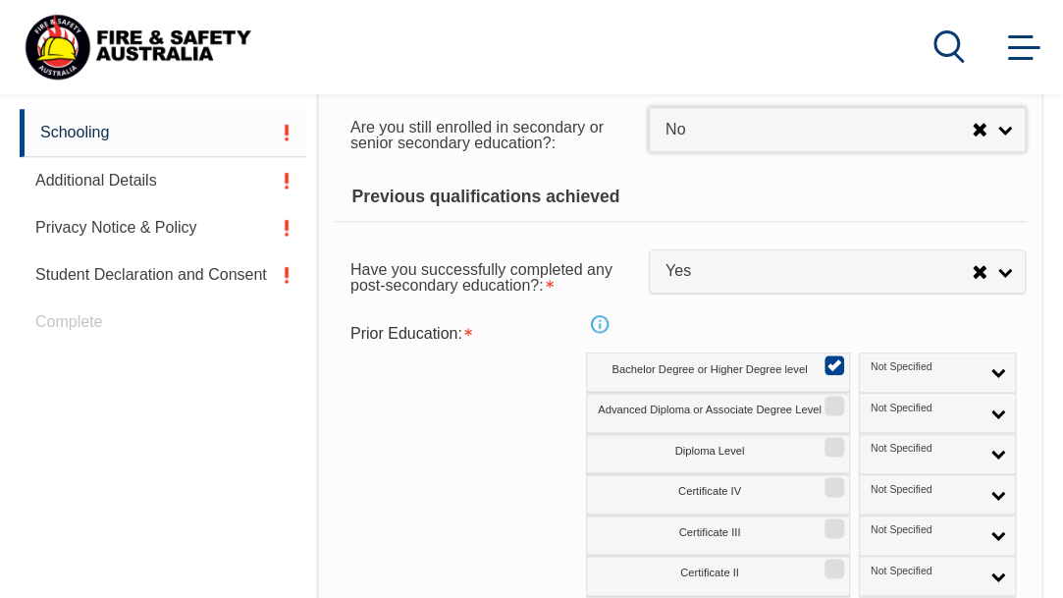
click at [870, 222] on div "Previous qualifications achieved" at bounding box center [680, 197] width 691 height 49
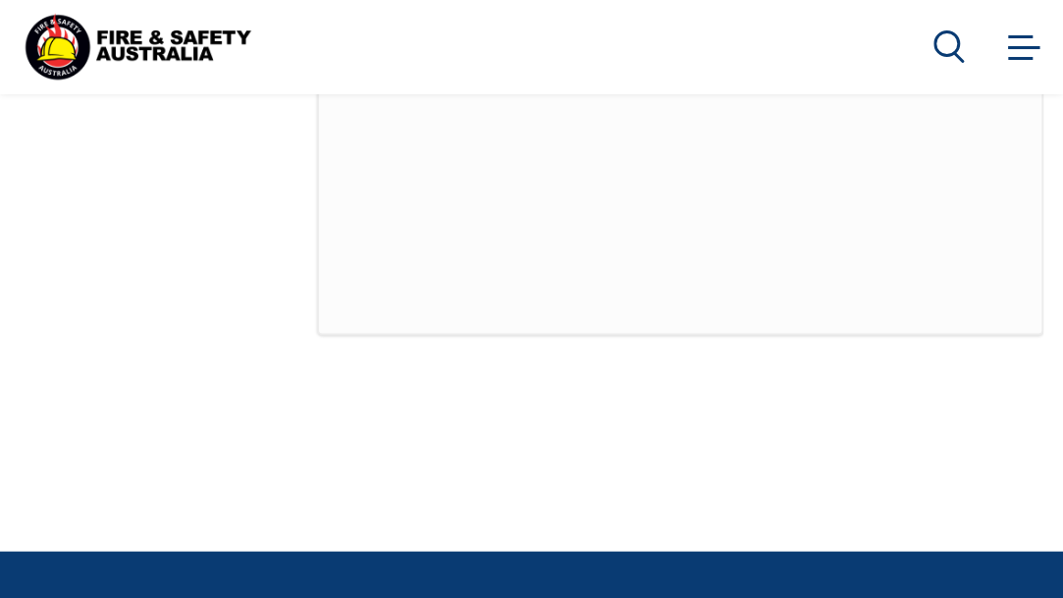
scroll to position [1510, 0]
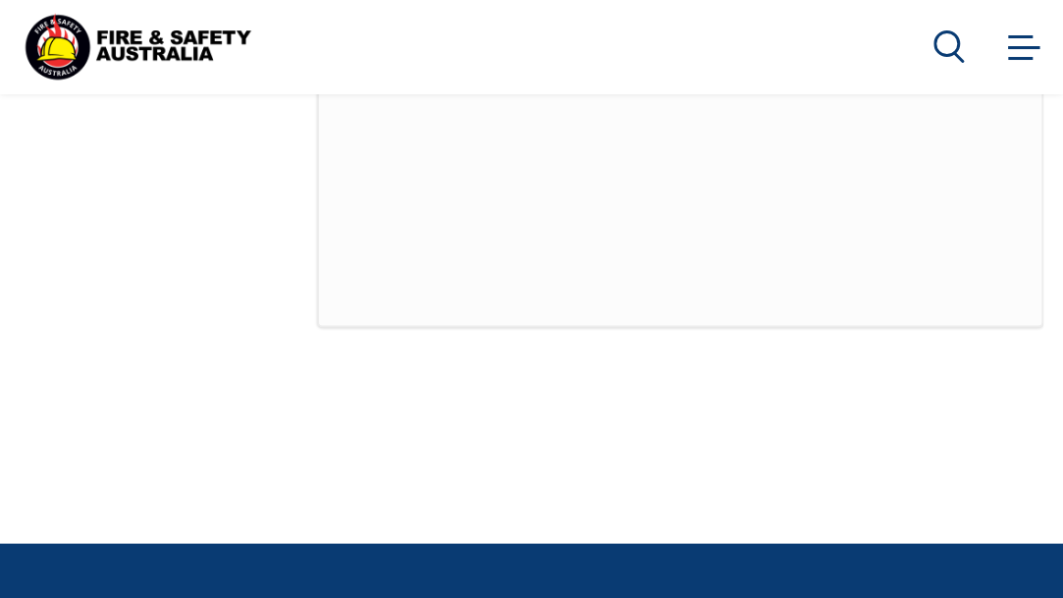
click at [649, 45] on button "Save" at bounding box center [837, 25] width 377 height 39
select select
select select "false"
select select "true"
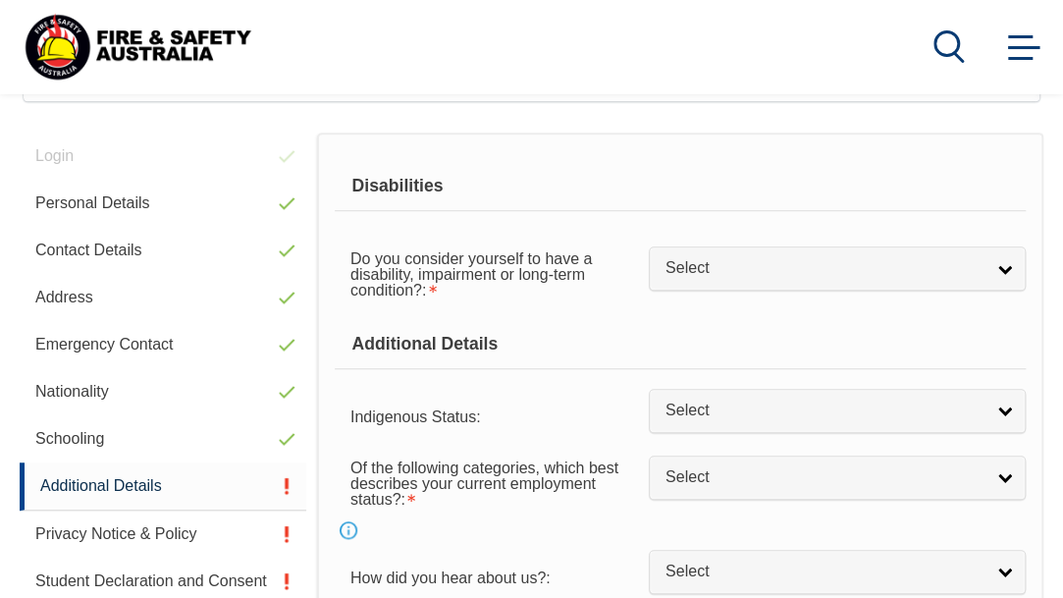
scroll to position [475, 0]
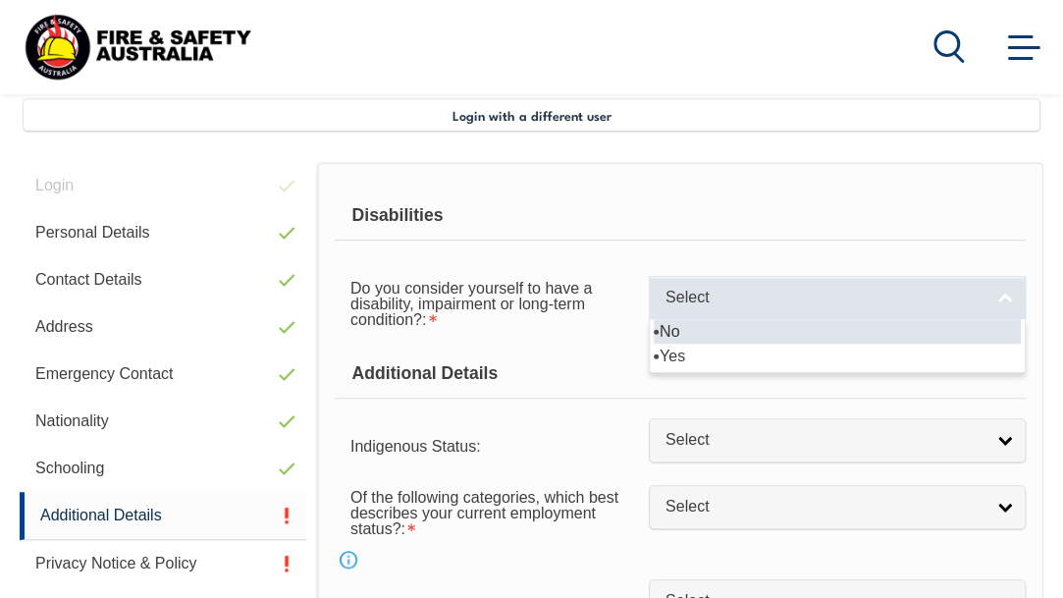
click at [666, 308] on span "Select" at bounding box center [825, 298] width 318 height 21
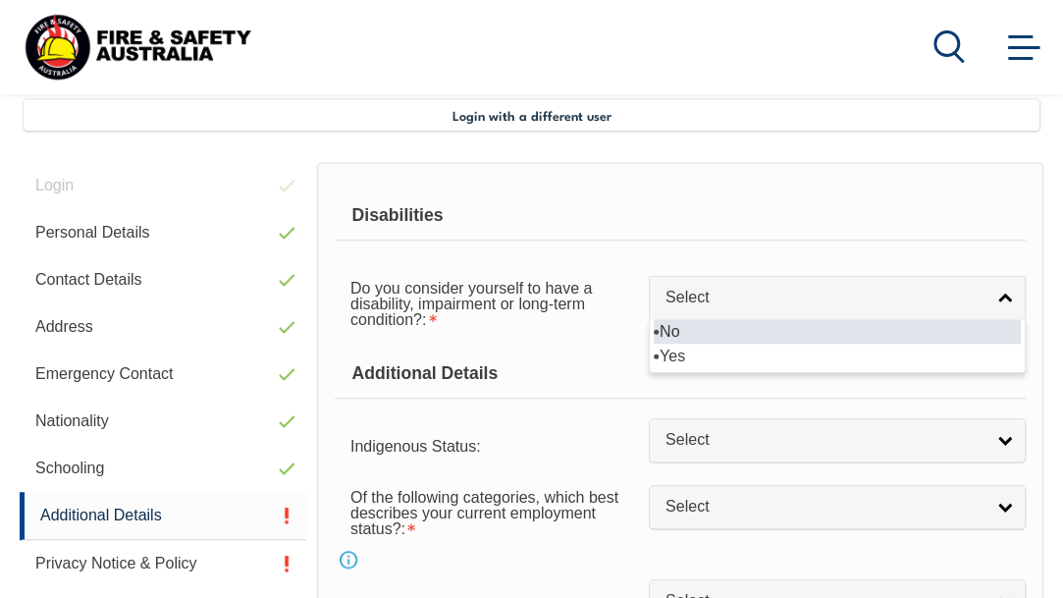
click at [654, 344] on li "No" at bounding box center [837, 331] width 367 height 25
select select "false"
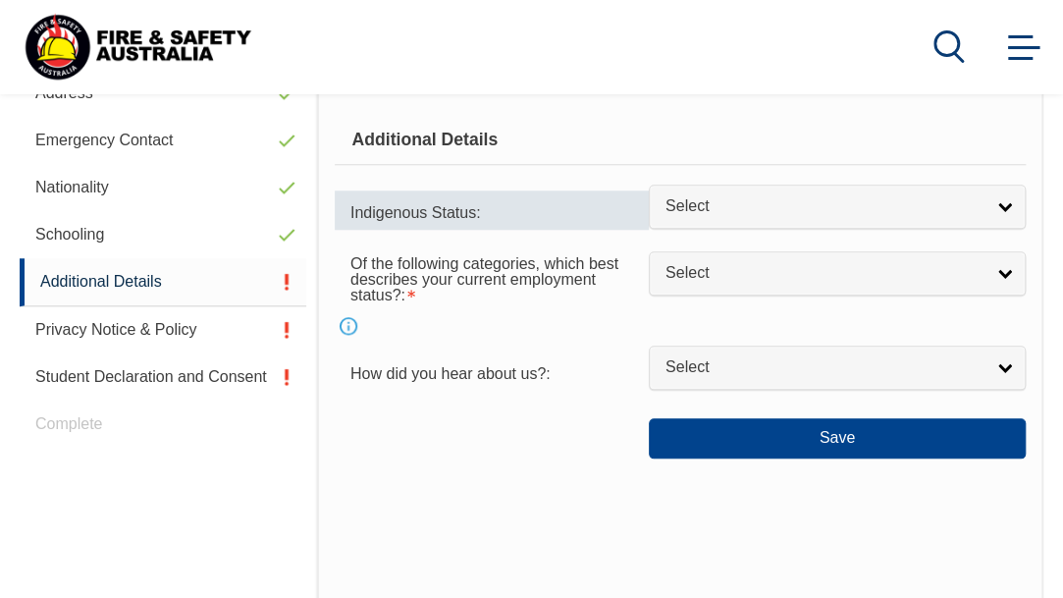
scroll to position [713, 0]
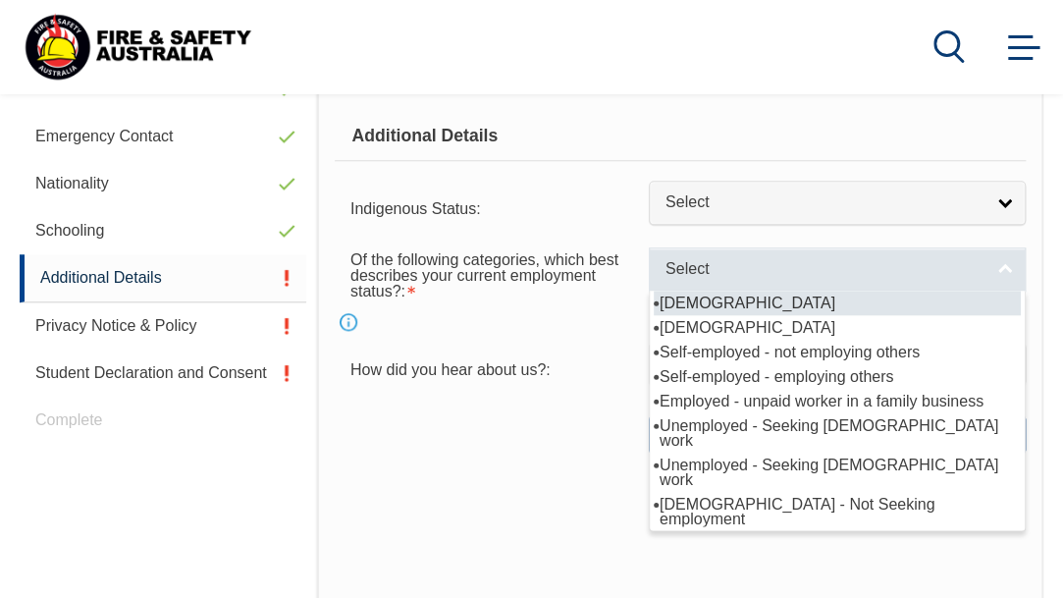
click at [649, 292] on link "Select" at bounding box center [837, 269] width 377 height 44
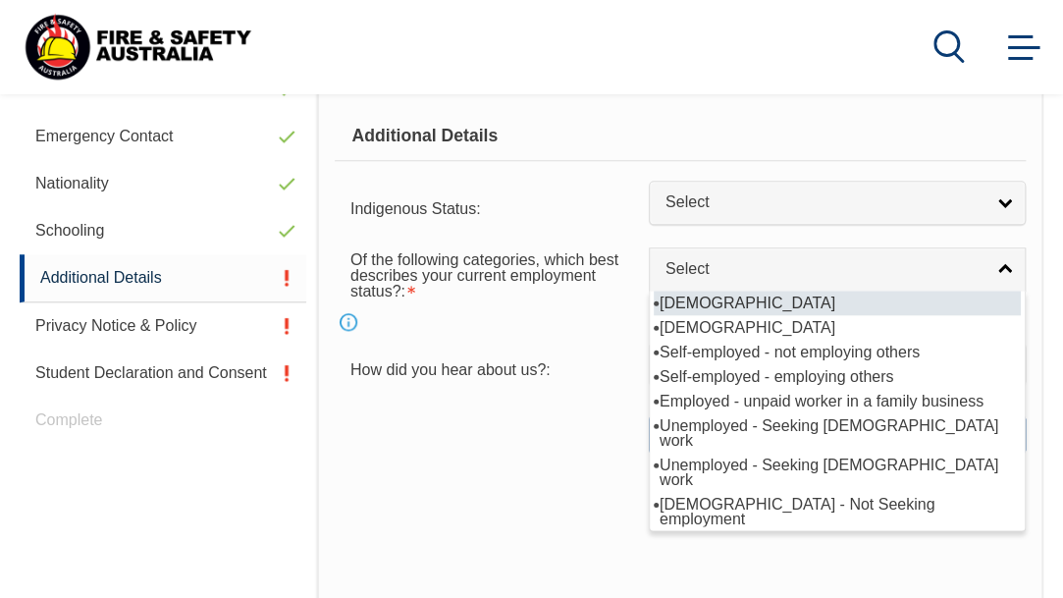
click at [654, 315] on li "[DEMOGRAPHIC_DATA]" at bounding box center [837, 303] width 367 height 25
select select "1"
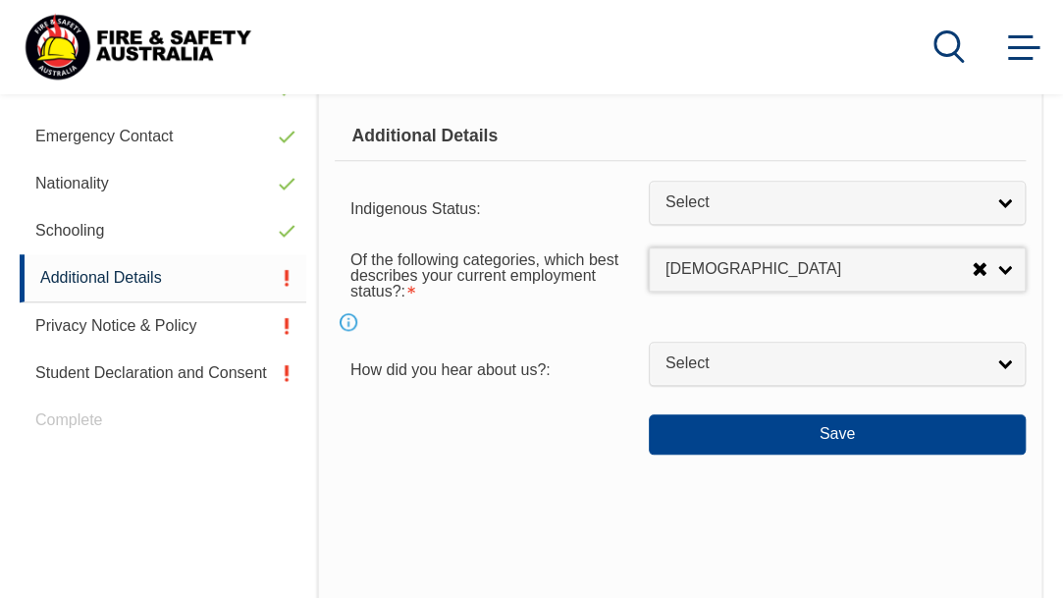
click at [848, 420] on form "Disabilities Do you consider yourself to have a disability, impairment or long-…" at bounding box center [680, 204] width 691 height 501
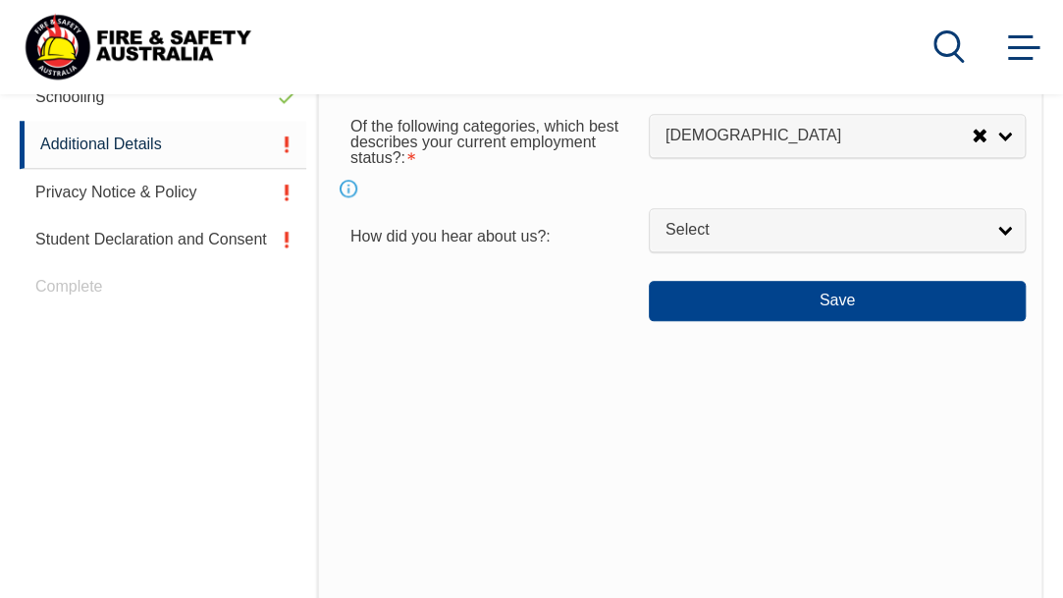
scroll to position [846, 0]
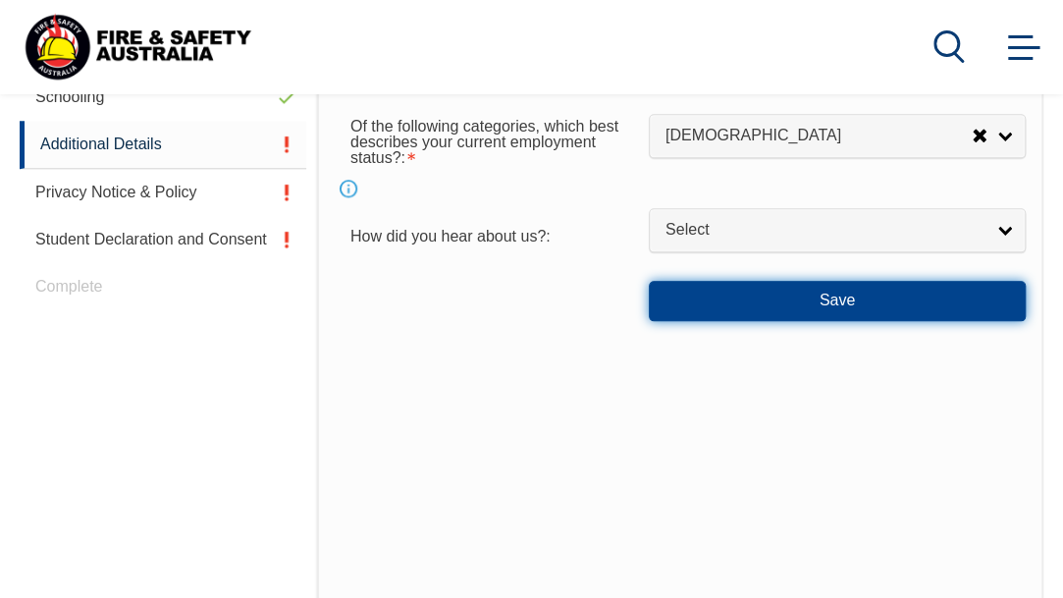
click at [649, 320] on button "Save" at bounding box center [837, 300] width 377 height 39
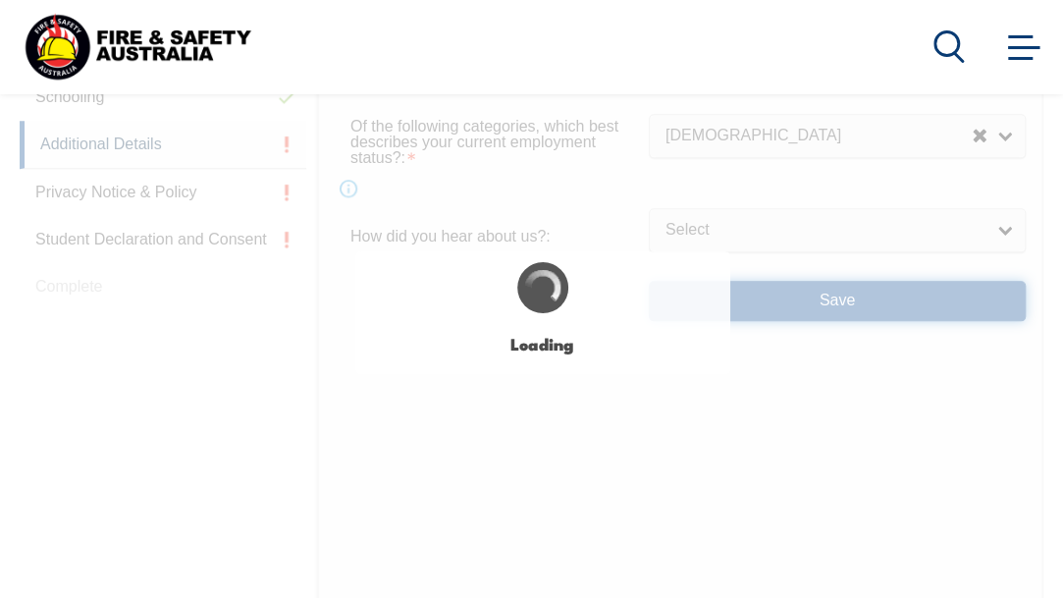
select select "false"
select select
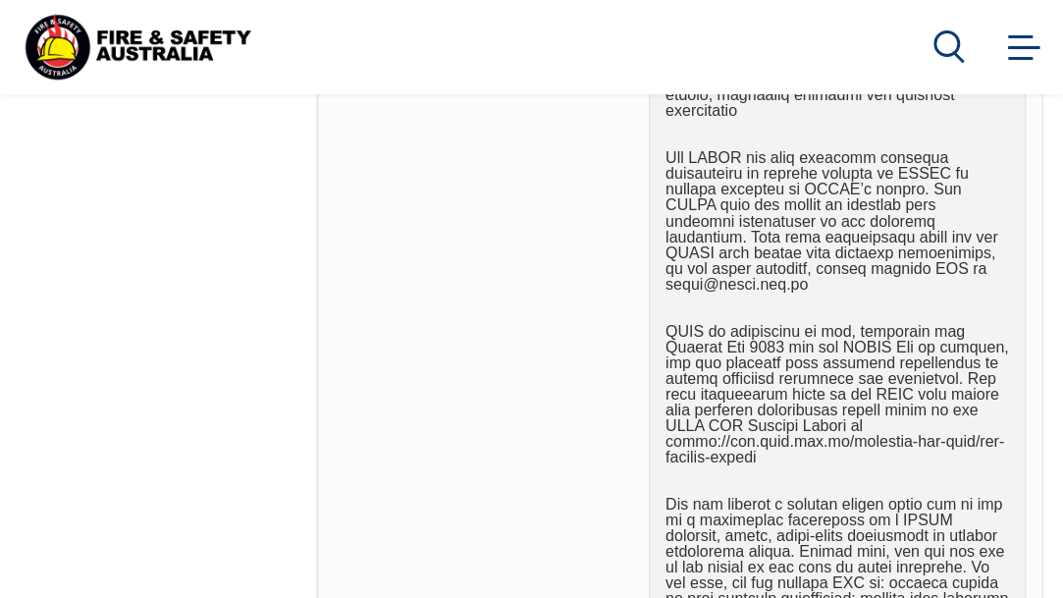
scroll to position [1375, 0]
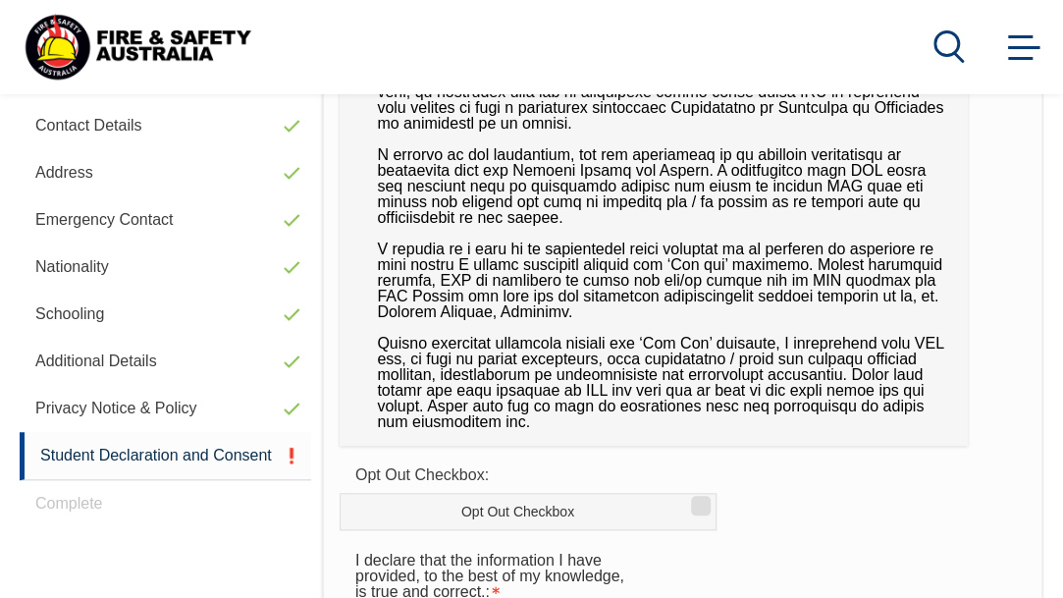
scroll to position [694, 0]
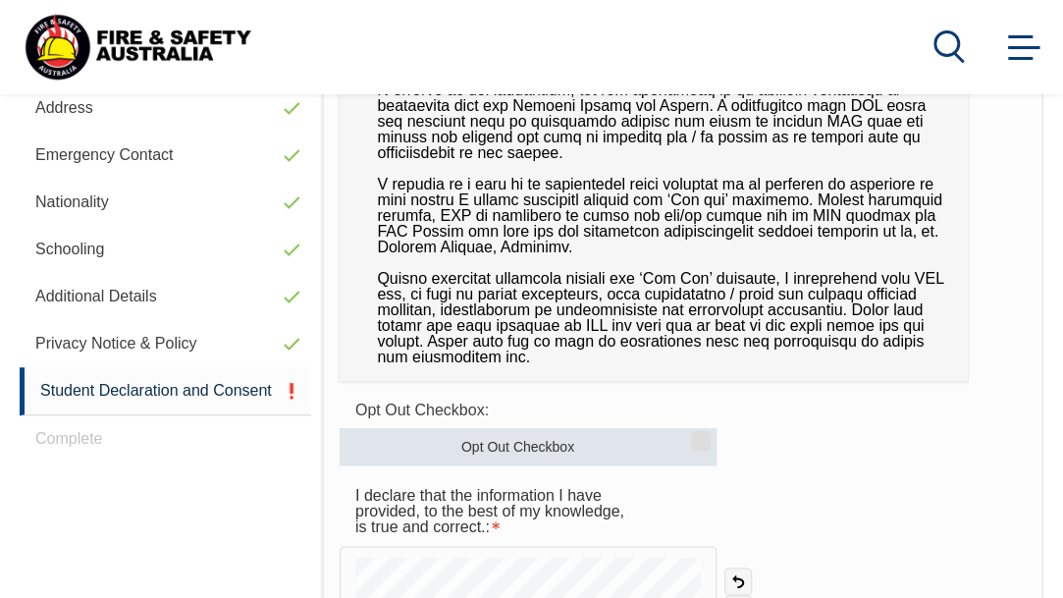
click at [695, 435] on input "Opt Out Checkbox" at bounding box center [698, 434] width 12 height 2
checkbox input "true"
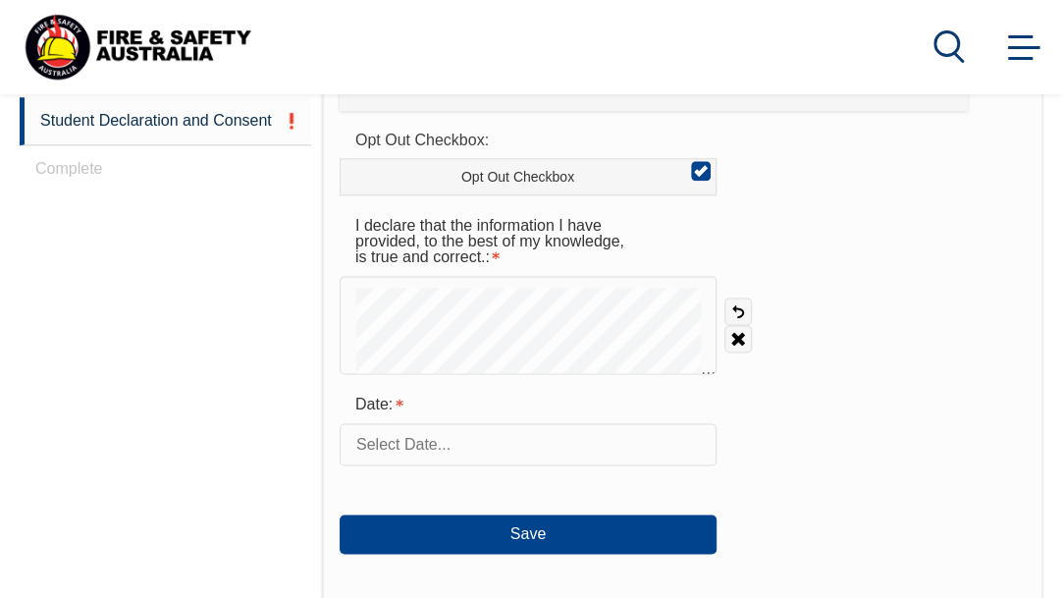
scroll to position [985, 0]
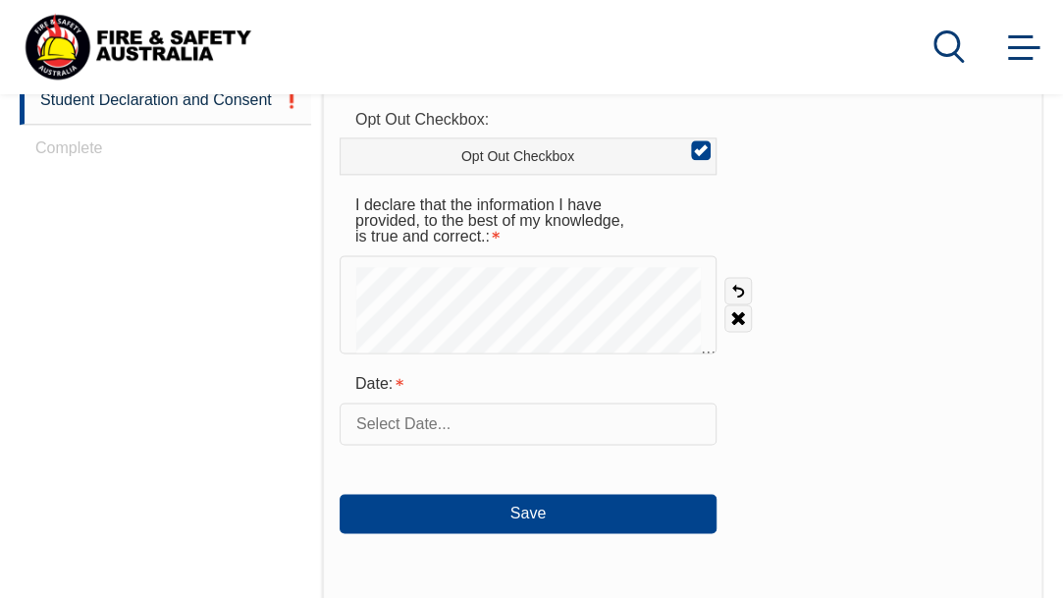
click at [558, 425] on input "text" at bounding box center [528, 422] width 377 height 41
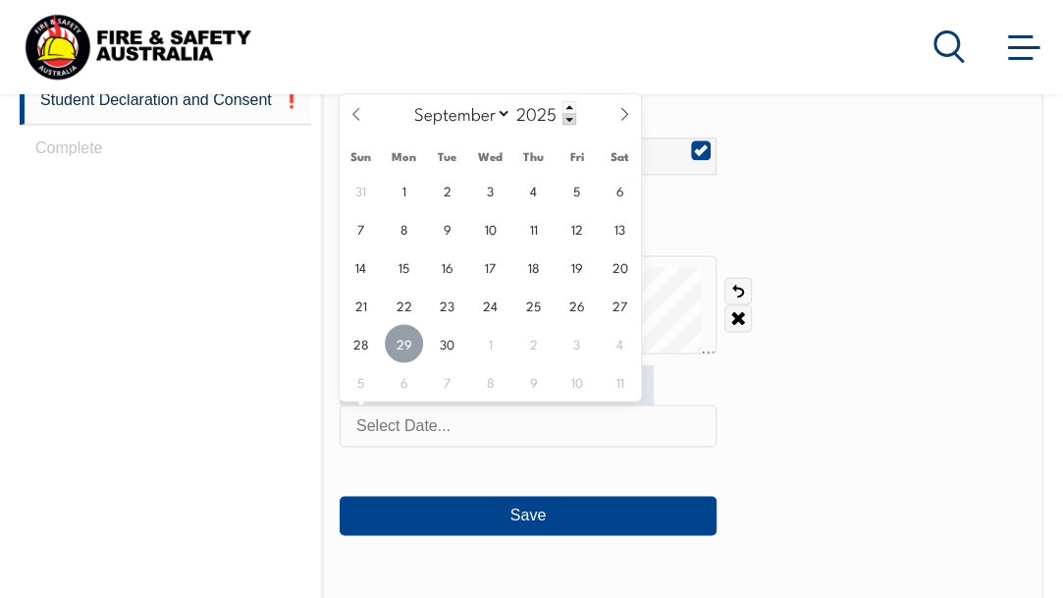
click at [401, 334] on span "29" at bounding box center [404, 343] width 38 height 38
type input "September 29, 2025"
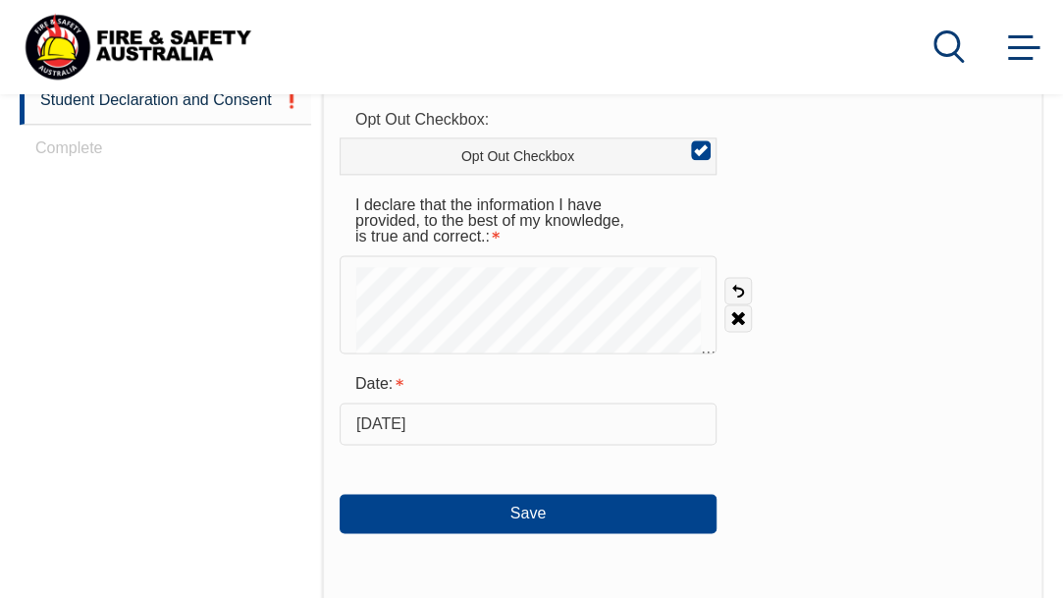
click at [800, 388] on div "Date: September 29, 2025" at bounding box center [683, 405] width 686 height 80
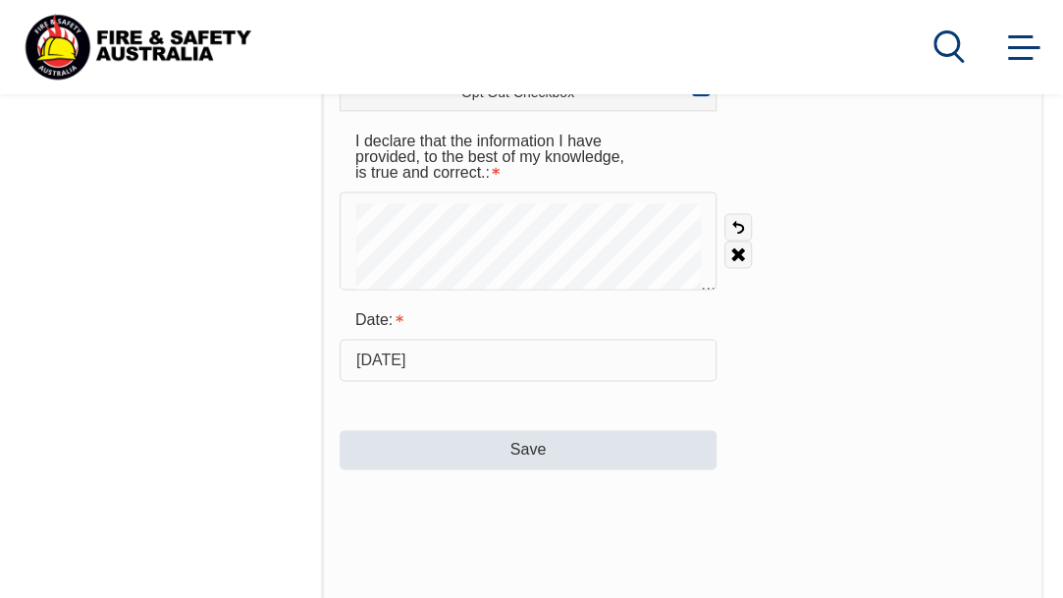
scroll to position [1049, 0]
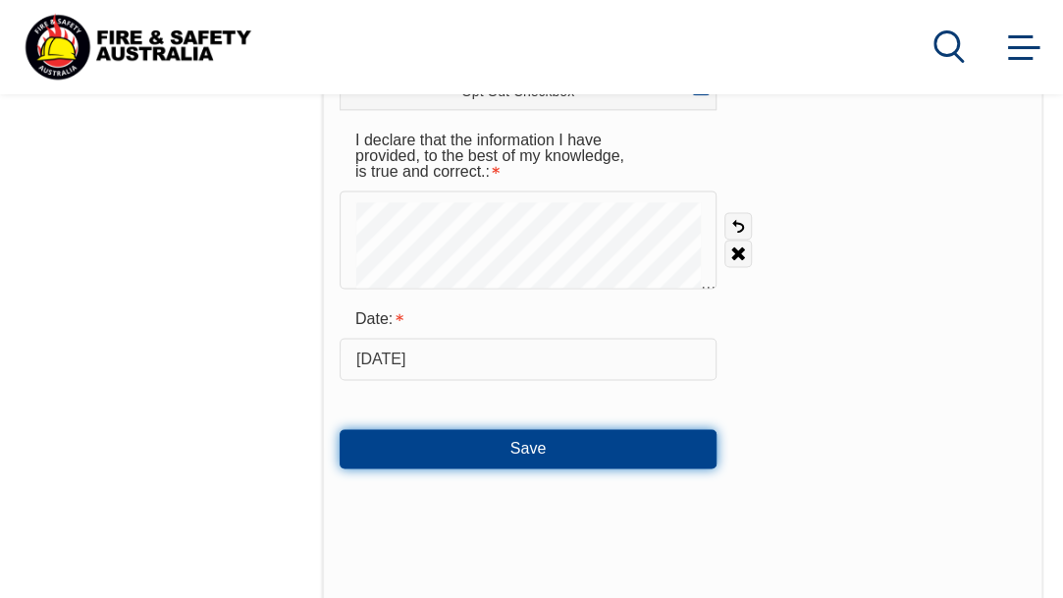
click at [542, 446] on button "Save" at bounding box center [528, 448] width 377 height 39
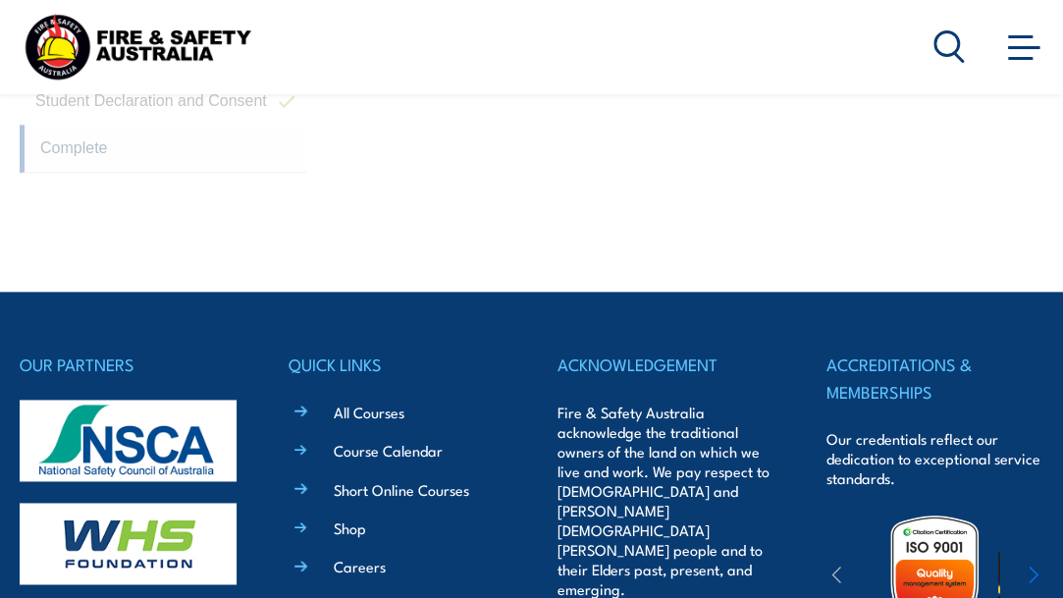
scroll to position [577, 0]
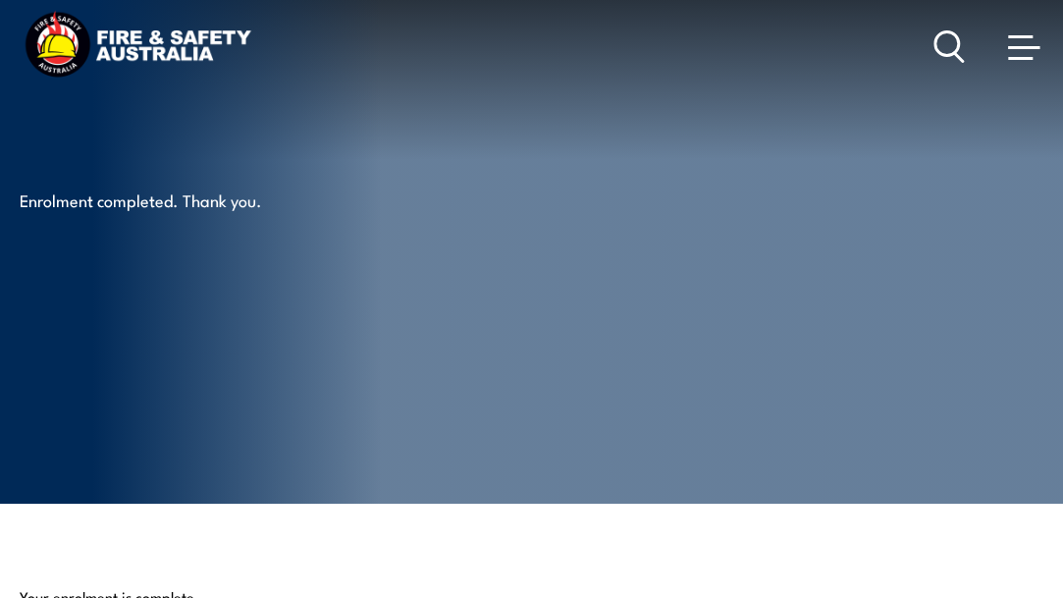
click at [552, 446] on article "Enrolment completed. Thank you." at bounding box center [532, 252] width 1024 height 504
